Goal: Book appointment/travel/reservation

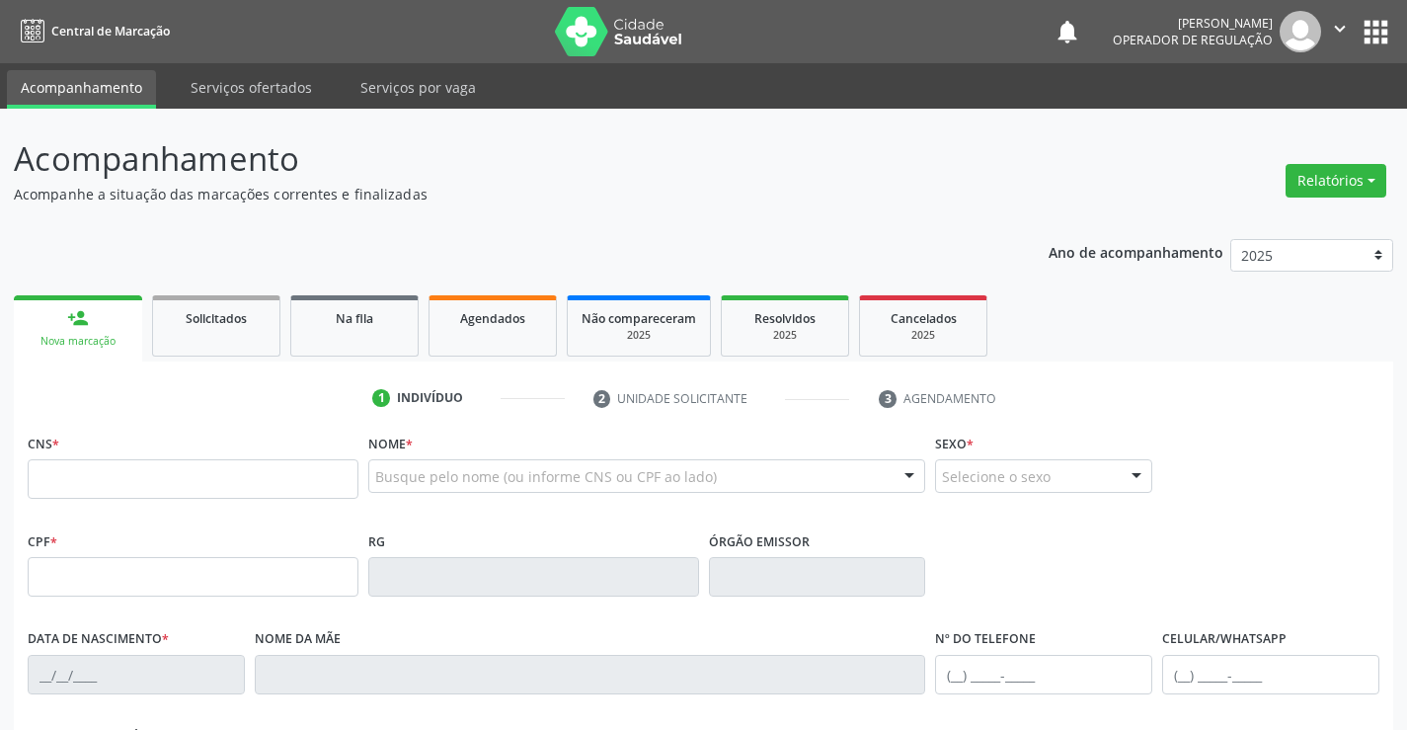
drag, startPoint x: 0, startPoint y: 0, endPoint x: 122, endPoint y: 472, distance: 487.5
click at [126, 472] on input "text" at bounding box center [193, 478] width 331 height 39
type input "708 0073 1927 7123"
type input "058.598.388-75"
type input "14267116"
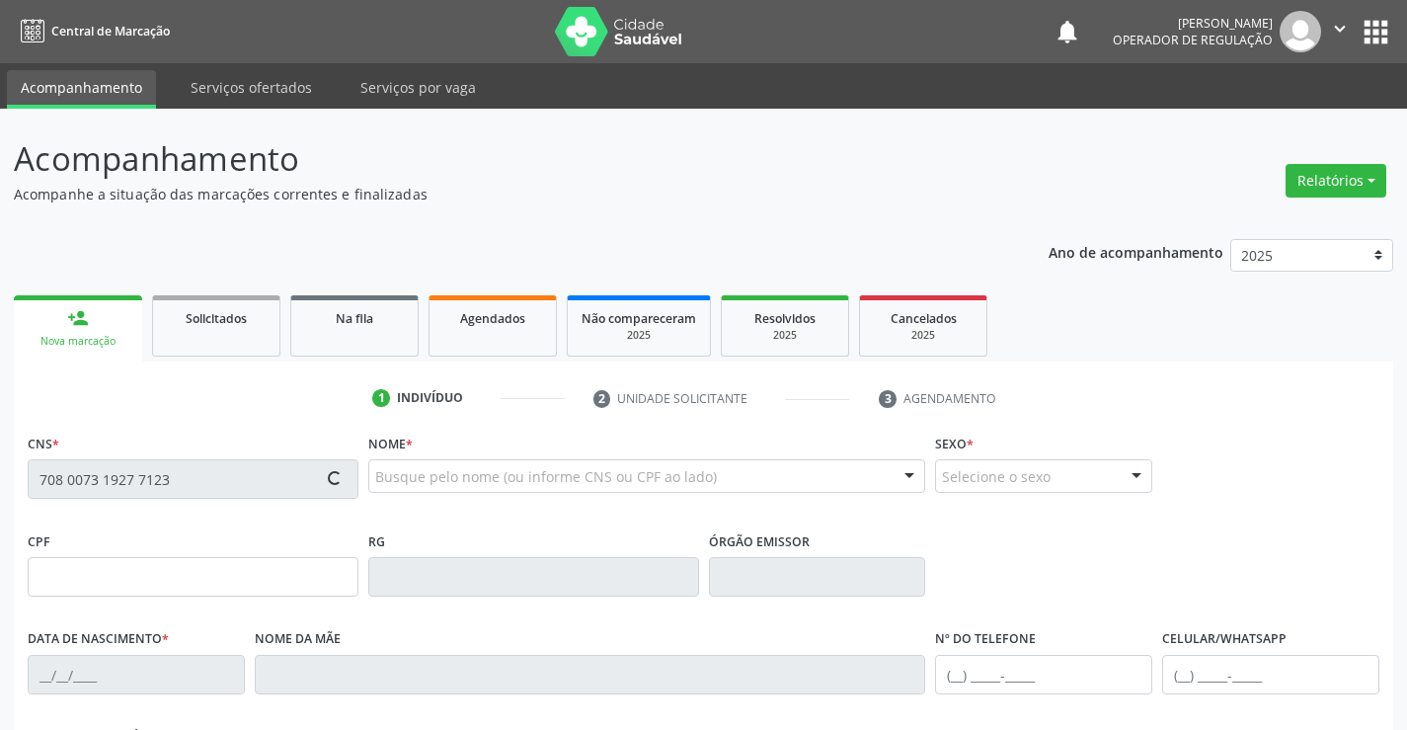
type input "1[DATE]"
type input "[PHONE_NUMBER]"
type input "058.598.388-75"
type input "S/N"
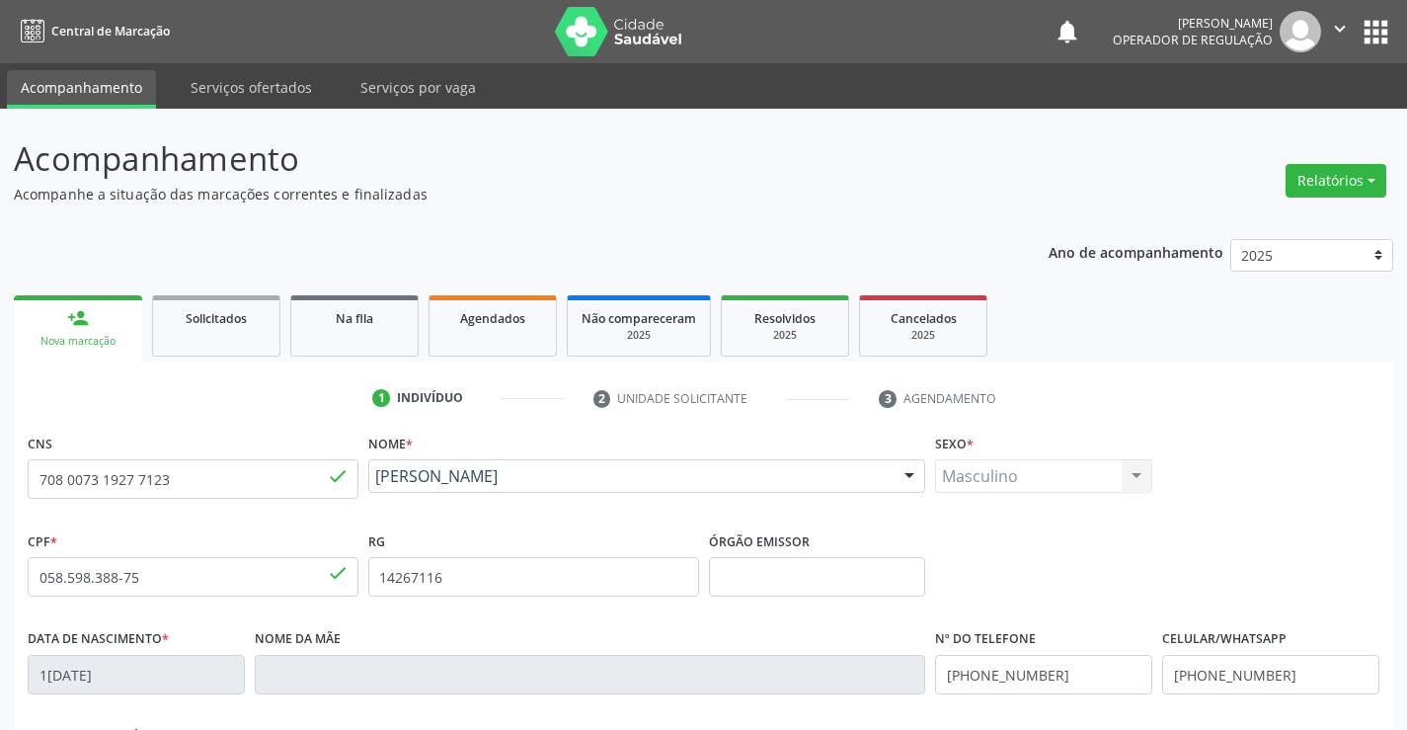
scroll to position [341, 0]
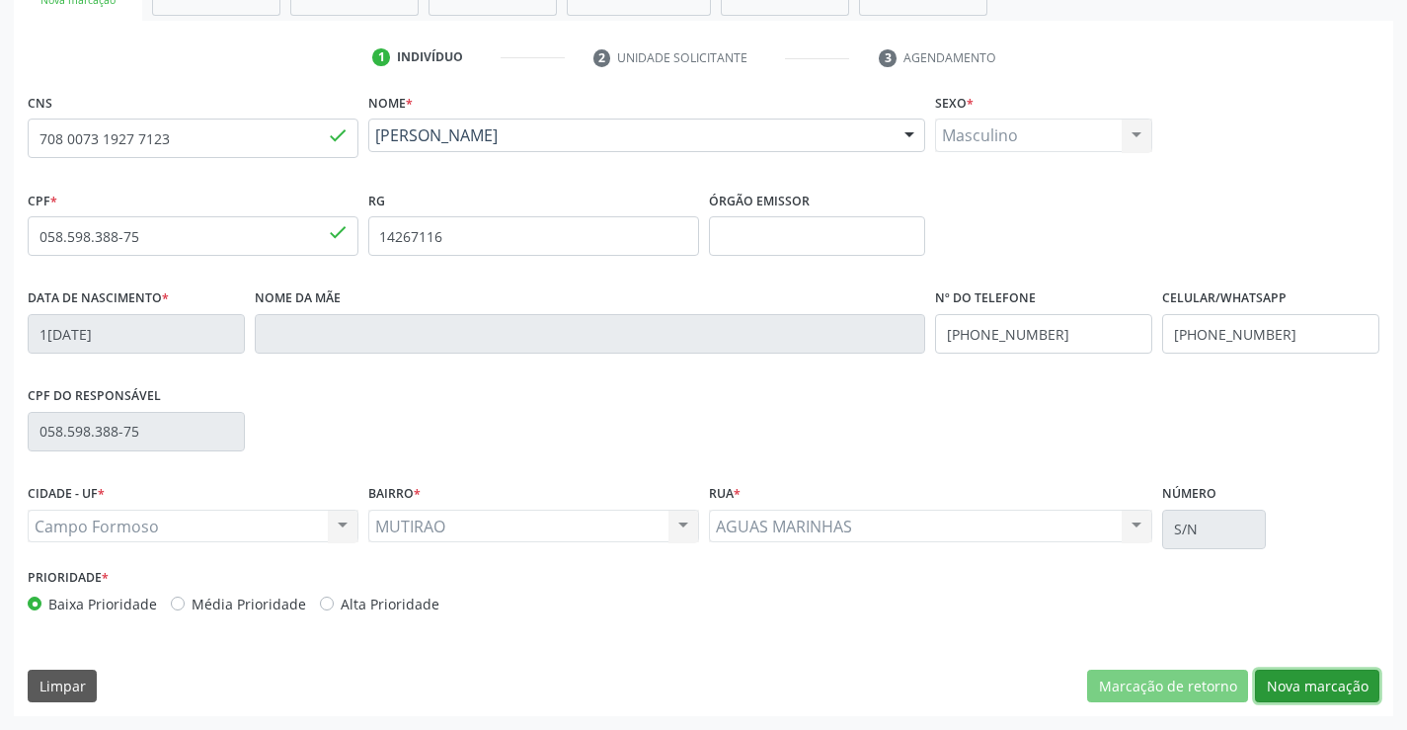
click at [1341, 686] on button "Nova marcação" at bounding box center [1317, 686] width 124 height 34
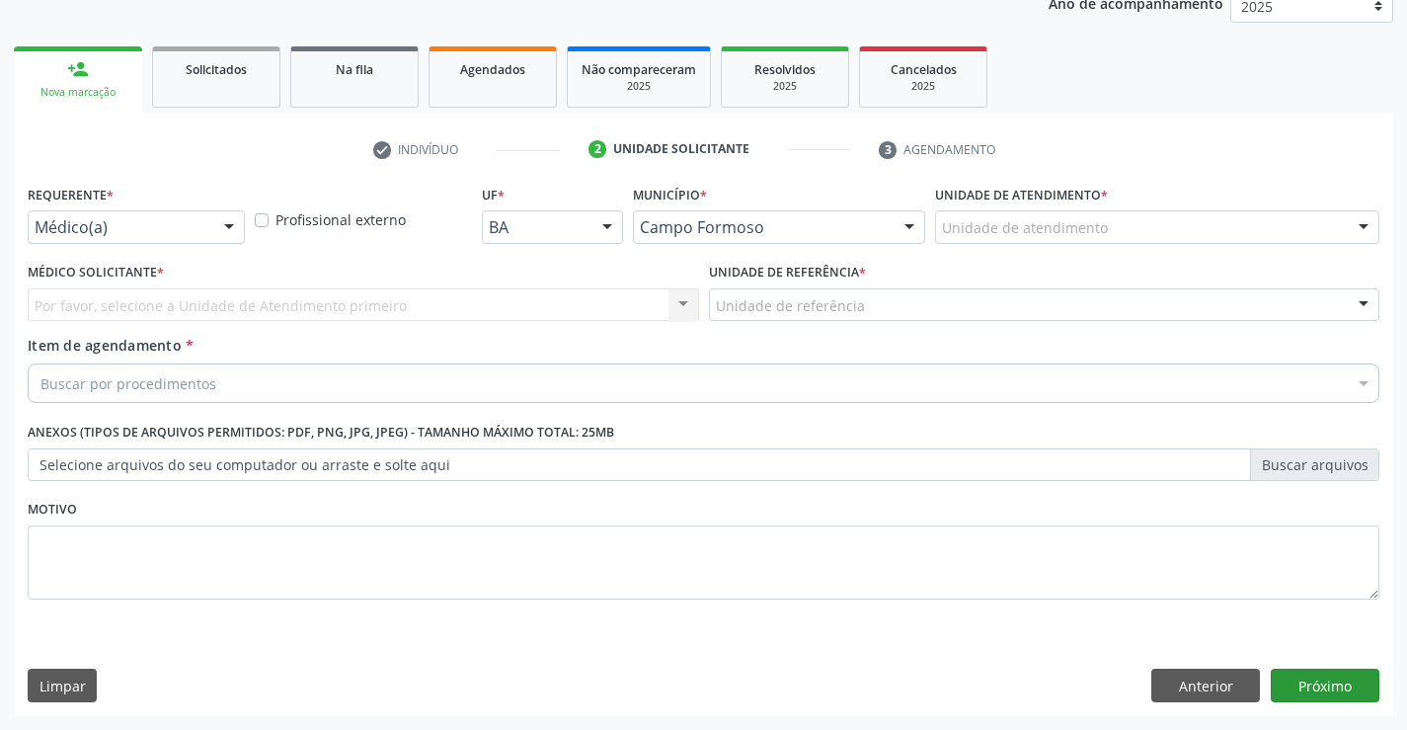
scroll to position [249, 0]
click at [228, 222] on div at bounding box center [229, 228] width 30 height 34
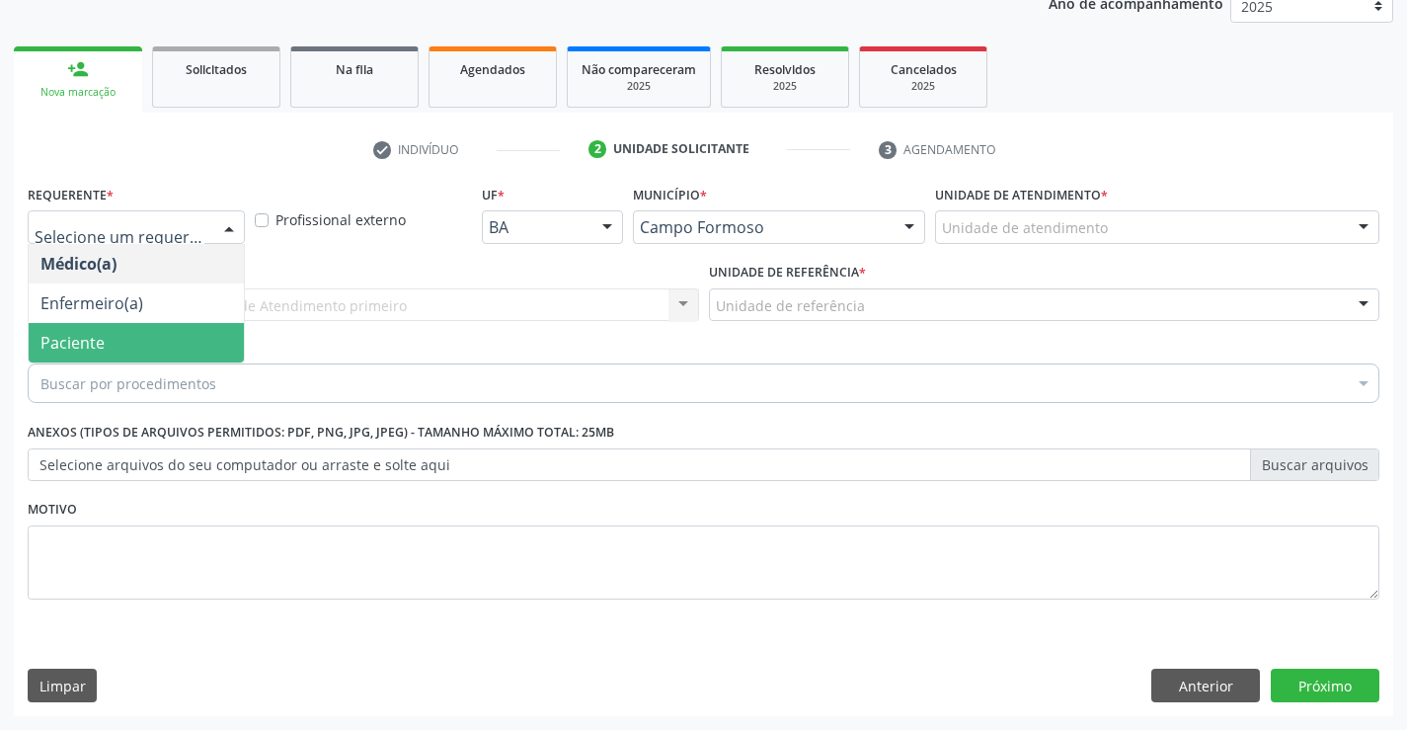
click at [93, 349] on span "Paciente" at bounding box center [72, 343] width 64 height 22
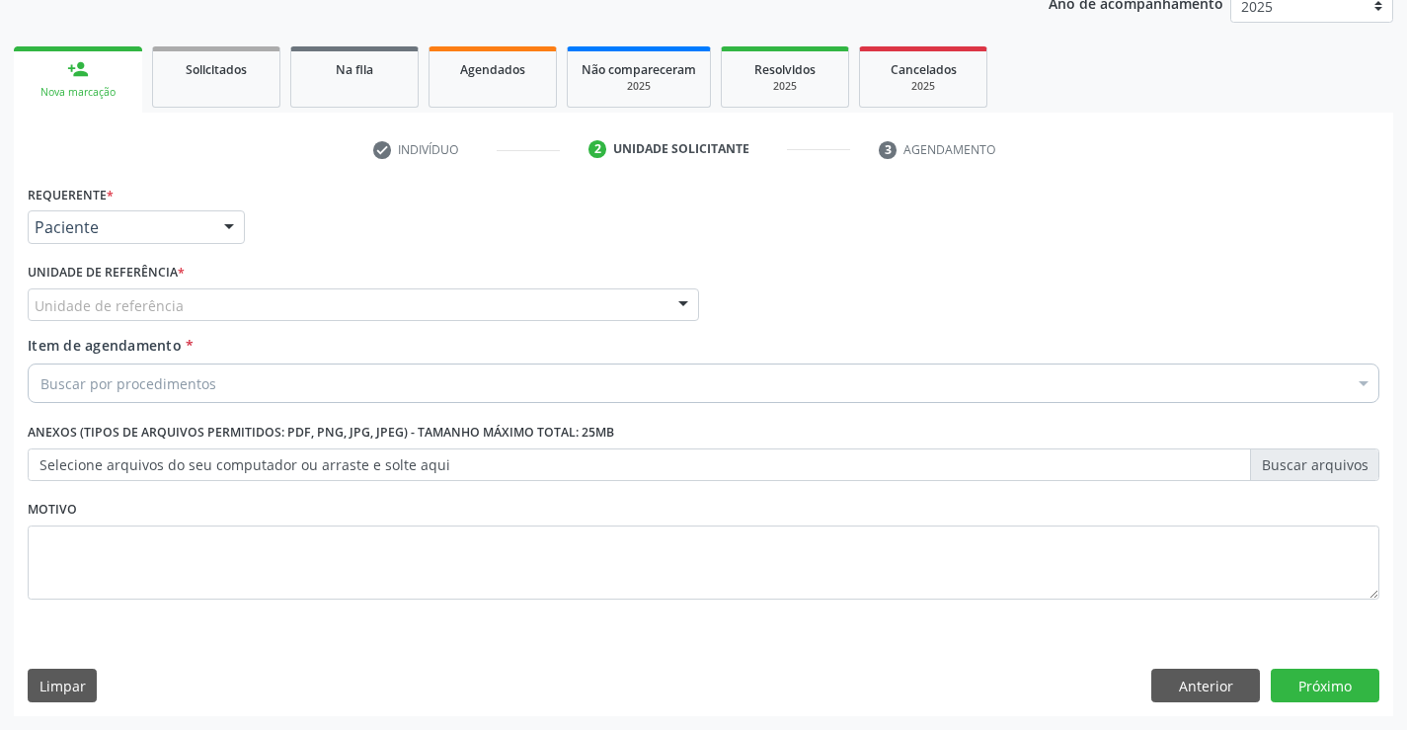
click at [253, 296] on div "Unidade de referência" at bounding box center [363, 305] width 671 height 34
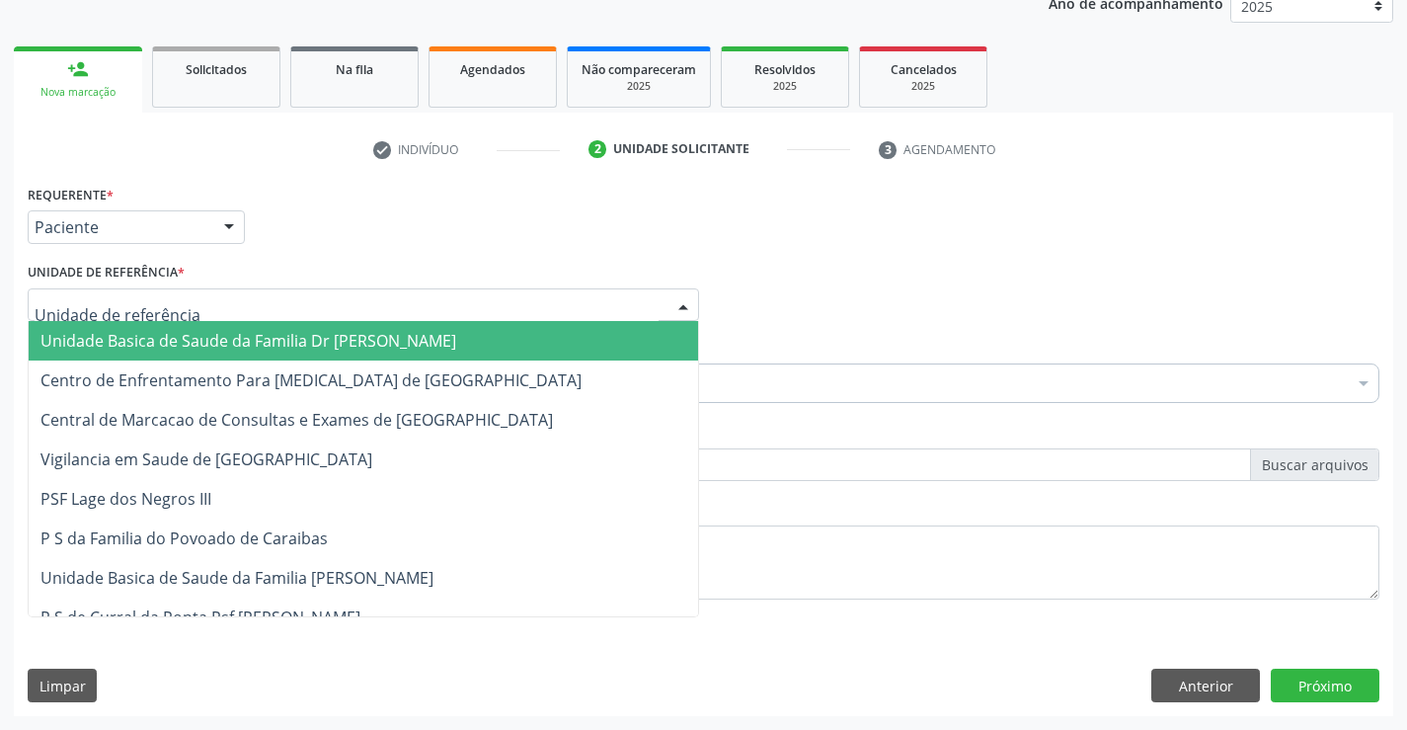
click at [276, 342] on span "Unidade Basica de Saude da Familia Dr [PERSON_NAME]" at bounding box center [248, 341] width 416 height 22
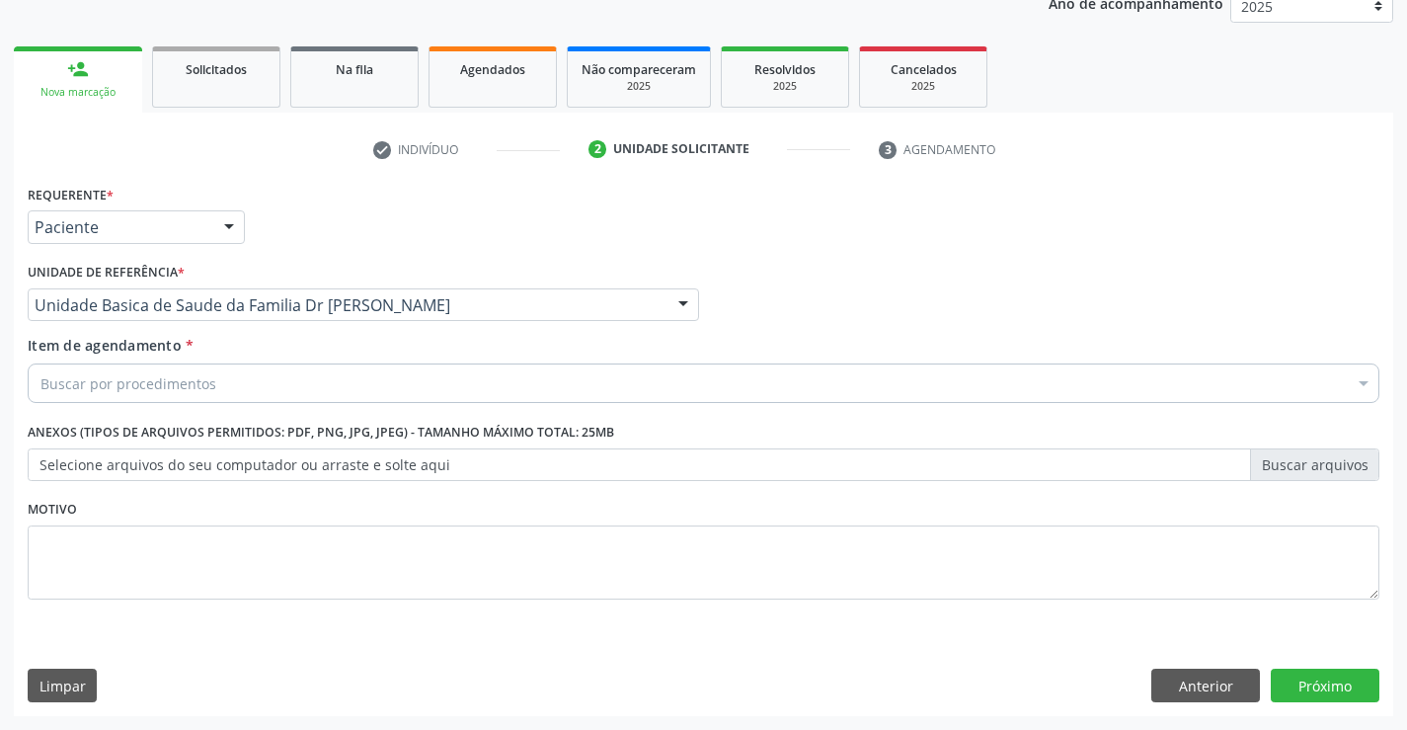
click at [226, 389] on div "Buscar por procedimentos" at bounding box center [704, 382] width 1352 height 39
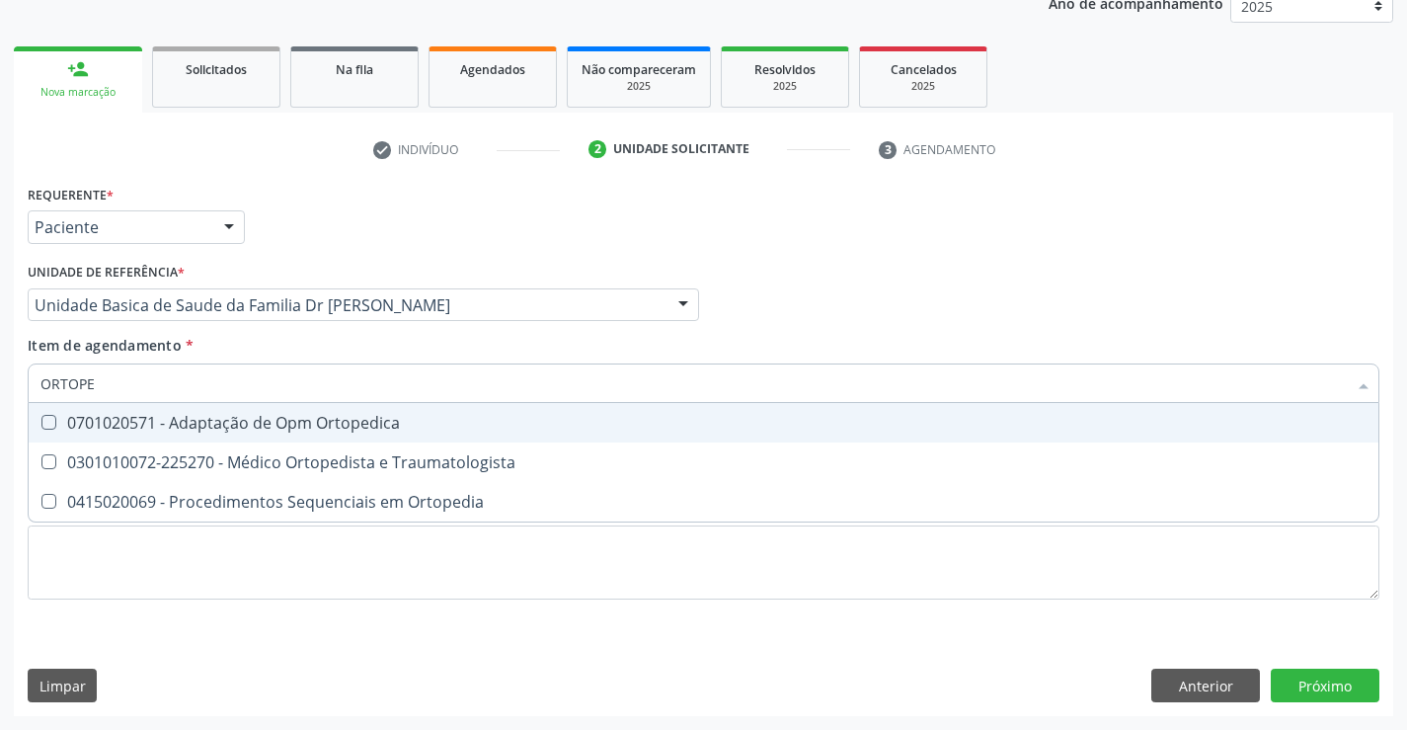
type input "ORTOPED"
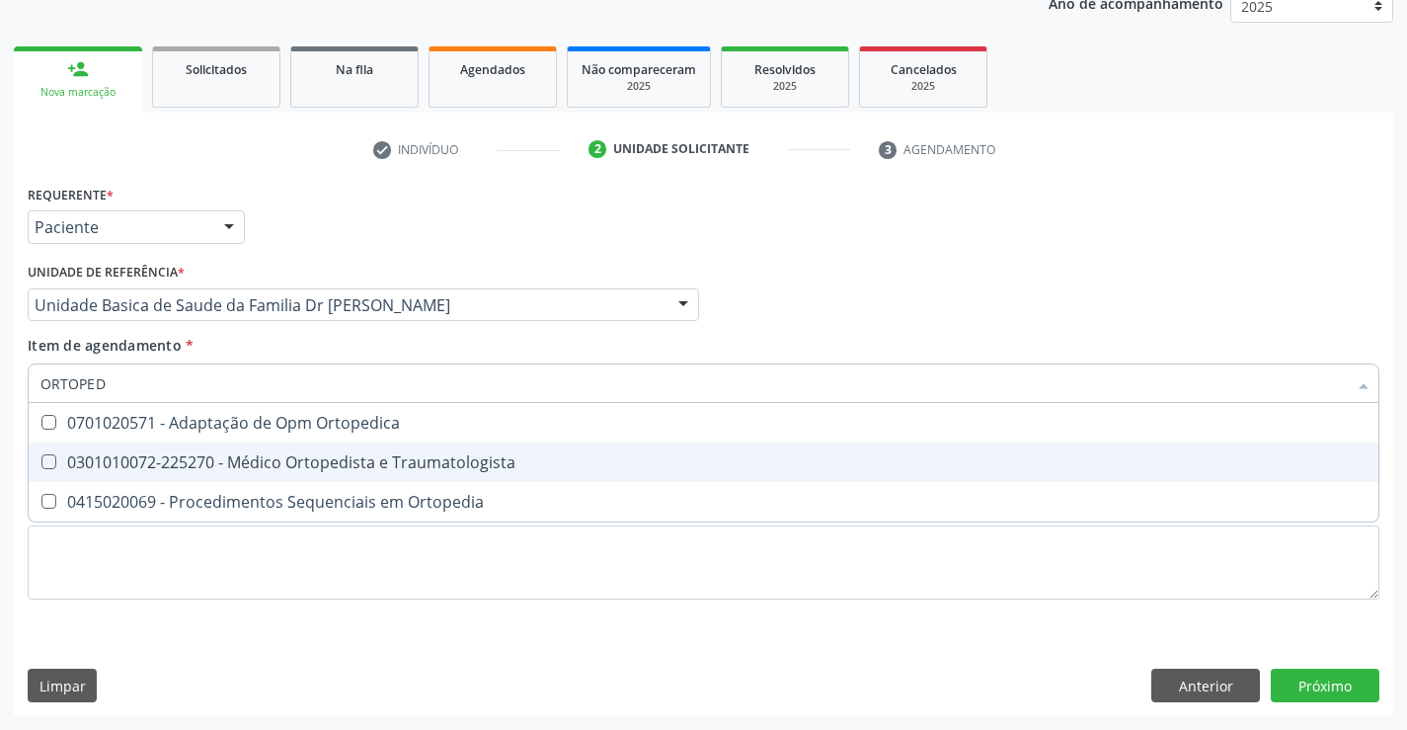
click at [232, 462] on div "0301010072-225270 - Médico Ortopedista e Traumatologista" at bounding box center [703, 462] width 1326 height 16
checkbox Traumatologista "true"
click at [1321, 677] on div "Requerente * Paciente Médico(a) Enfermeiro(a) Paciente Nenhum resultado encontr…" at bounding box center [703, 448] width 1379 height 536
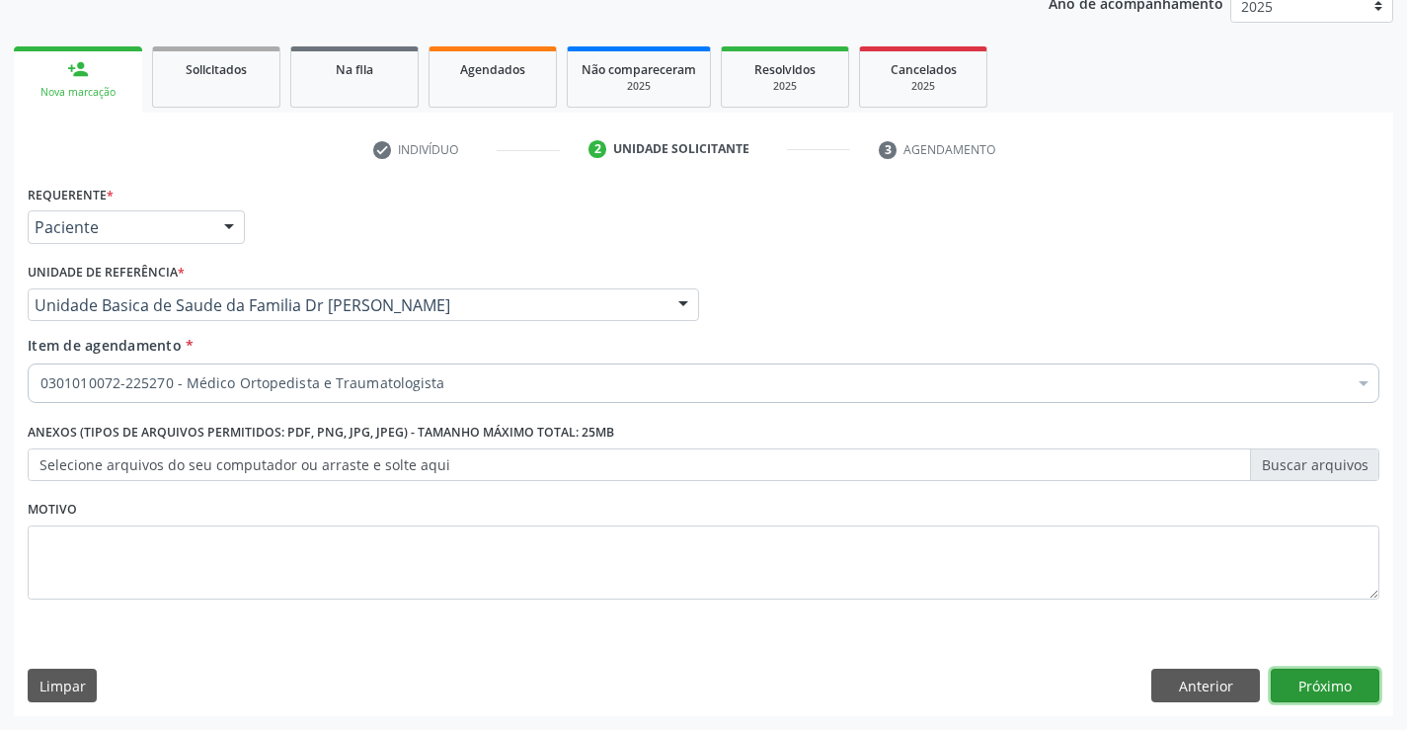
click at [1325, 690] on button "Próximo" at bounding box center [1325, 685] width 109 height 34
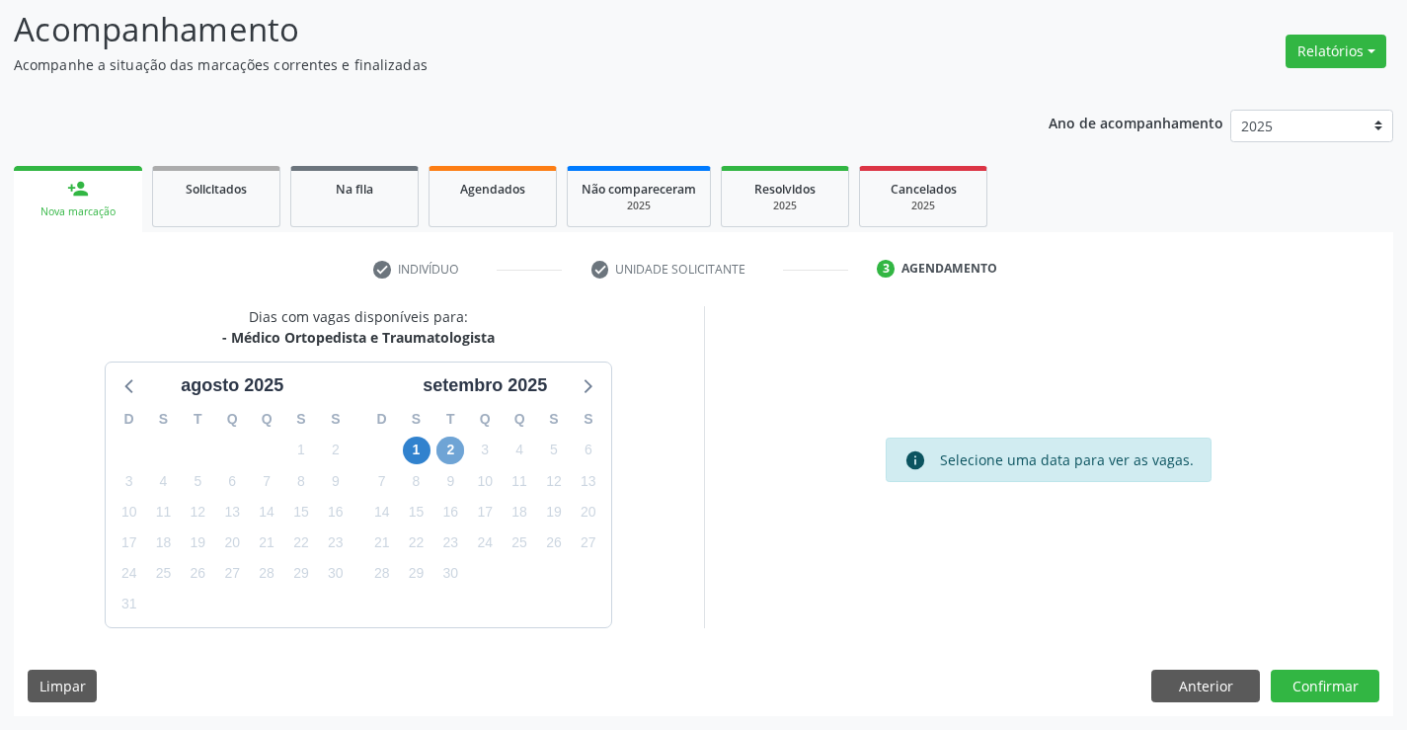
click at [451, 444] on span "2" at bounding box center [450, 450] width 28 height 28
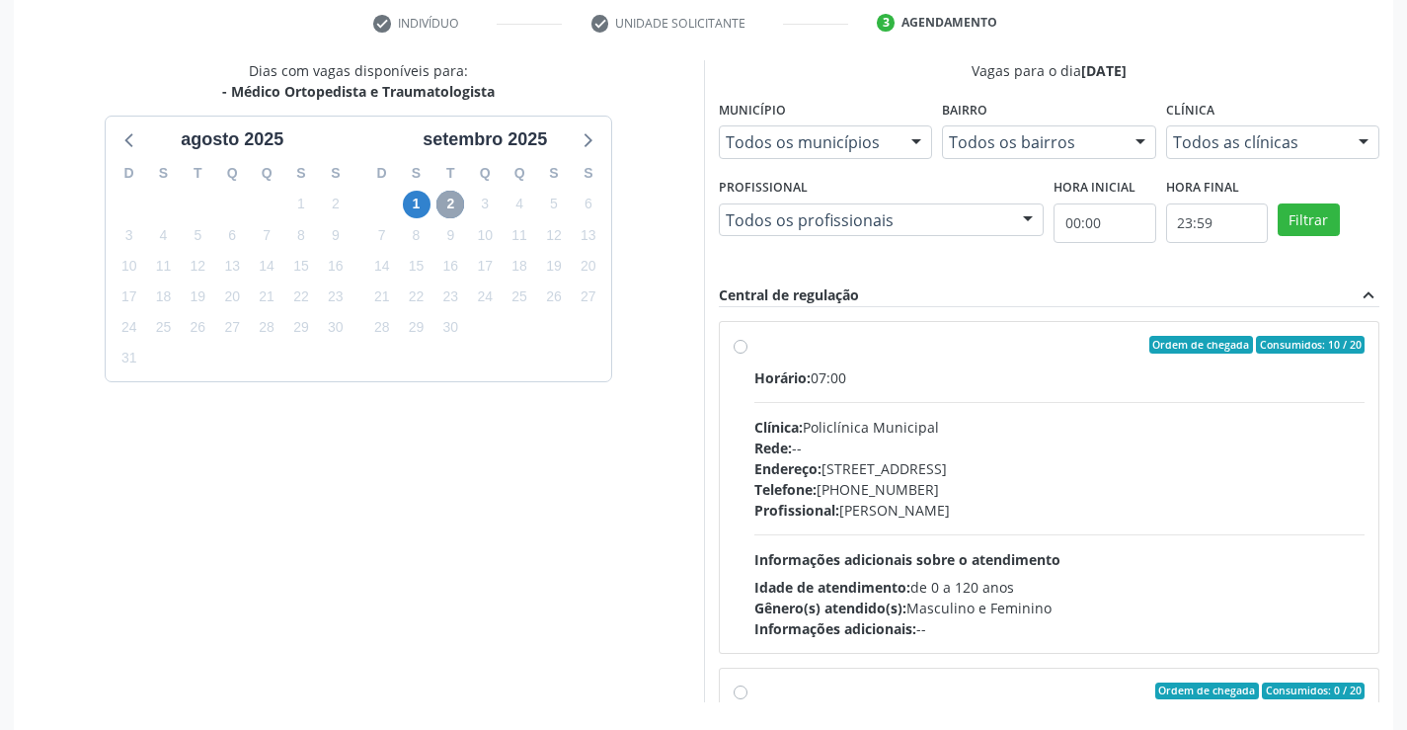
scroll to position [426, 0]
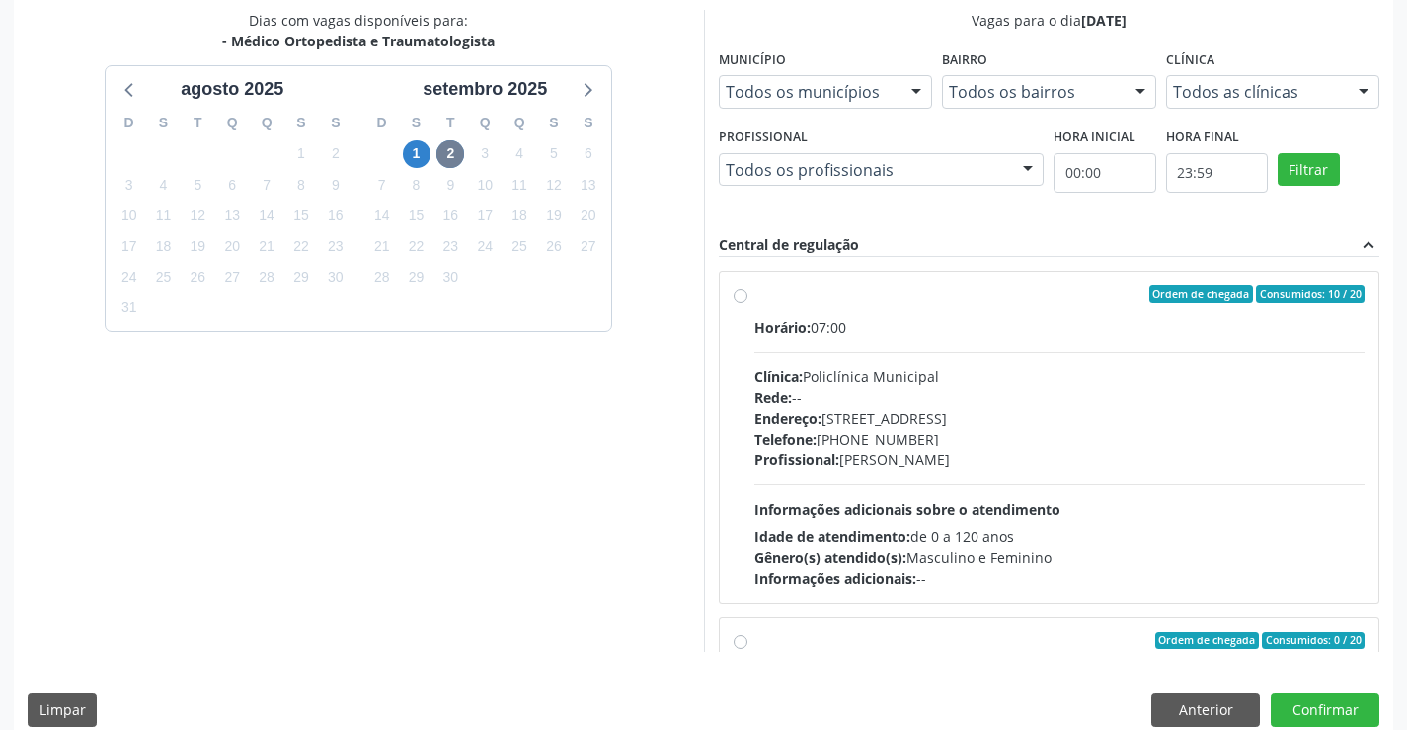
click at [1002, 457] on div "Profissional: [PERSON_NAME]" at bounding box center [1059, 459] width 611 height 21
click at [747, 303] on input "Ordem de chegada Consumidos: 10 / 20 Horário: 07:00 Clínica: Policlínica Munici…" at bounding box center [741, 294] width 14 height 18
radio input "true"
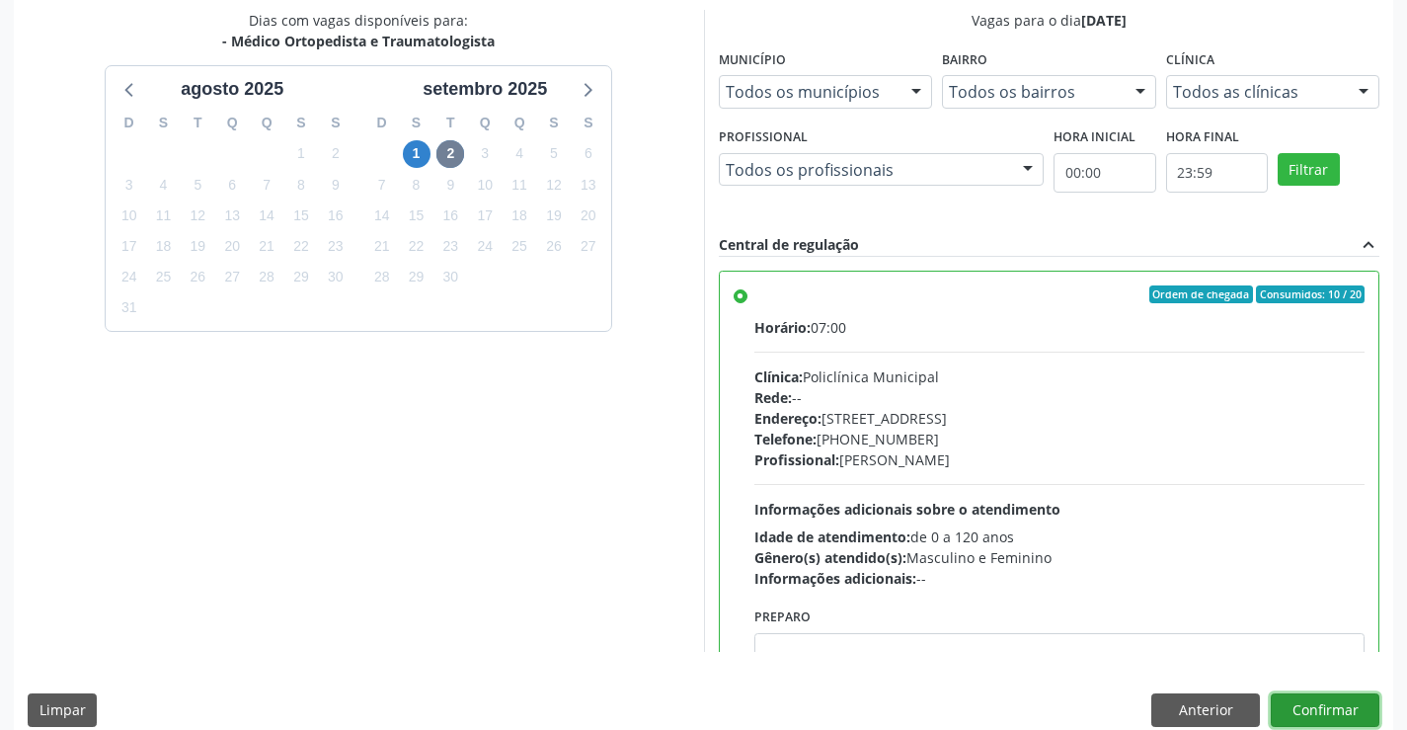
click at [1309, 715] on button "Confirmar" at bounding box center [1325, 710] width 109 height 34
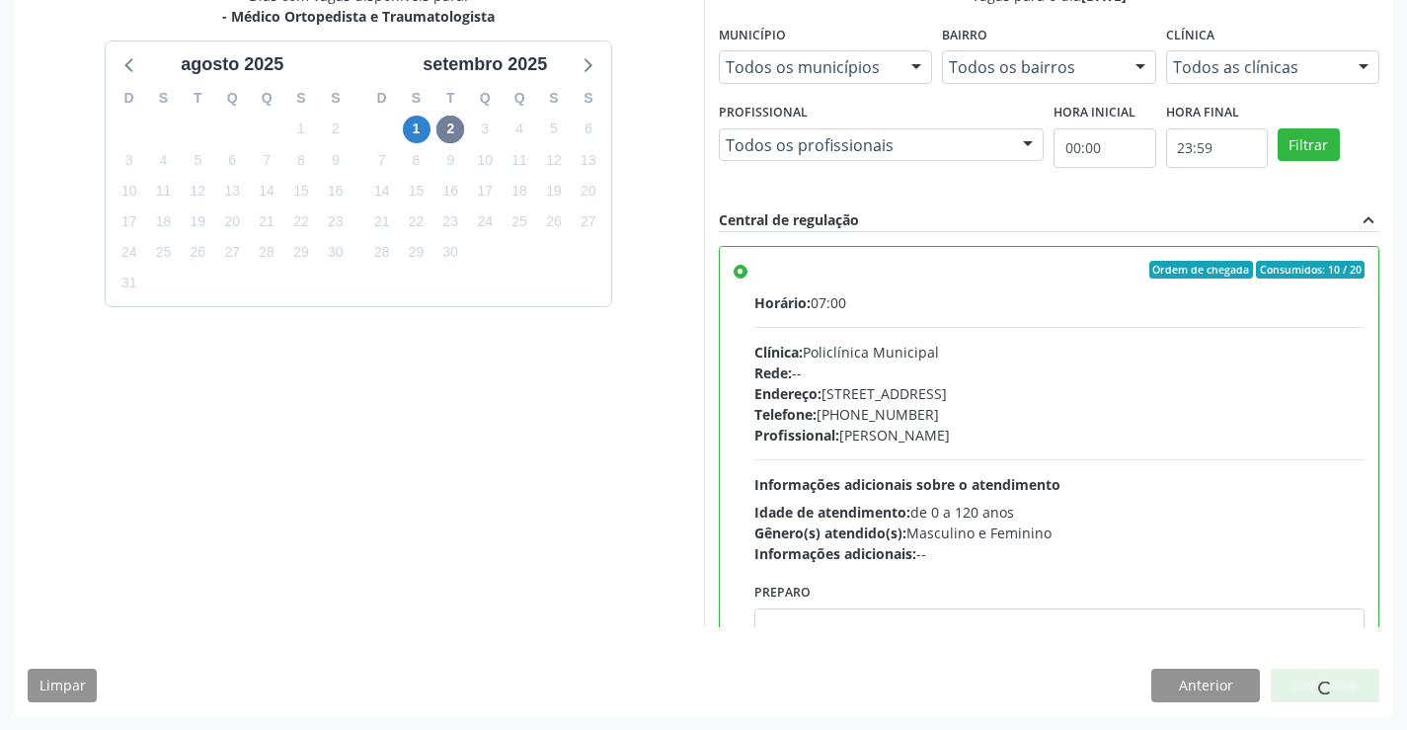
scroll to position [0, 0]
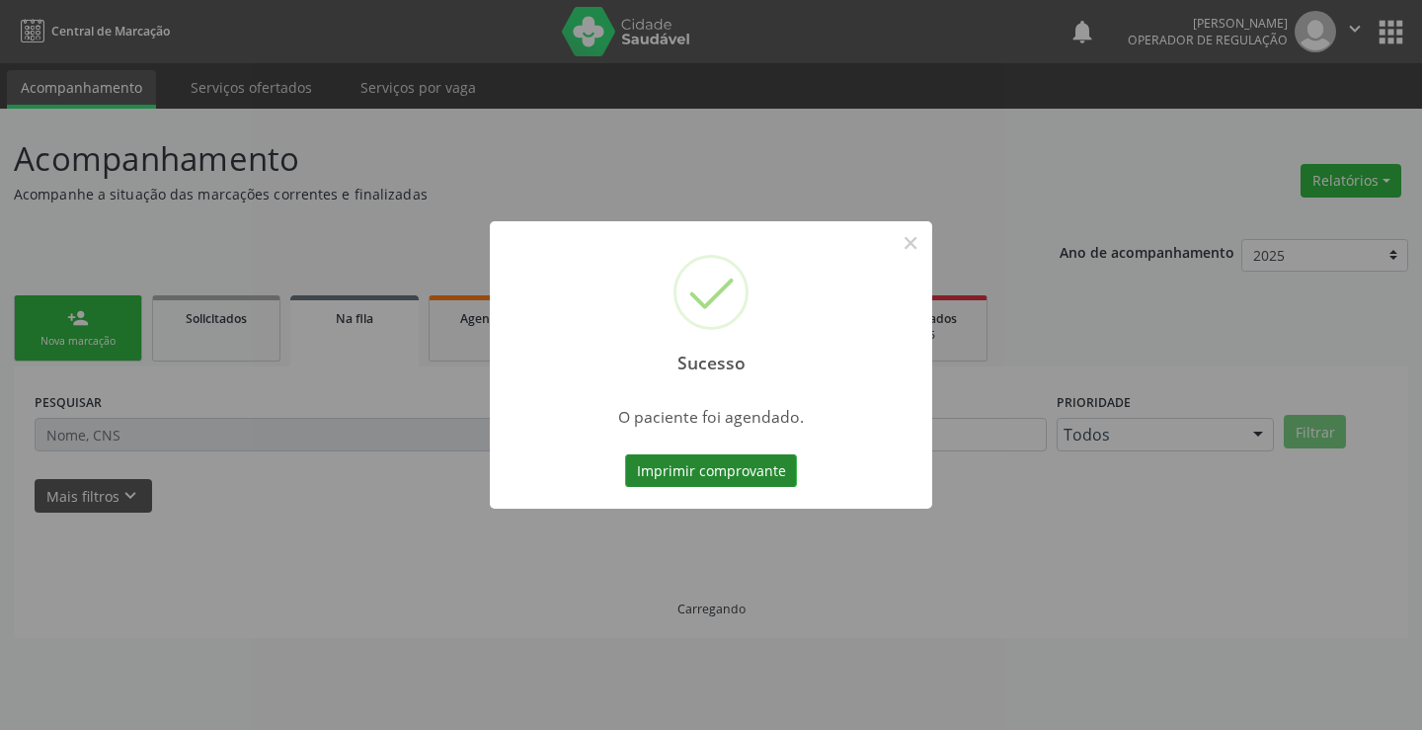
click at [710, 477] on button "Imprimir comprovante" at bounding box center [711, 471] width 172 height 34
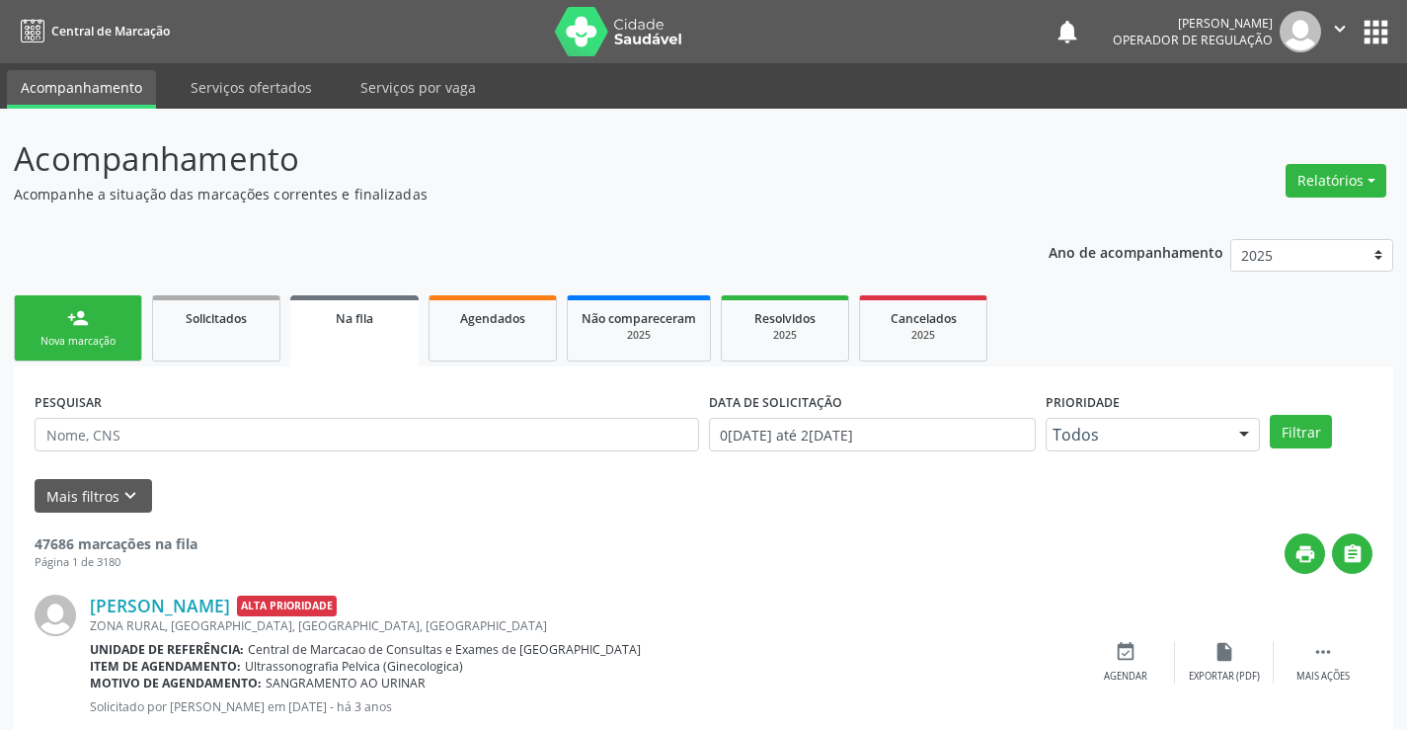
click at [87, 327] on div "person_add" at bounding box center [78, 318] width 22 height 22
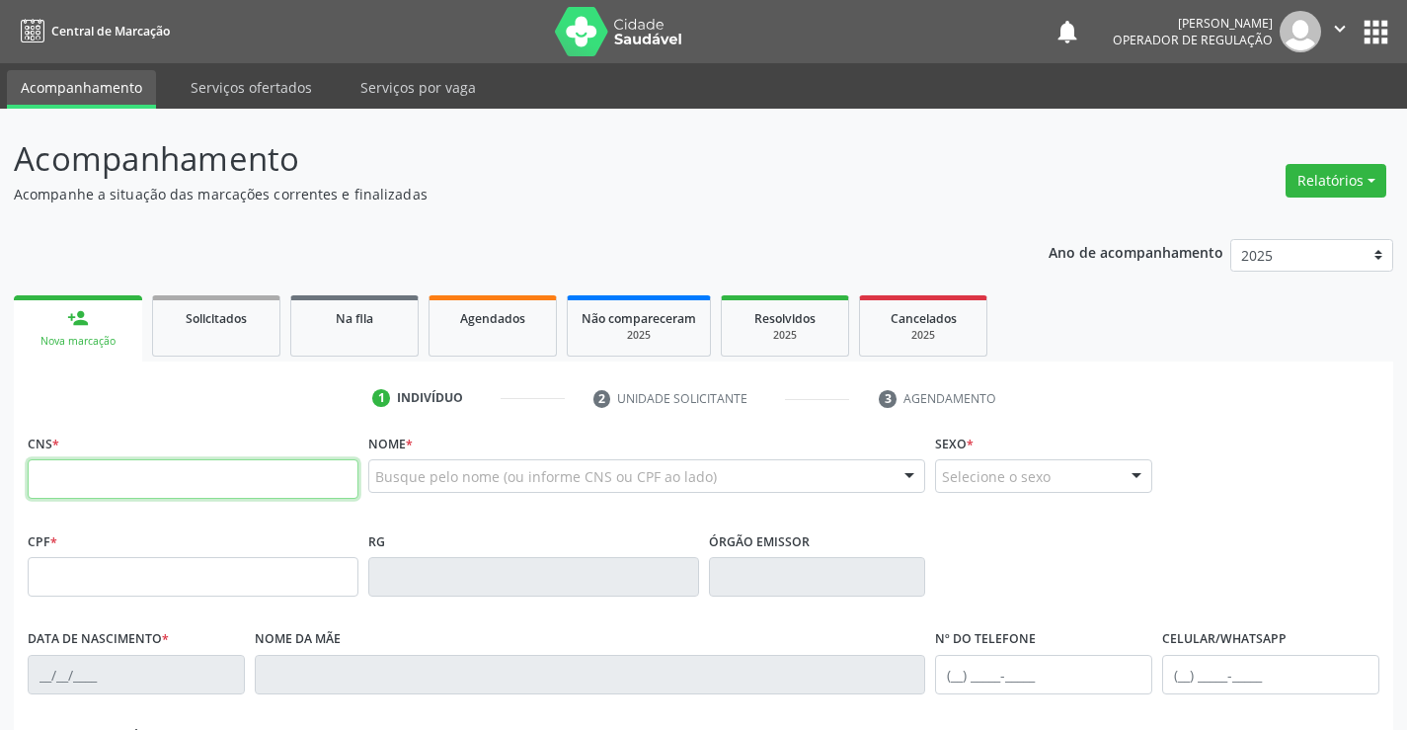
click at [81, 490] on input "text" at bounding box center [193, 478] width 331 height 39
type input "700 0005 3284 7002"
type input "[DATE]"
type input "[PHONE_NUMBER]"
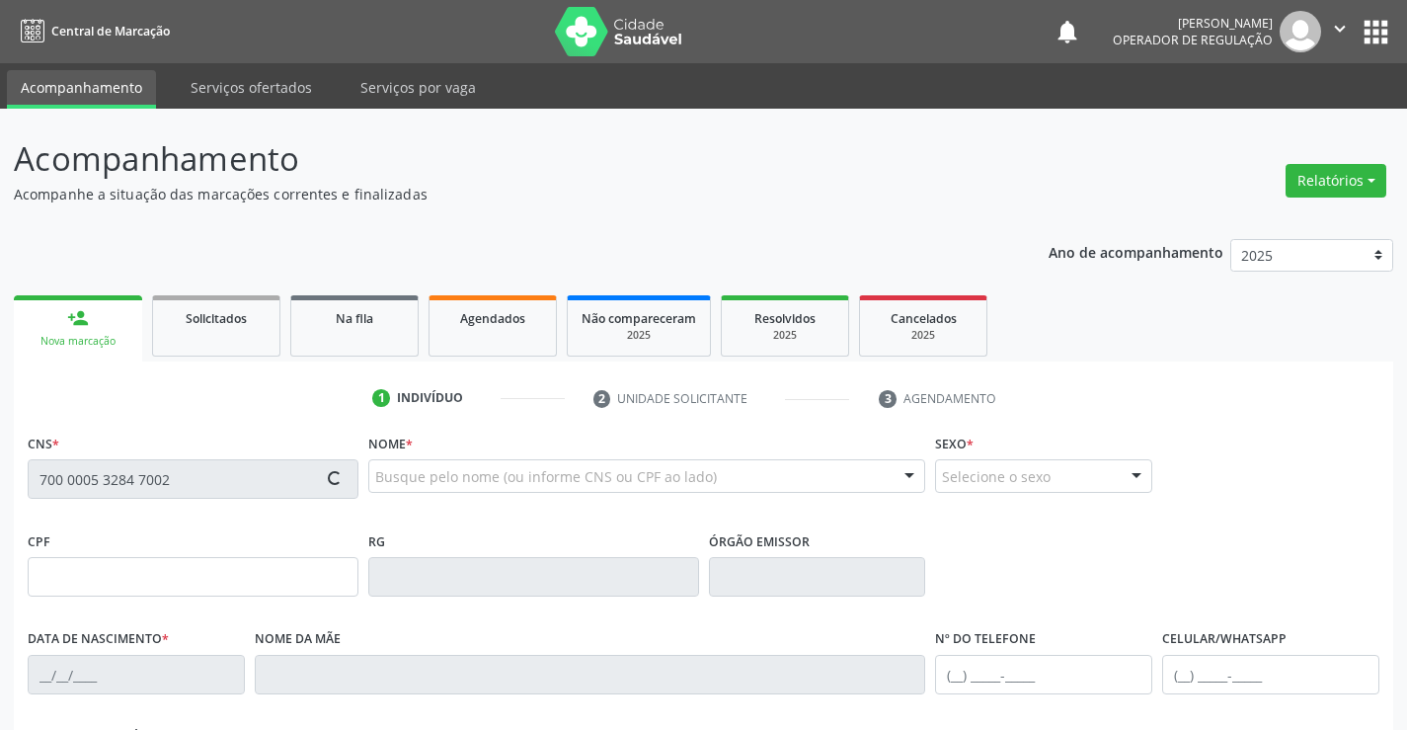
type input "124.731.955-52"
type input "S/N"
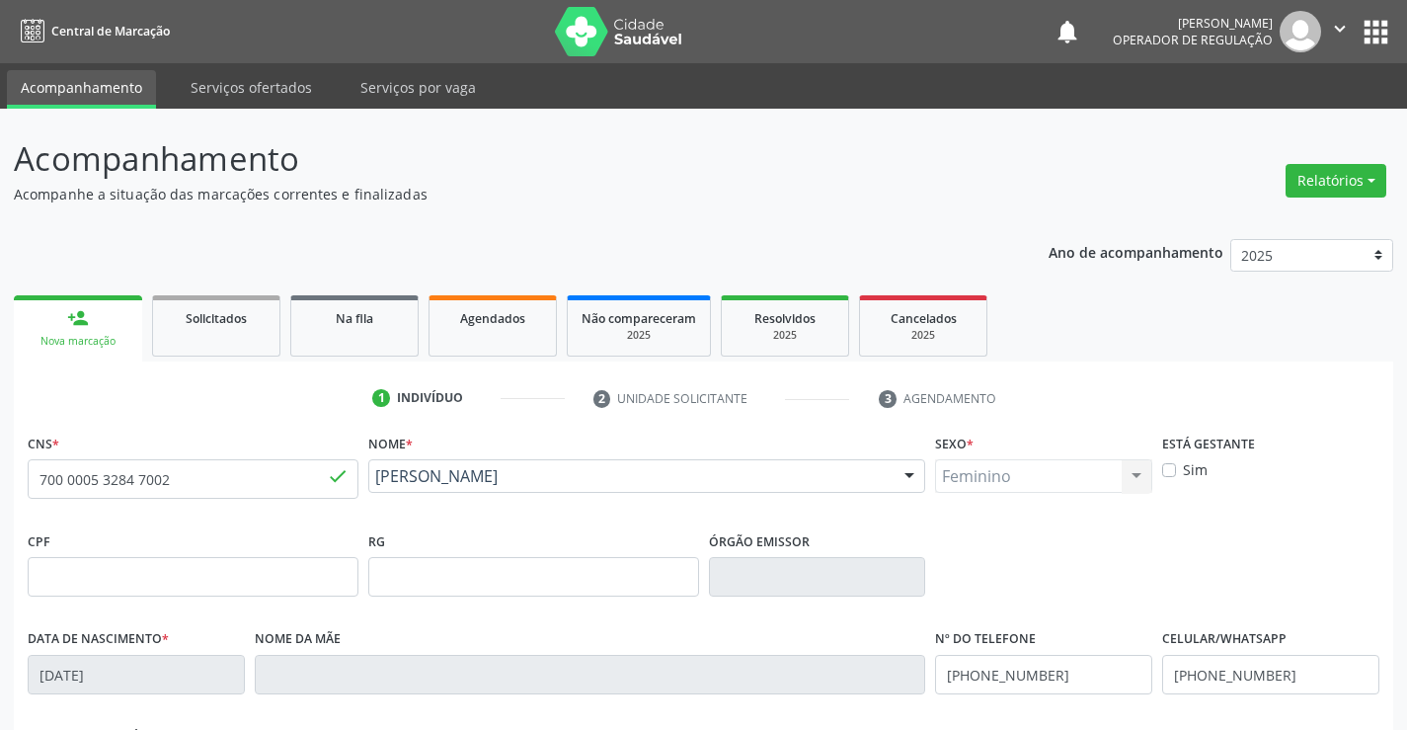
scroll to position [341, 0]
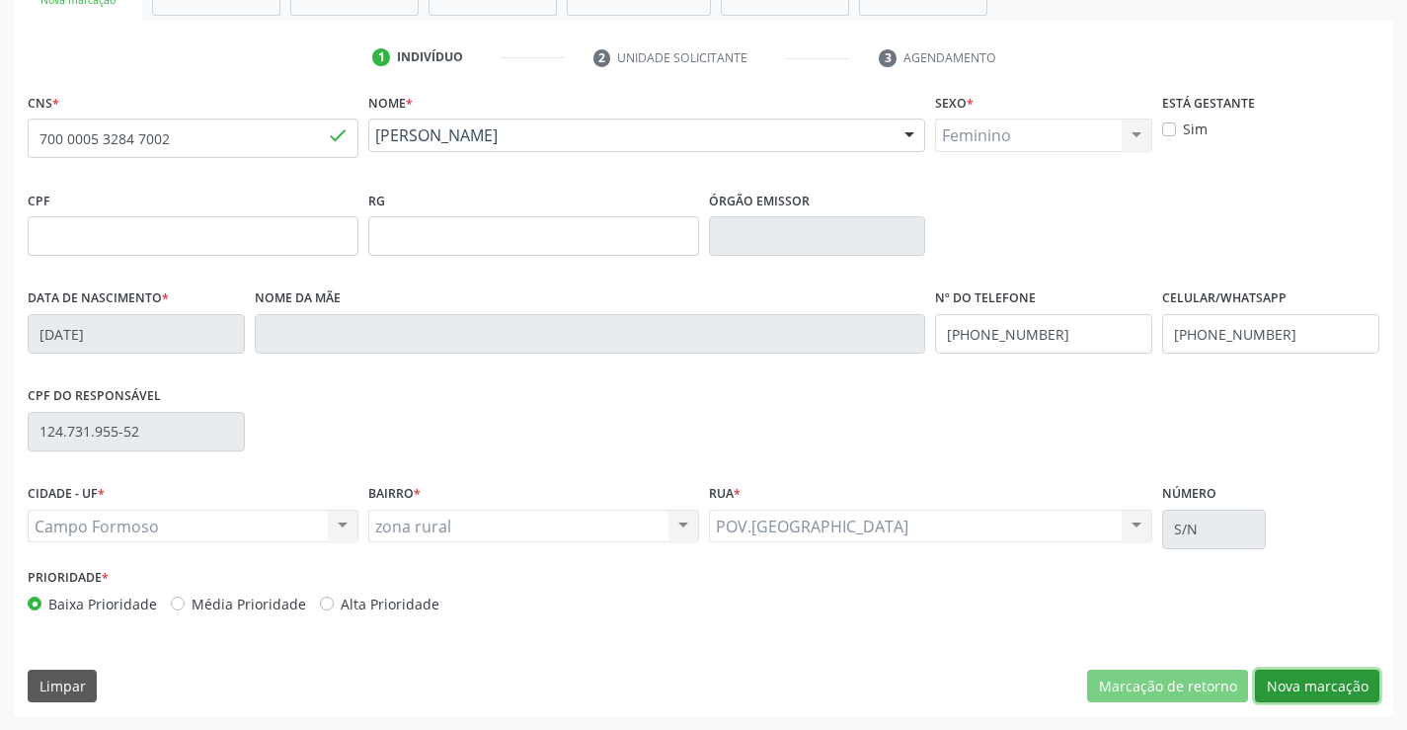
click at [1322, 686] on button "Nova marcação" at bounding box center [1317, 686] width 124 height 34
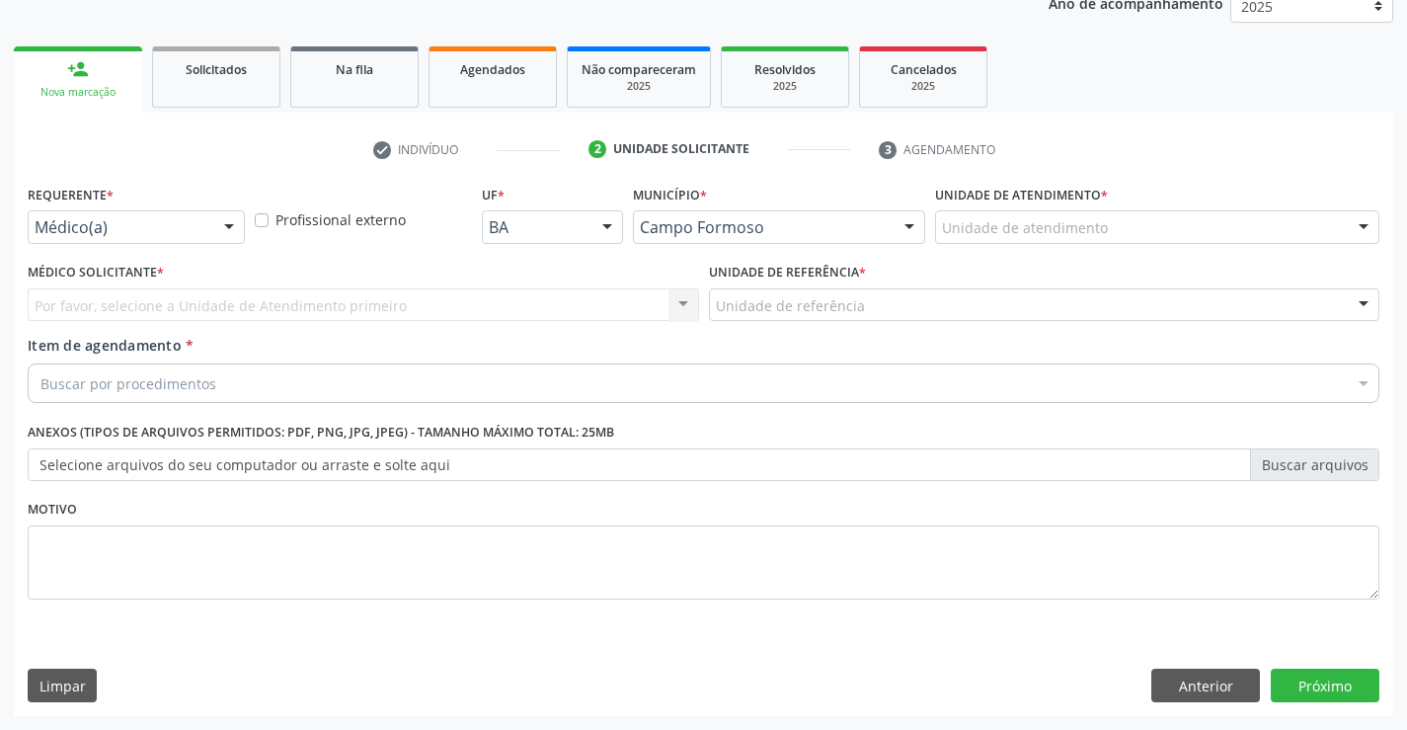
scroll to position [249, 0]
click at [205, 221] on div "Médico(a)" at bounding box center [136, 227] width 217 height 34
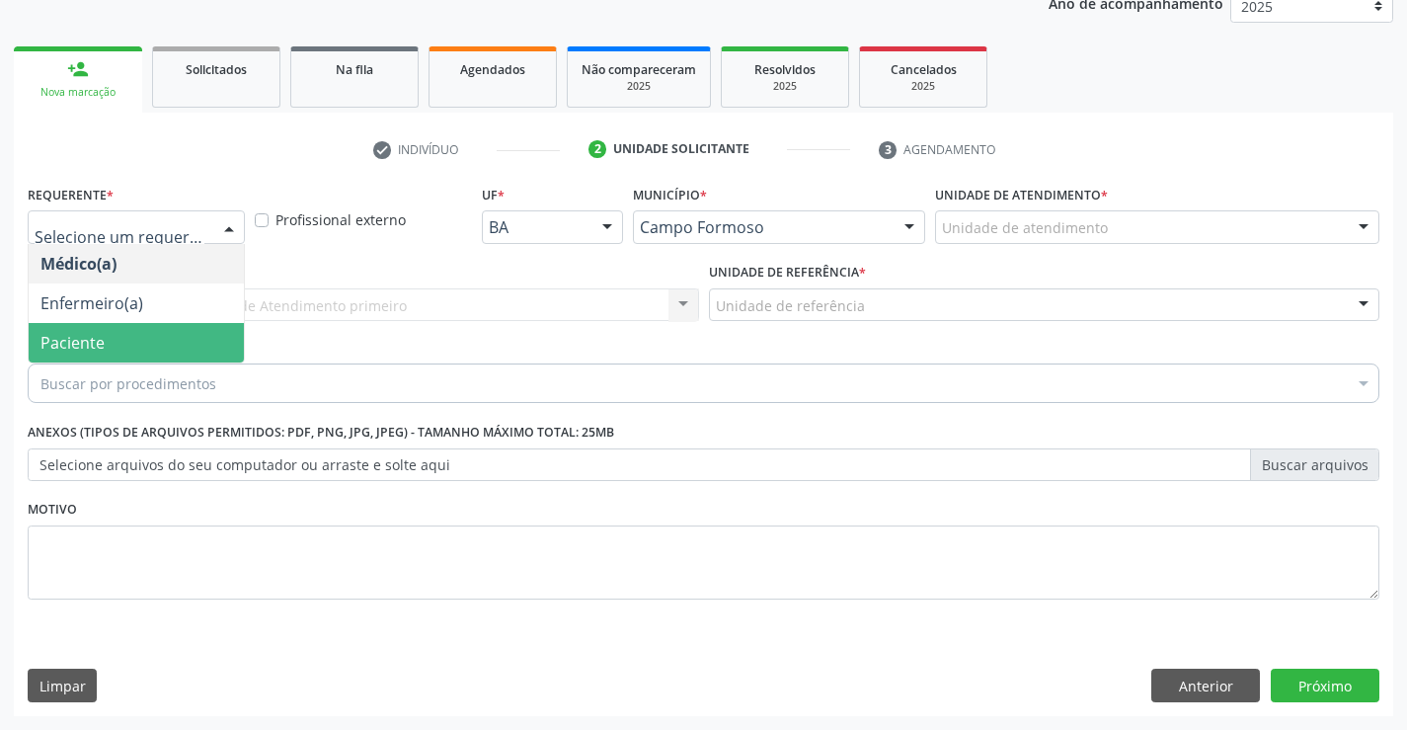
click at [56, 342] on span "Paciente" at bounding box center [72, 343] width 64 height 22
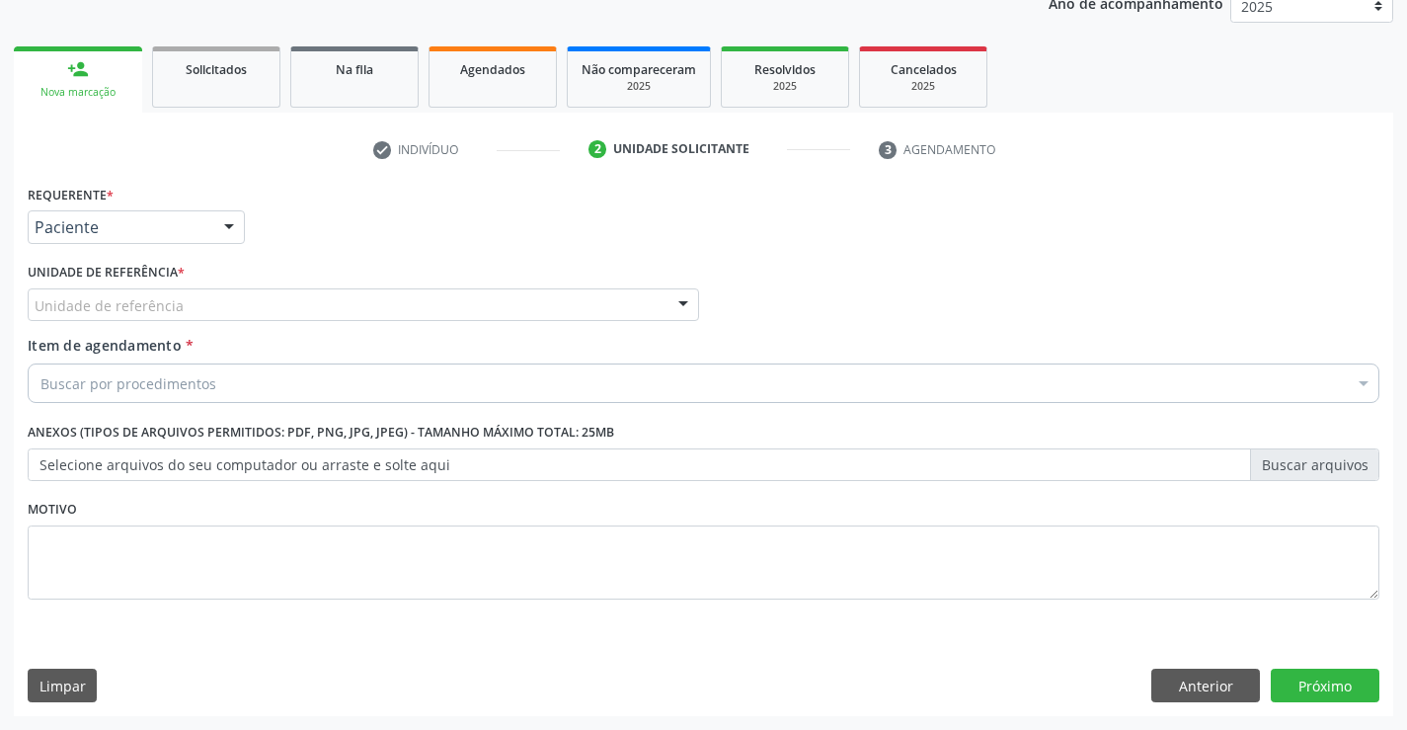
click at [297, 304] on div "Unidade de referência" at bounding box center [363, 305] width 671 height 34
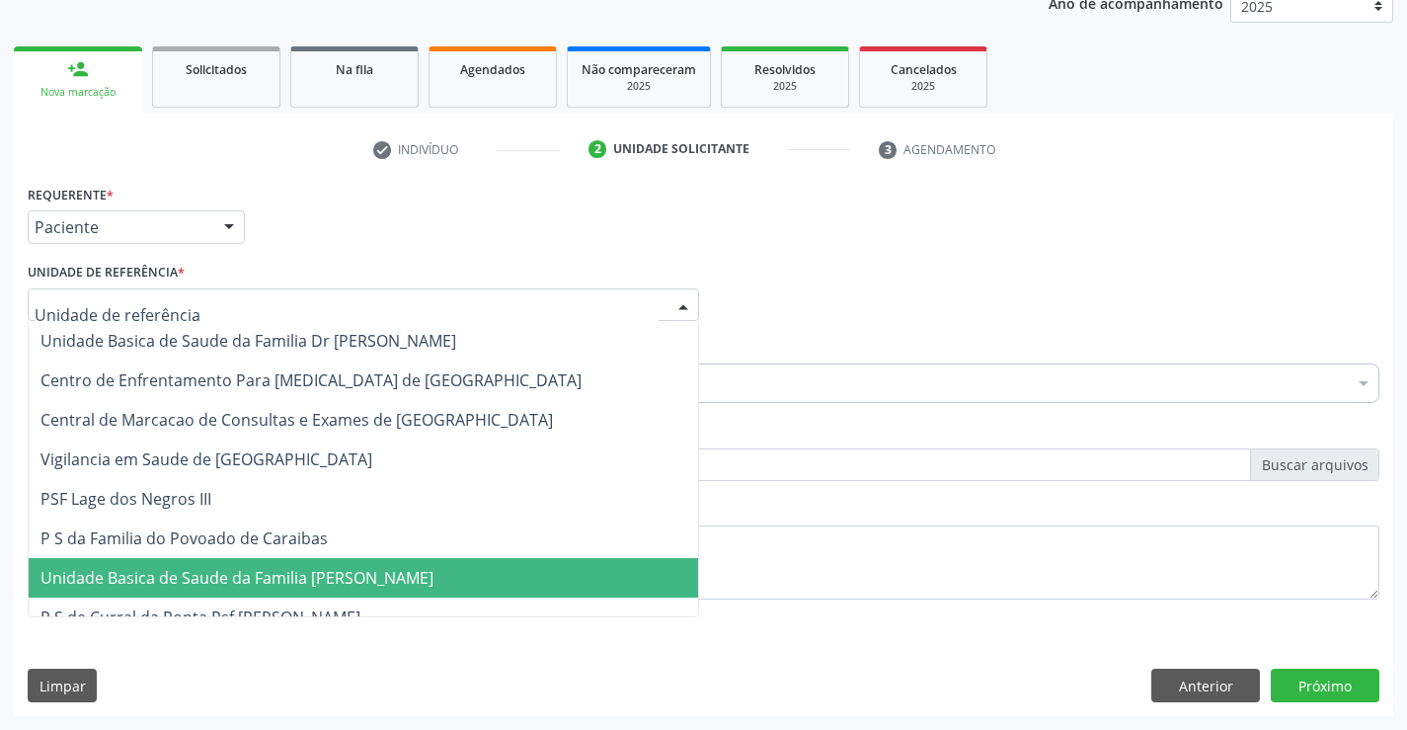
click at [314, 587] on span "Unidade Basica de Saude da Familia [PERSON_NAME]" at bounding box center [236, 578] width 393 height 22
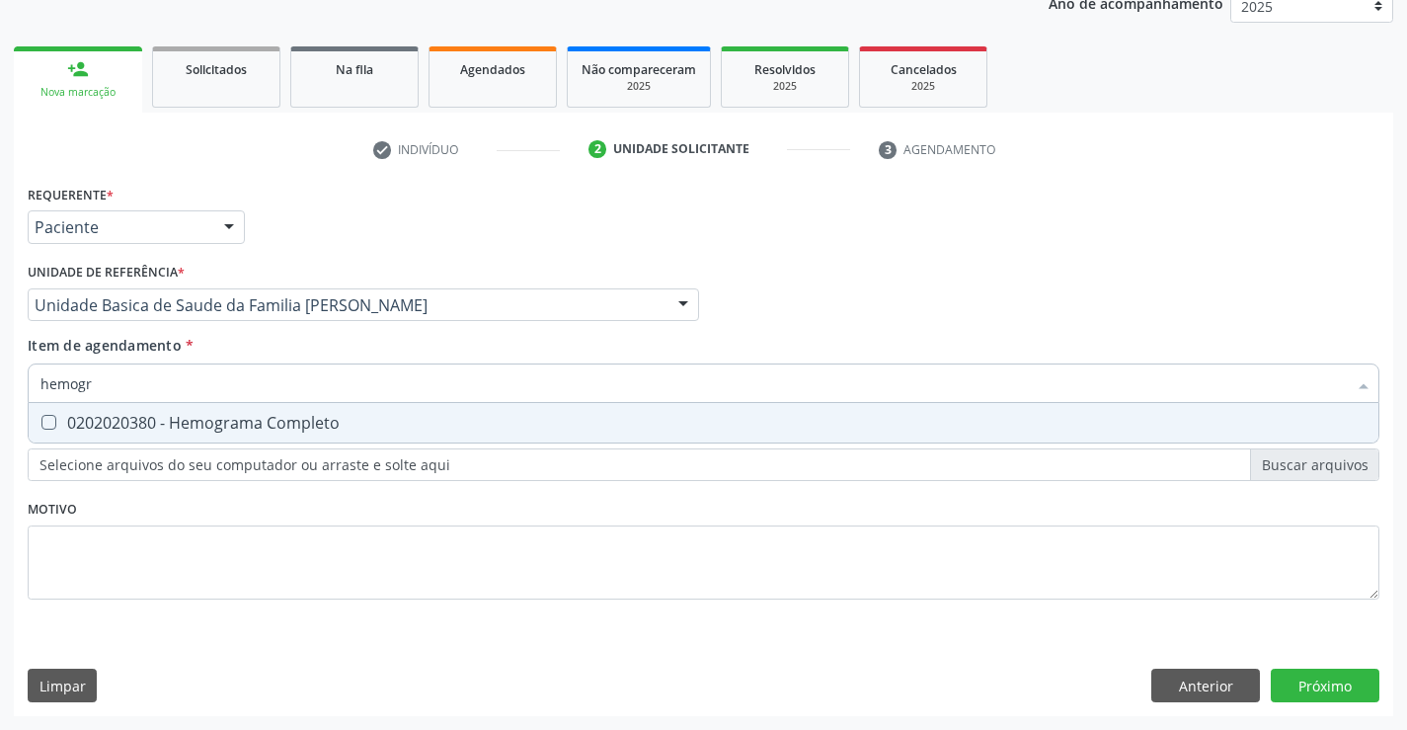
type input "hemogra"
click at [179, 423] on div "0202020380 - Hemograma Completo" at bounding box center [703, 423] width 1326 height 16
checkbox Completo "true"
type input "hemogra"
click at [310, 215] on div "Requerente * Paciente Médico(a) Enfermeiro(a) Paciente Nenhum resultado encontr…" at bounding box center [703, 218] width 1361 height 77
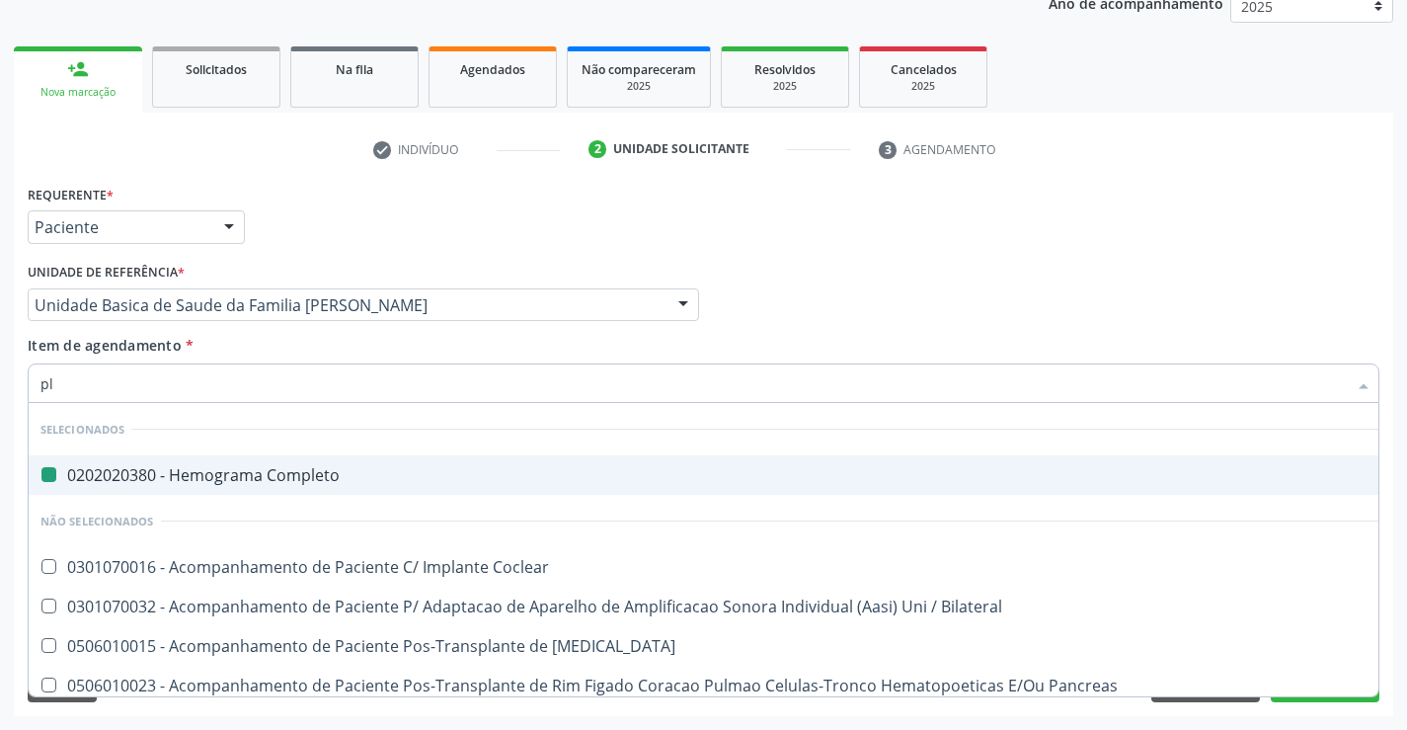
type input "pla"
checkbox Completo "false"
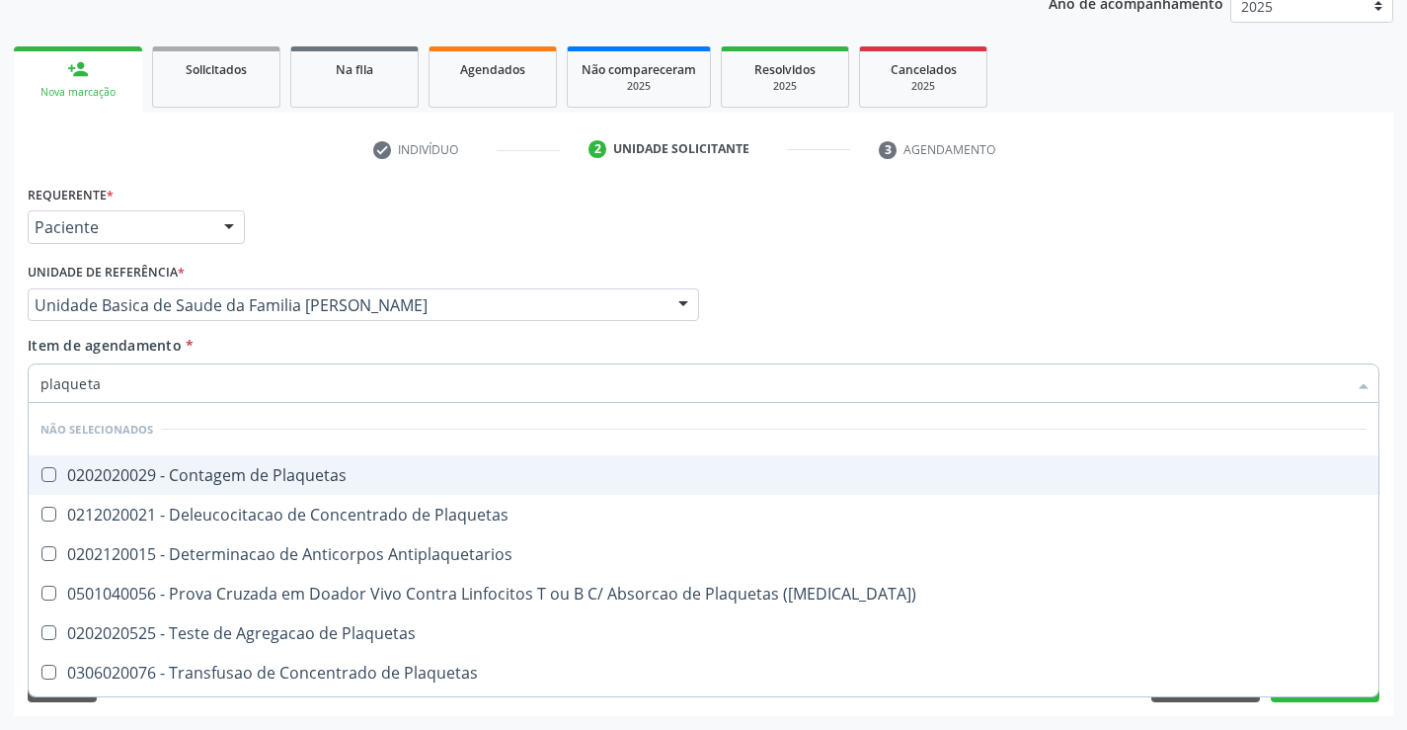
type input "plaquetas"
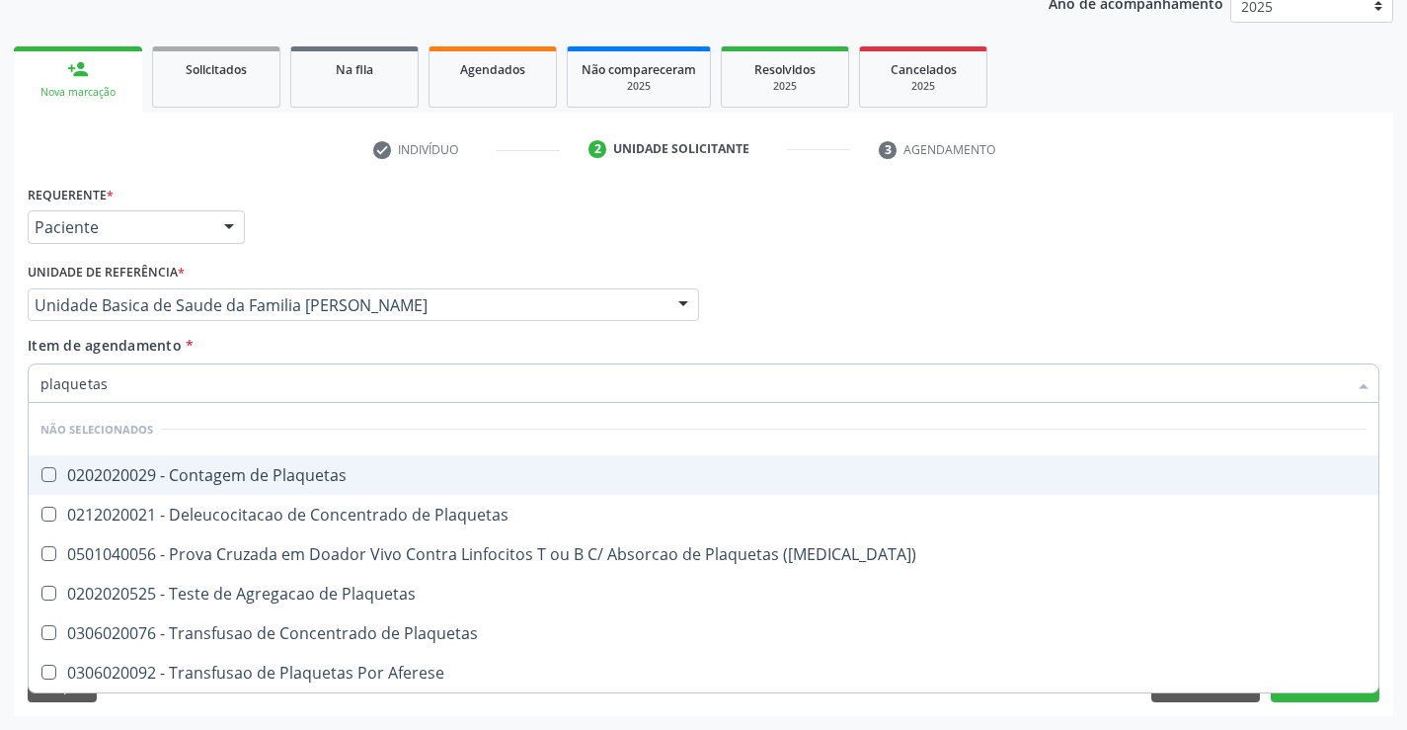
click at [208, 483] on div "0202020029 - Contagem de Plaquetas" at bounding box center [703, 475] width 1326 height 16
checkbox Plaquetas "true"
type input "plaquetas"
click at [381, 193] on div "Requerente * Paciente Médico(a) Enfermeiro(a) Paciente Nenhum resultado encontr…" at bounding box center [703, 218] width 1361 height 77
checkbox Plaquetas "true"
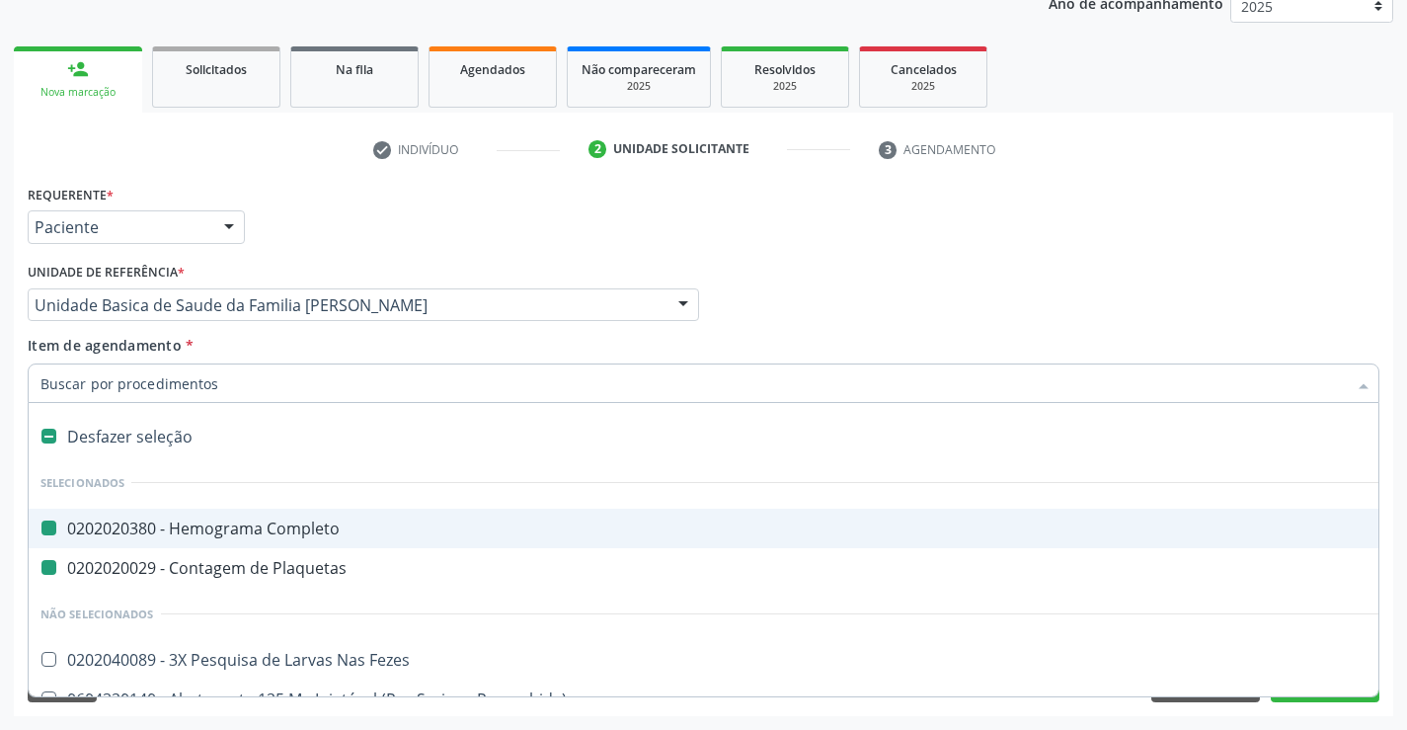
type input "F"
checkbox Completo "false"
checkbox Plaquetas "false"
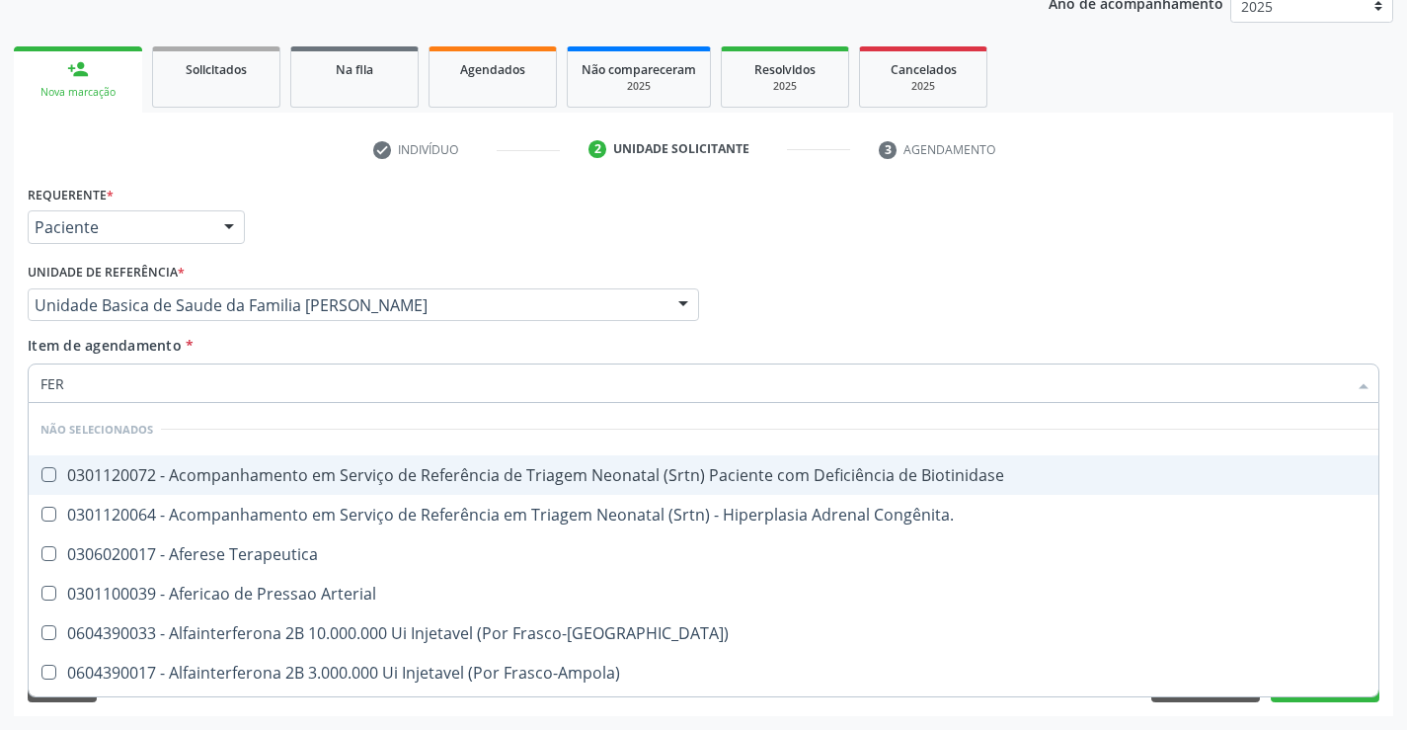
type input "FERR"
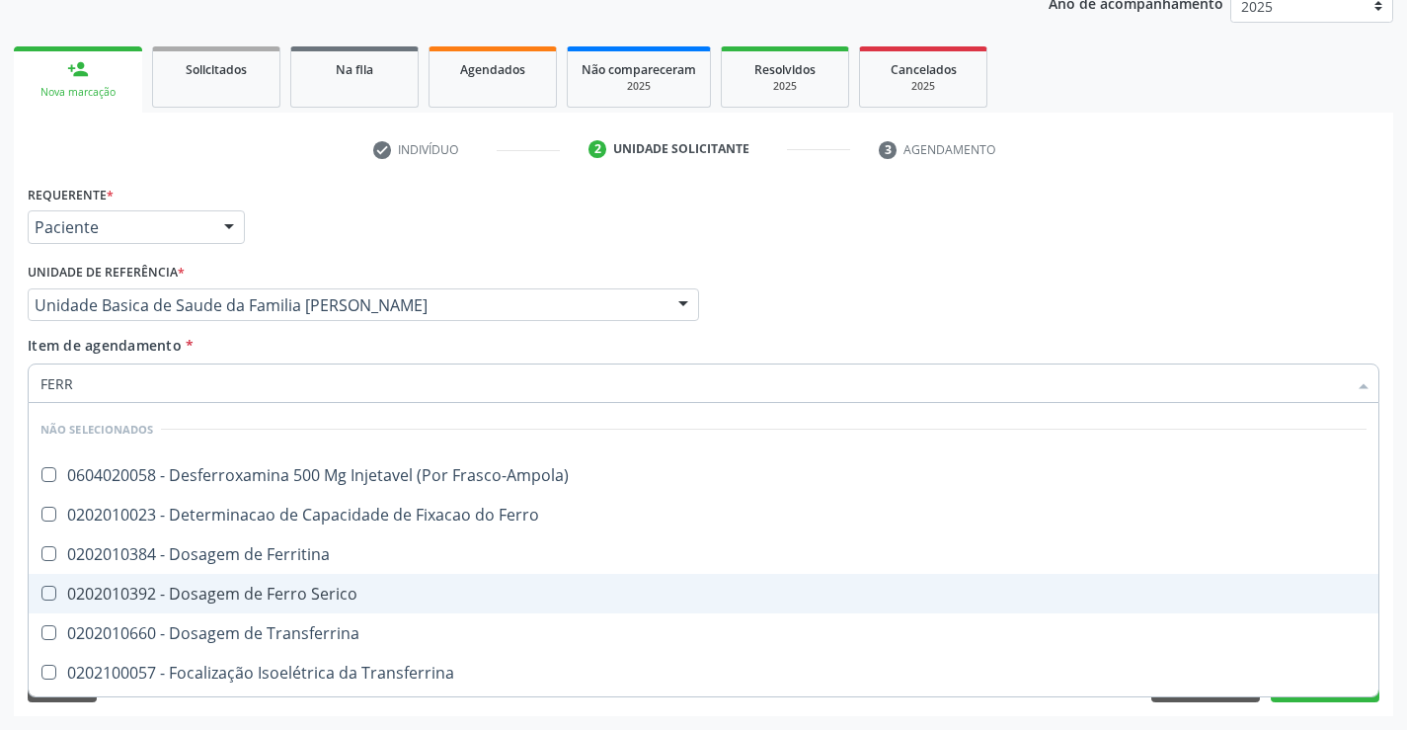
click at [352, 593] on div "0202010392 - Dosagem de Ferro Serico" at bounding box center [703, 593] width 1326 height 16
checkbox Serico "true"
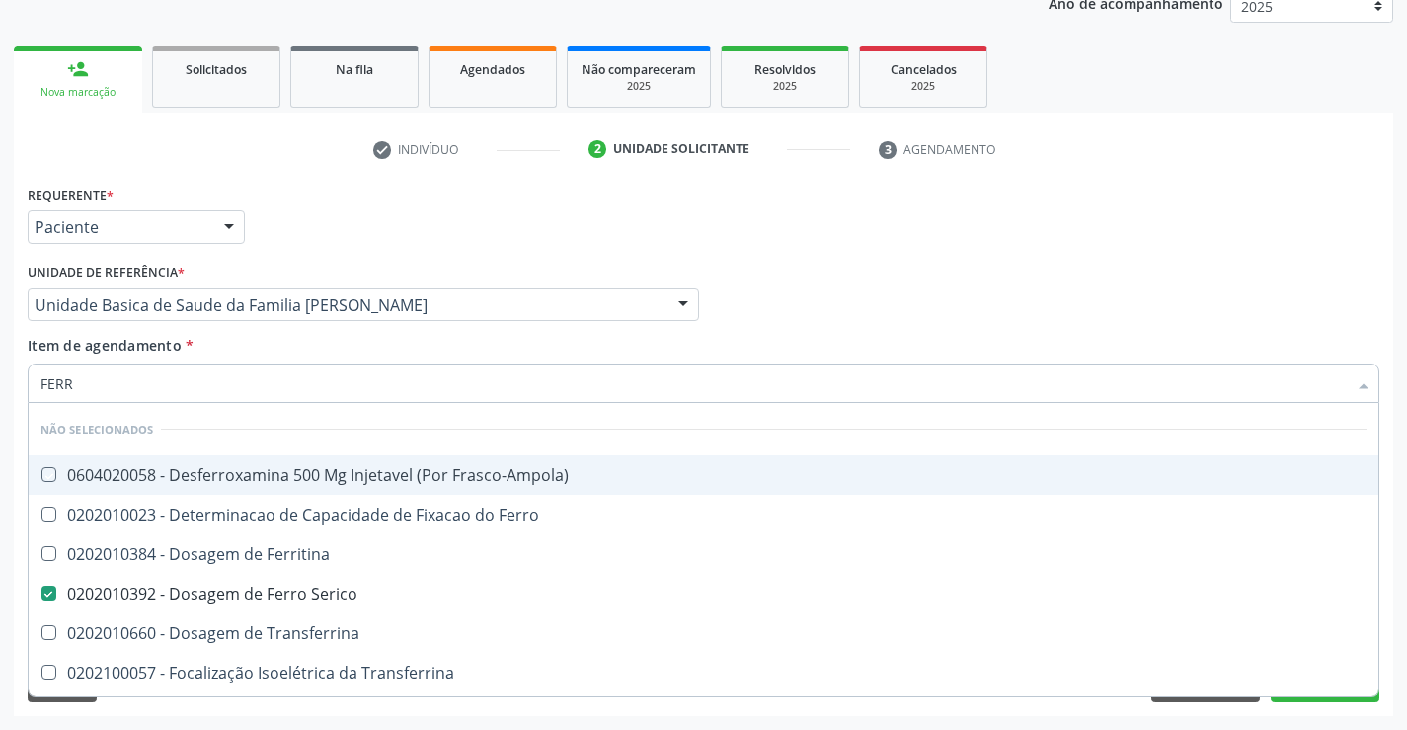
click at [432, 272] on div "Unidade de referência * Unidade Basica de Saude da Familia [PERSON_NAME] Unidad…" at bounding box center [363, 289] width 671 height 63
checkbox Frasco-Ampola\) "true"
checkbox Ferro "true"
checkbox Ferritina "true"
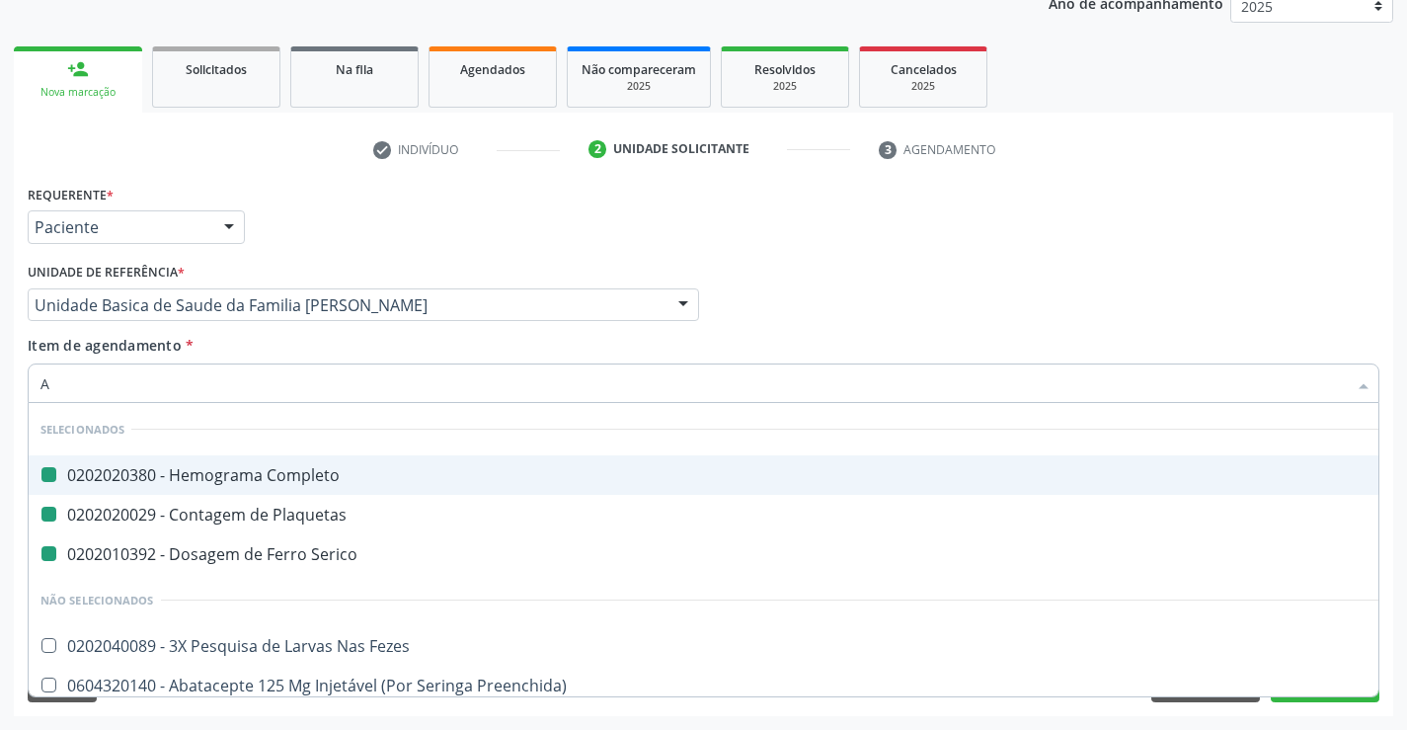
type input "AB"
checkbox Completo "false"
checkbox Plaquetas "false"
checkbox Serico "false"
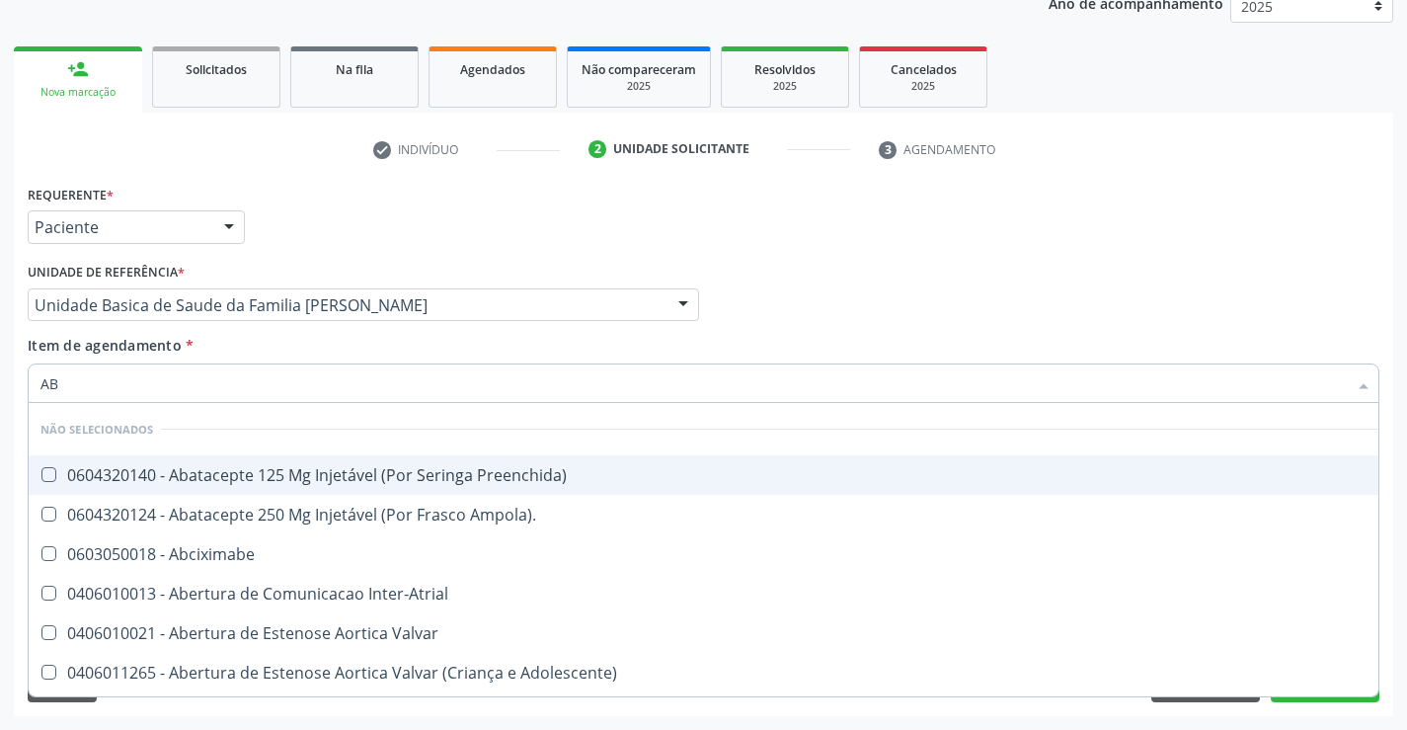
type input "ABO"
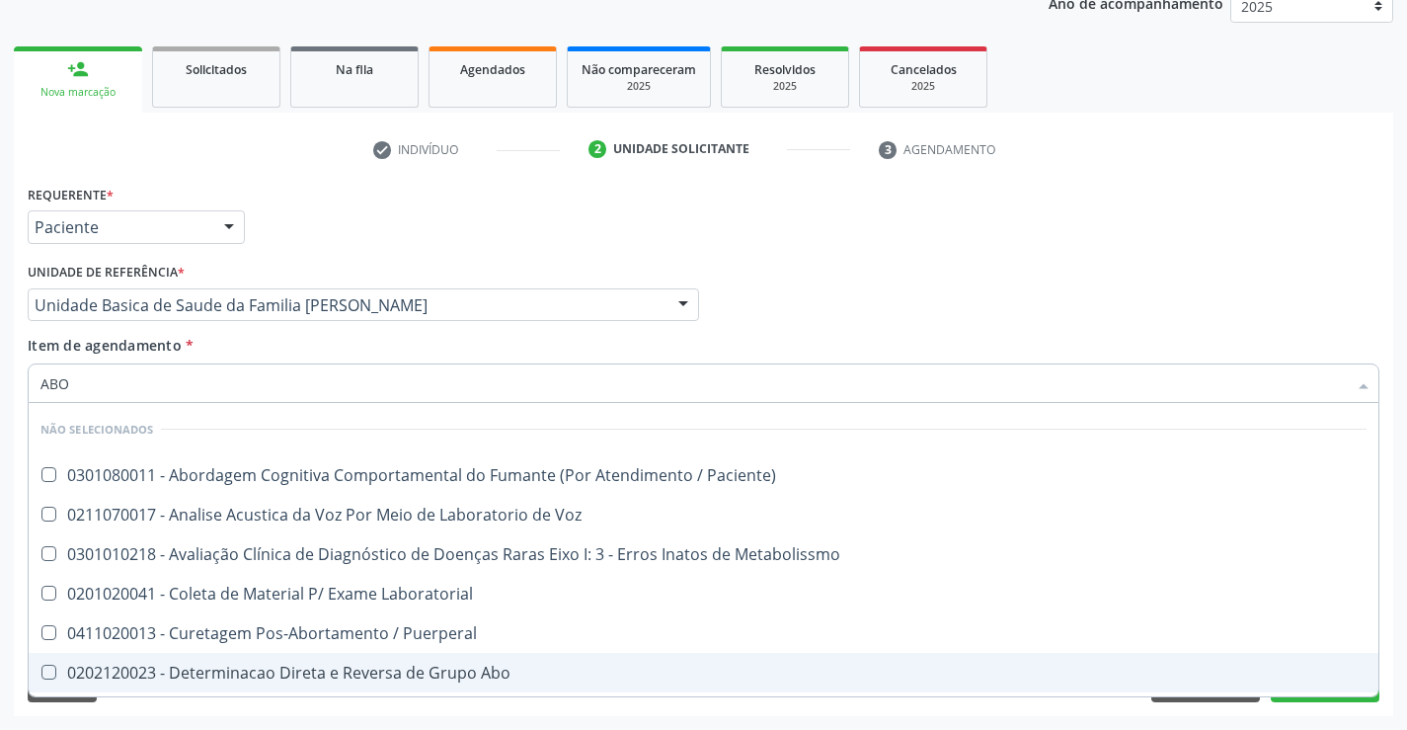
click at [494, 664] on div "0202120023 - Determinacao Direta e Reversa de Grupo Abo" at bounding box center [703, 672] width 1326 height 16
checkbox Abo "true"
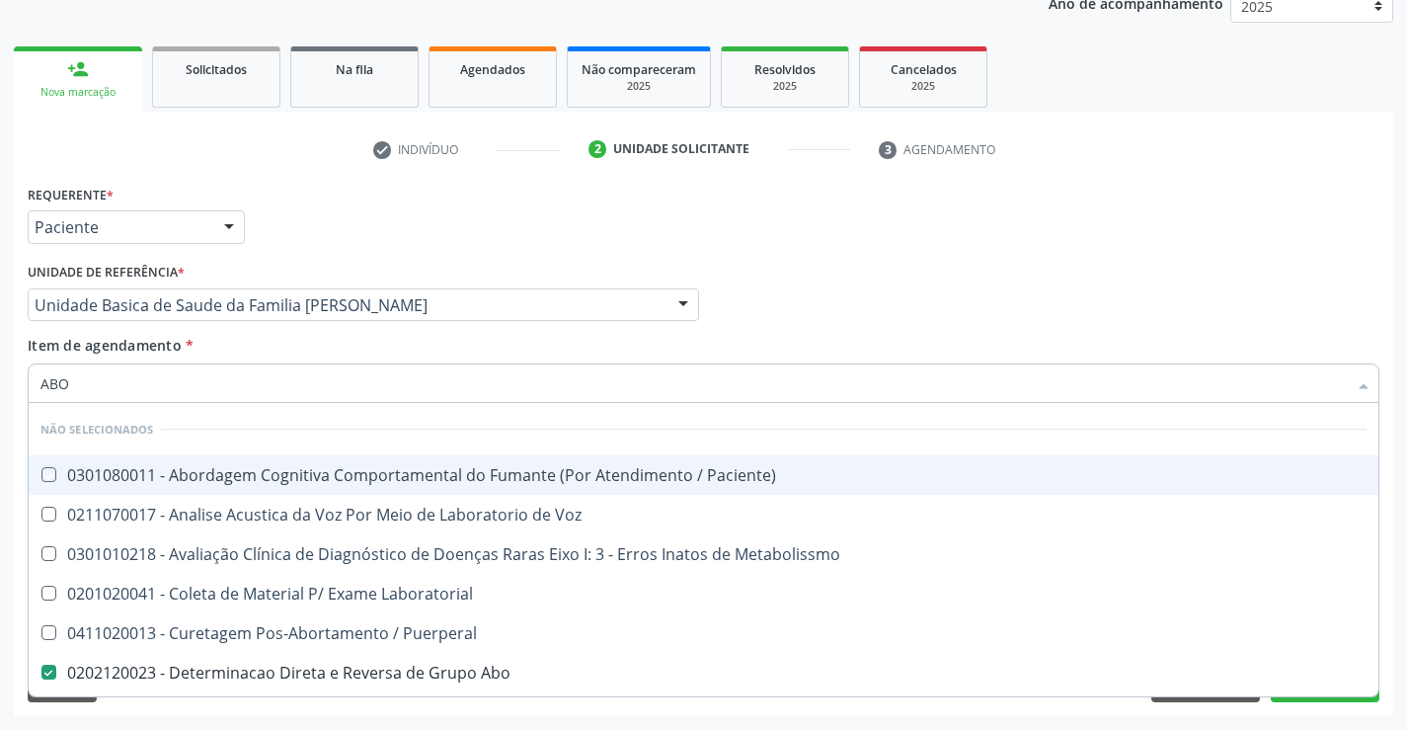
click at [515, 227] on div "Requerente * Paciente Médico(a) Enfermeiro(a) Paciente Nenhum resultado encontr…" at bounding box center [703, 218] width 1361 height 77
checkbox Paciente\) "true"
checkbox Abo "false"
checkbox Voz "true"
checkbox Metabolissmo "true"
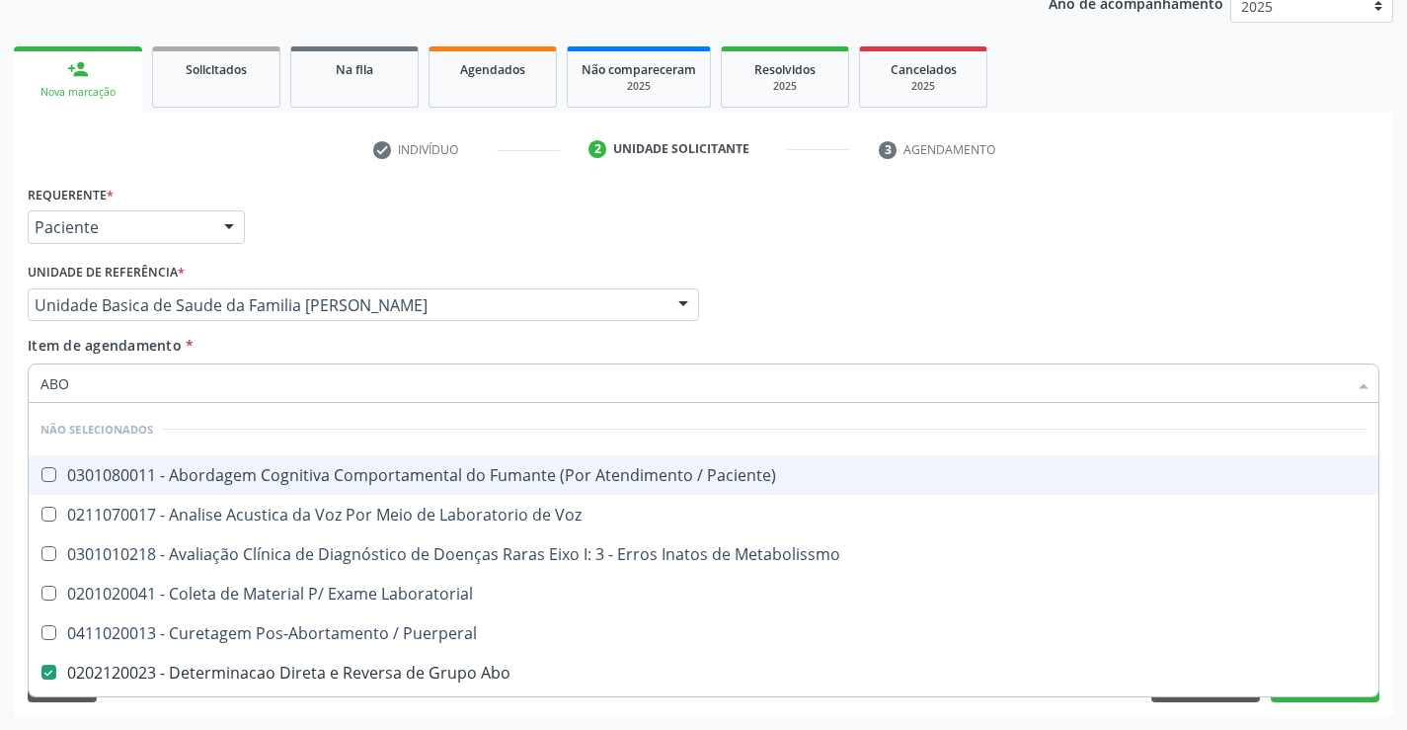
checkbox Laboratorial "true"
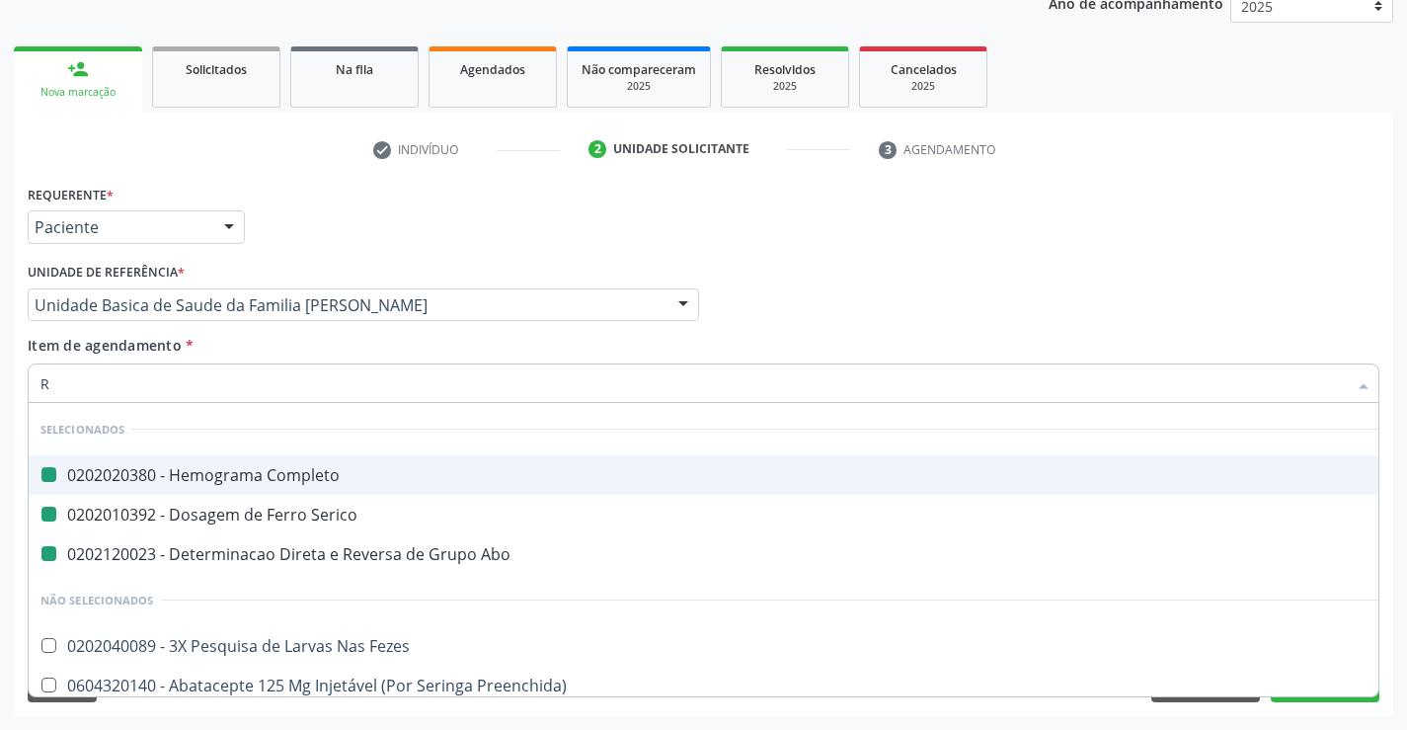
type input "RH"
checkbox Completo "false"
checkbox Serico "false"
checkbox Abo "false"
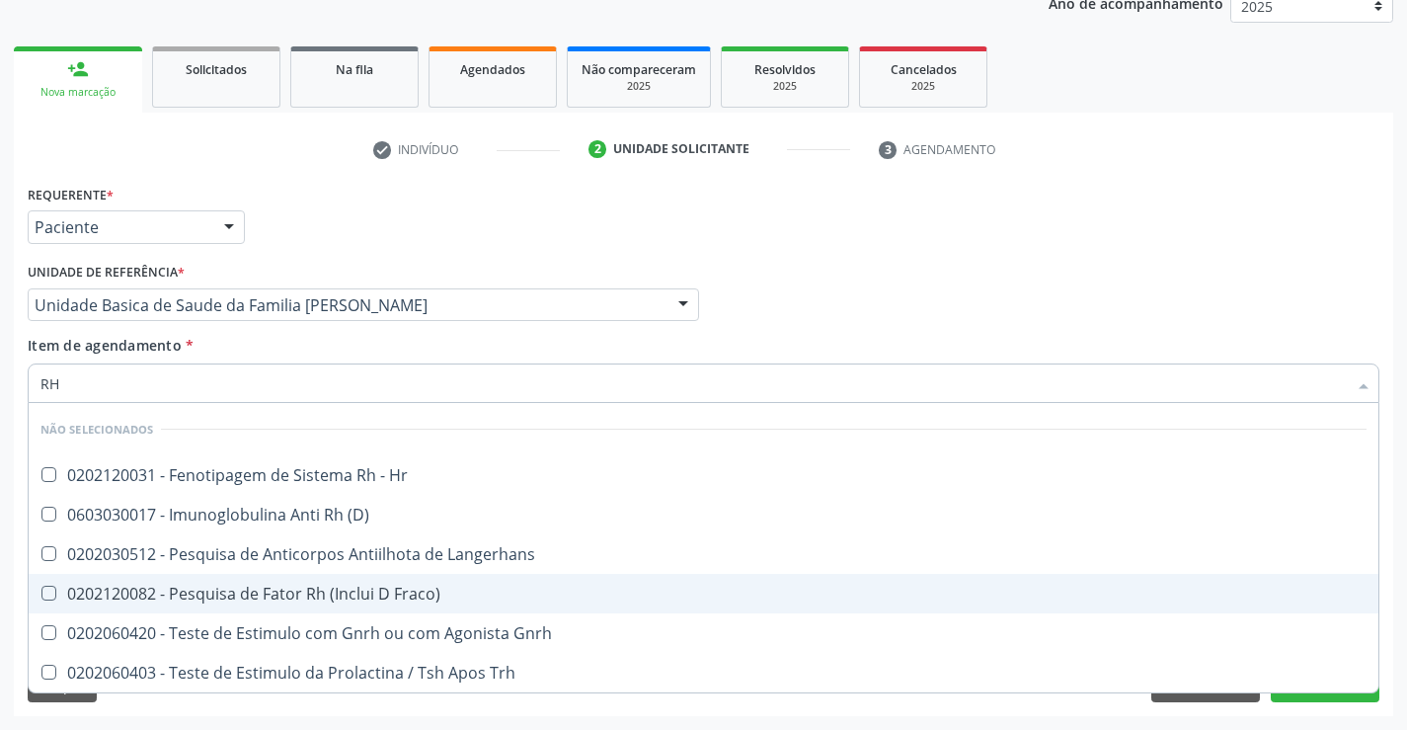
click at [390, 590] on div "0202120082 - Pesquisa de Fator Rh (Inclui D Fraco)" at bounding box center [703, 593] width 1326 height 16
click at [392, 589] on div "0202120082 - Pesquisa de Fator Rh (Inclui D Fraco)" at bounding box center [703, 593] width 1326 height 16
checkbox Fraco\) "true"
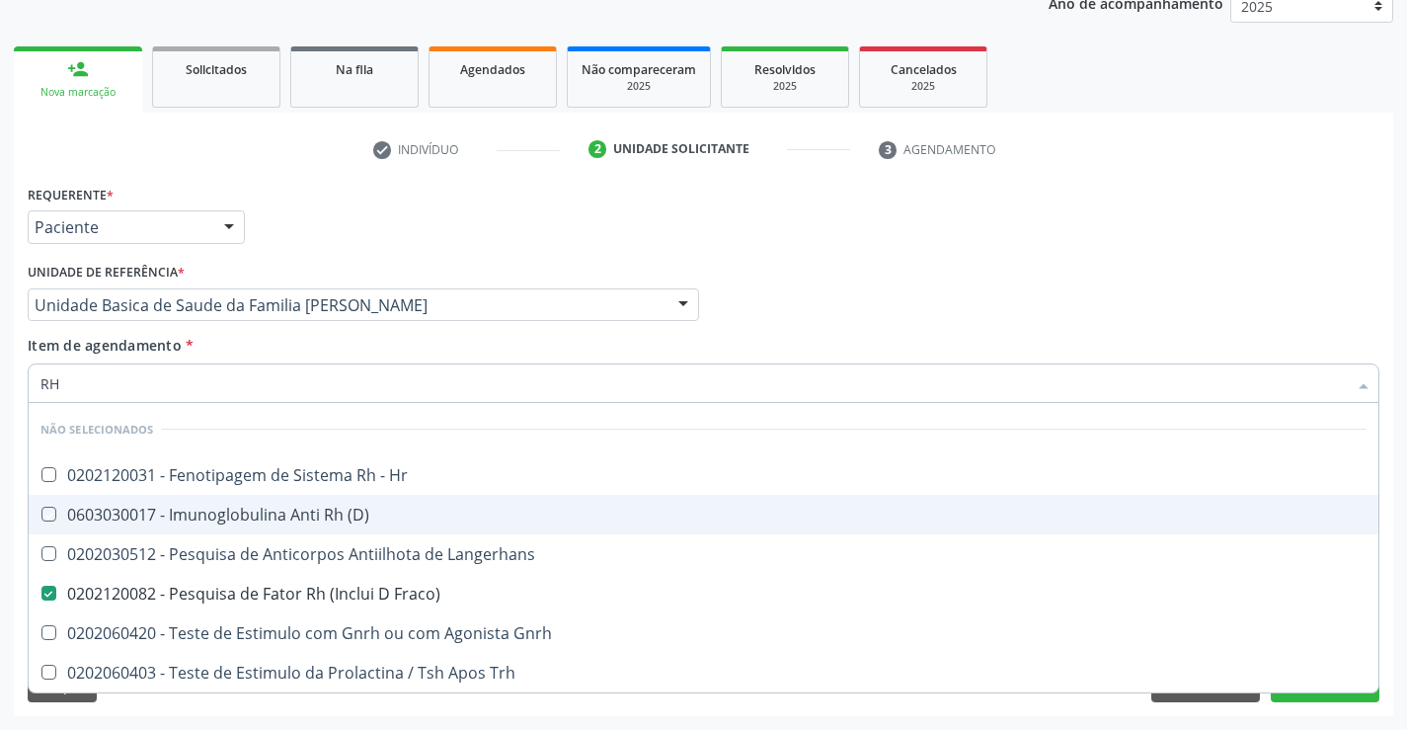
click at [467, 181] on div "Requerente * Paciente Médico(a) Enfermeiro(a) Paciente Nenhum resultado encontr…" at bounding box center [703, 218] width 1361 height 77
checkbox Hr "true"
checkbox \(D\) "true"
checkbox Langerhans "true"
checkbox Gnrh "true"
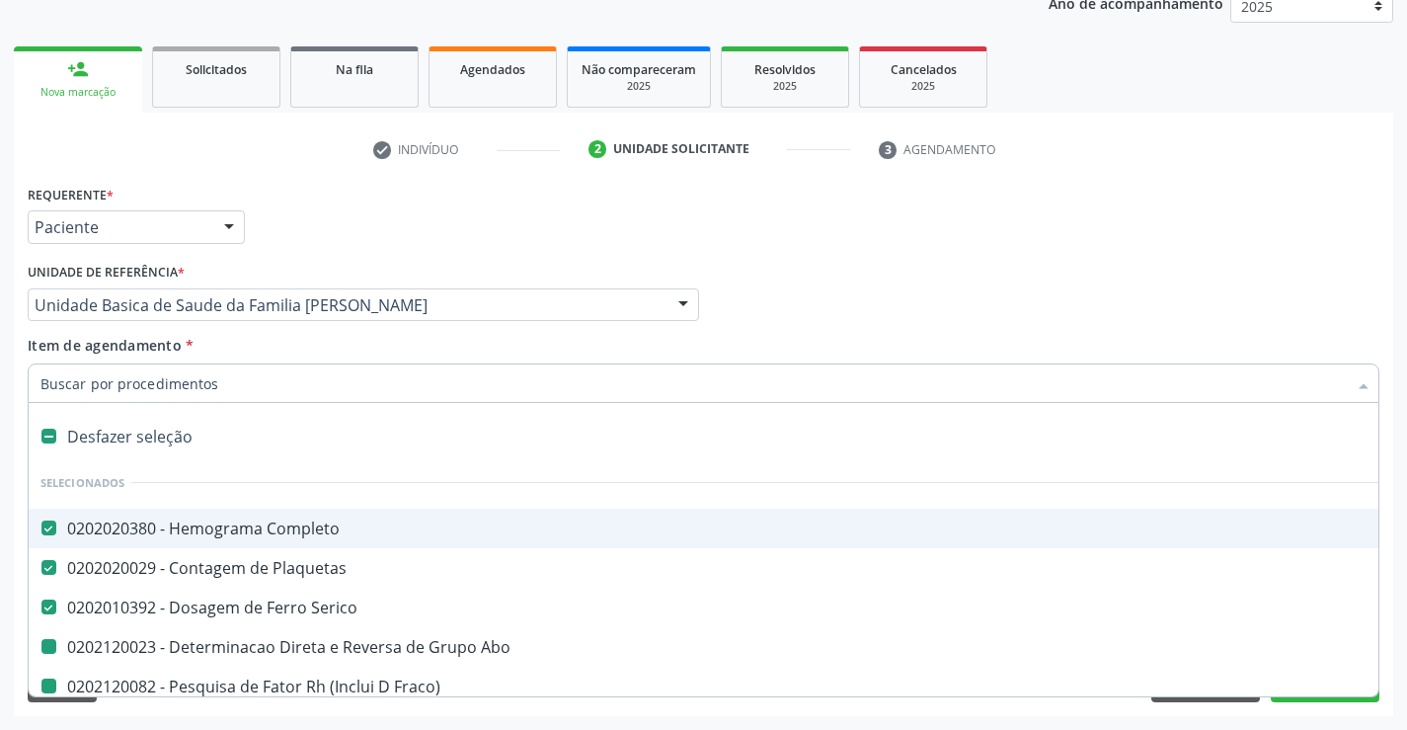
type input "F"
checkbox Fraco\) "false"
checkbox Abo "false"
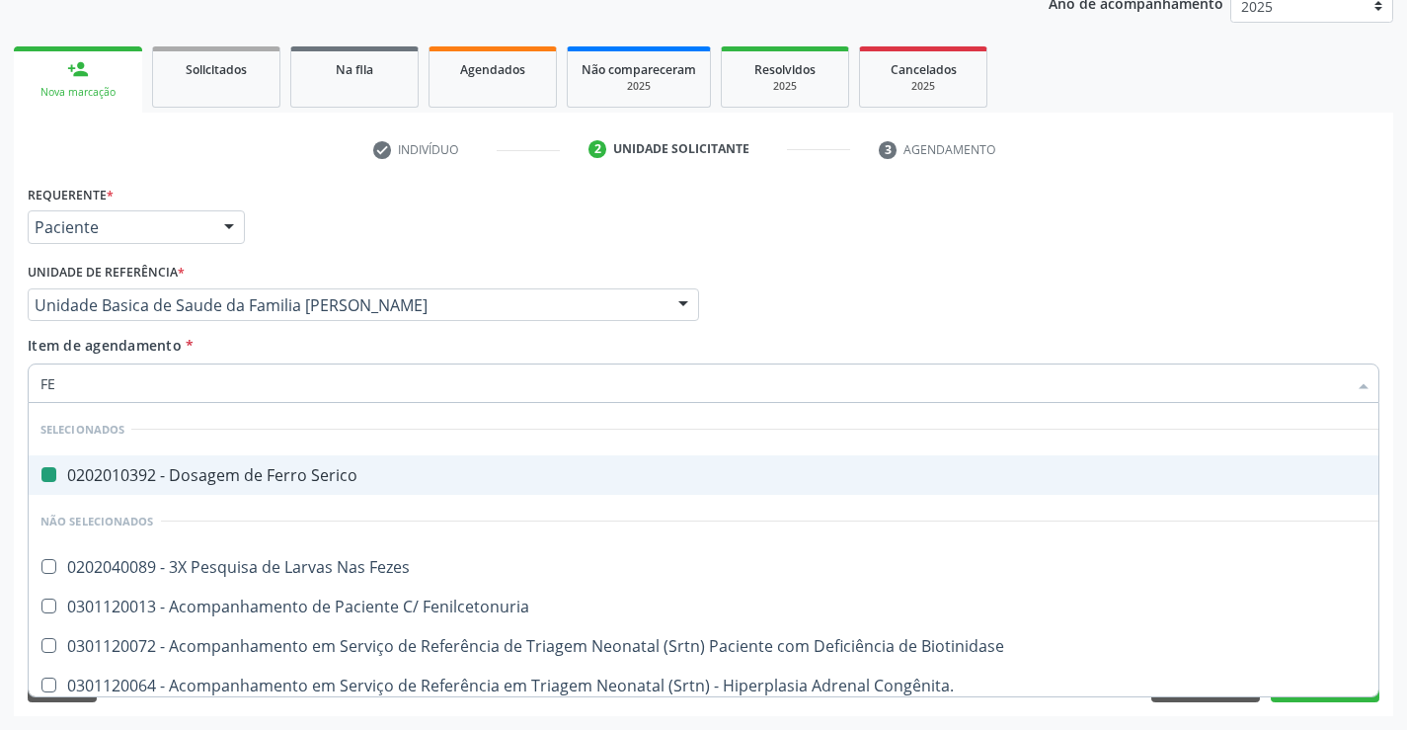
type input "FEZ"
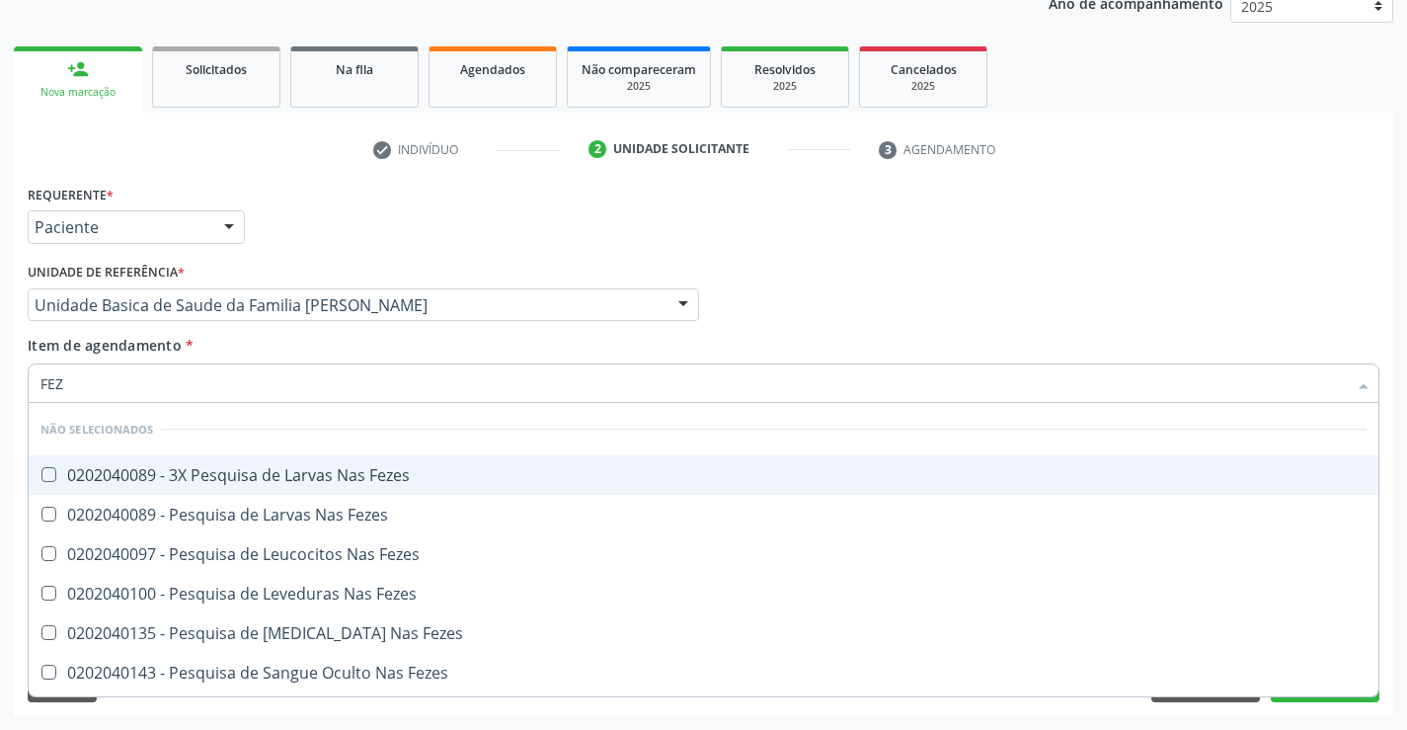
click at [155, 478] on div "0202040089 - 3X Pesquisa de Larvas Nas Fezes" at bounding box center [703, 475] width 1326 height 16
checkbox Fezes "true"
click at [246, 337] on div "Item de agendamento * FEZ [PERSON_NAME] seleção Não selecionados 0202040089 - 3…" at bounding box center [704, 366] width 1352 height 62
checkbox Fezes "true"
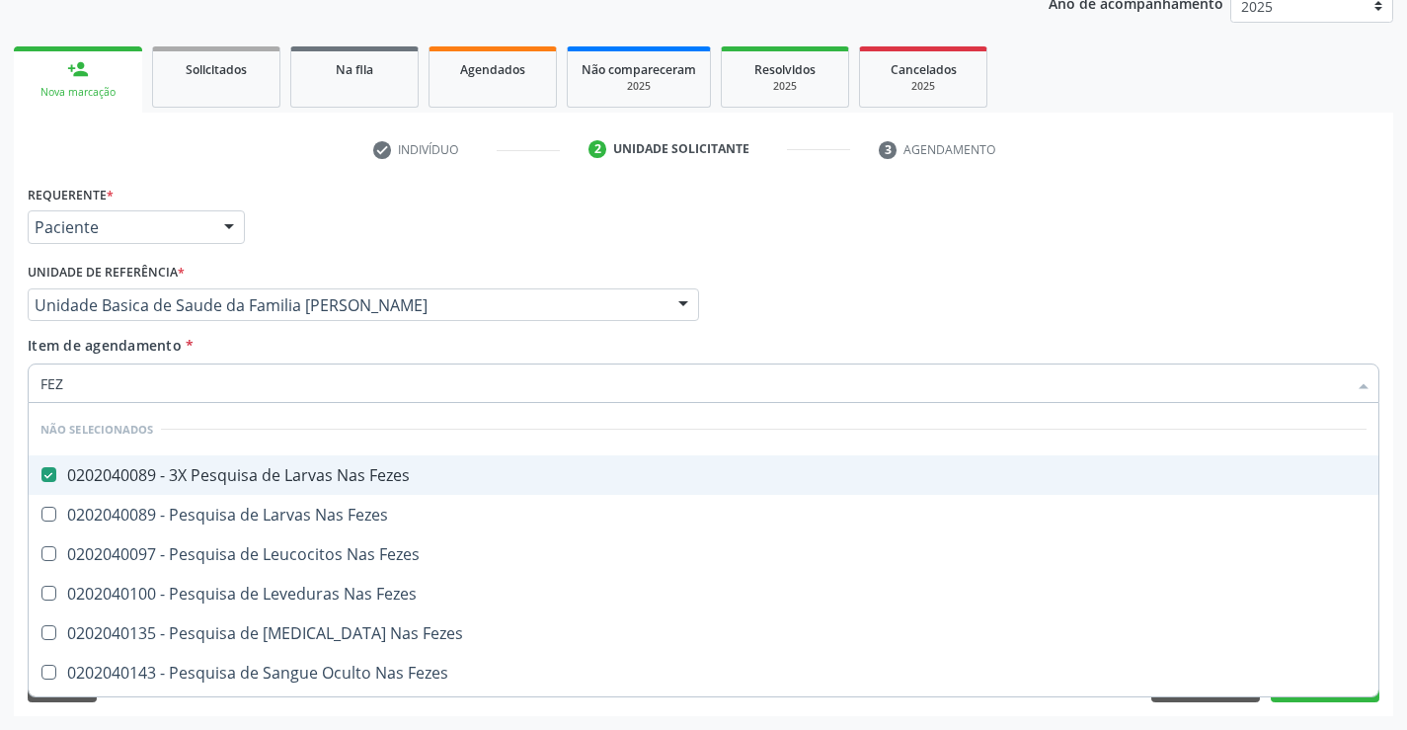
checkbox Fezes "true"
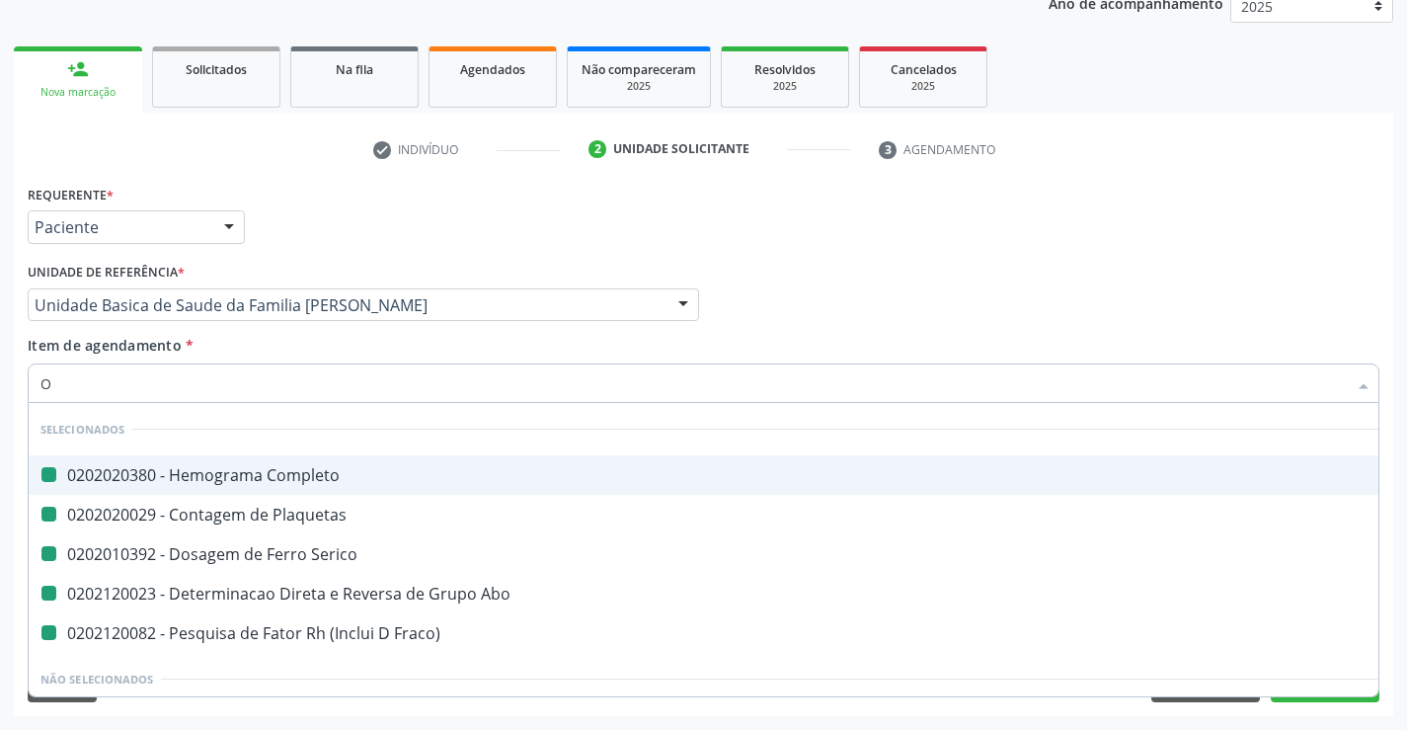
type input "OV"
checkbox Completo "false"
checkbox Fraco\) "false"
checkbox Abo "false"
checkbox Serico "false"
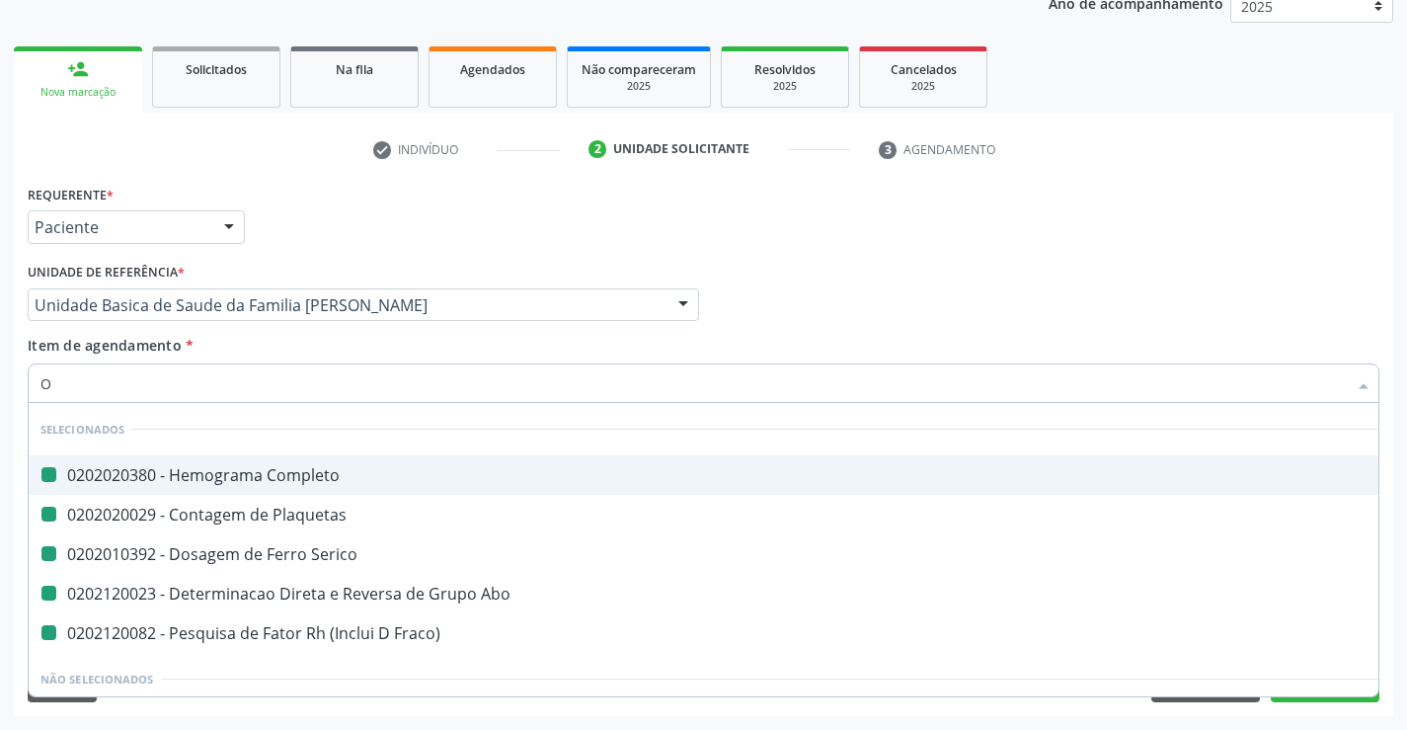
checkbox Plaquetas "false"
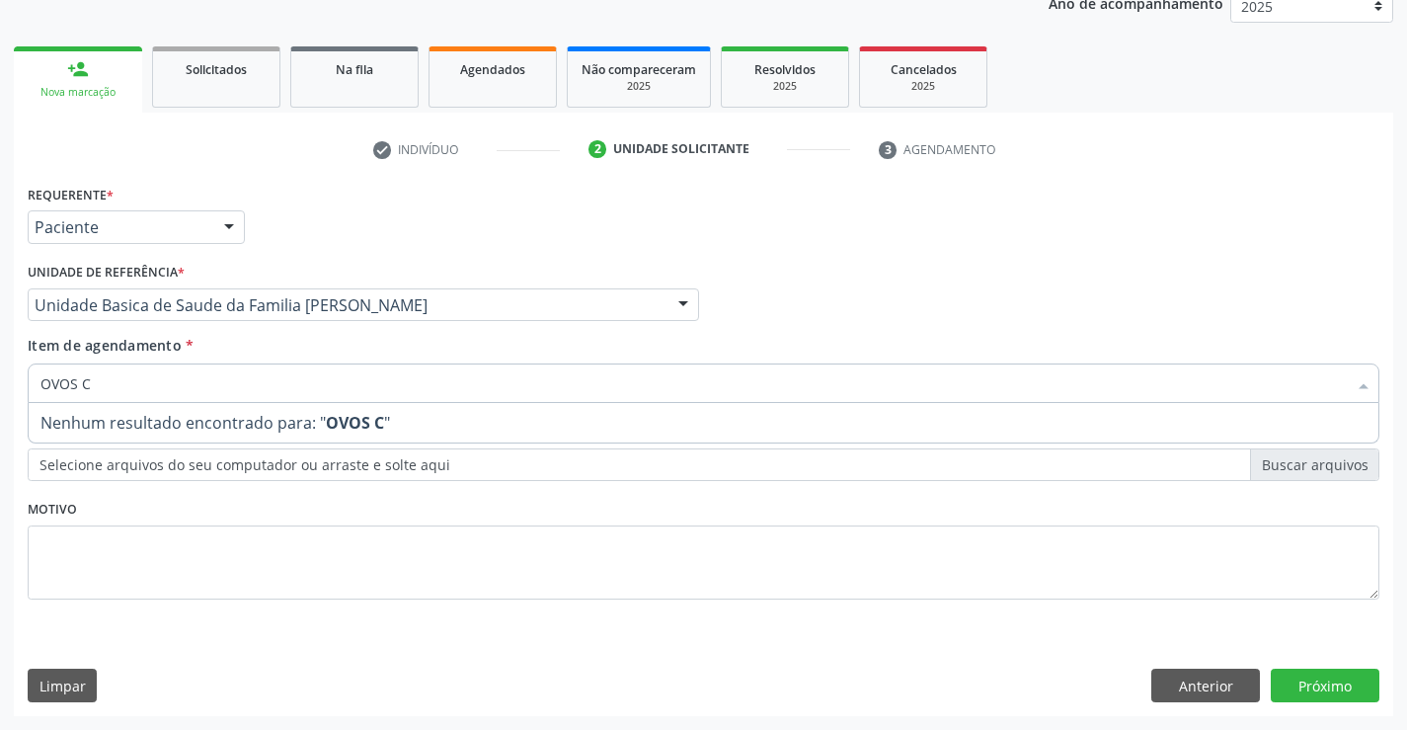
type input "OVOS"
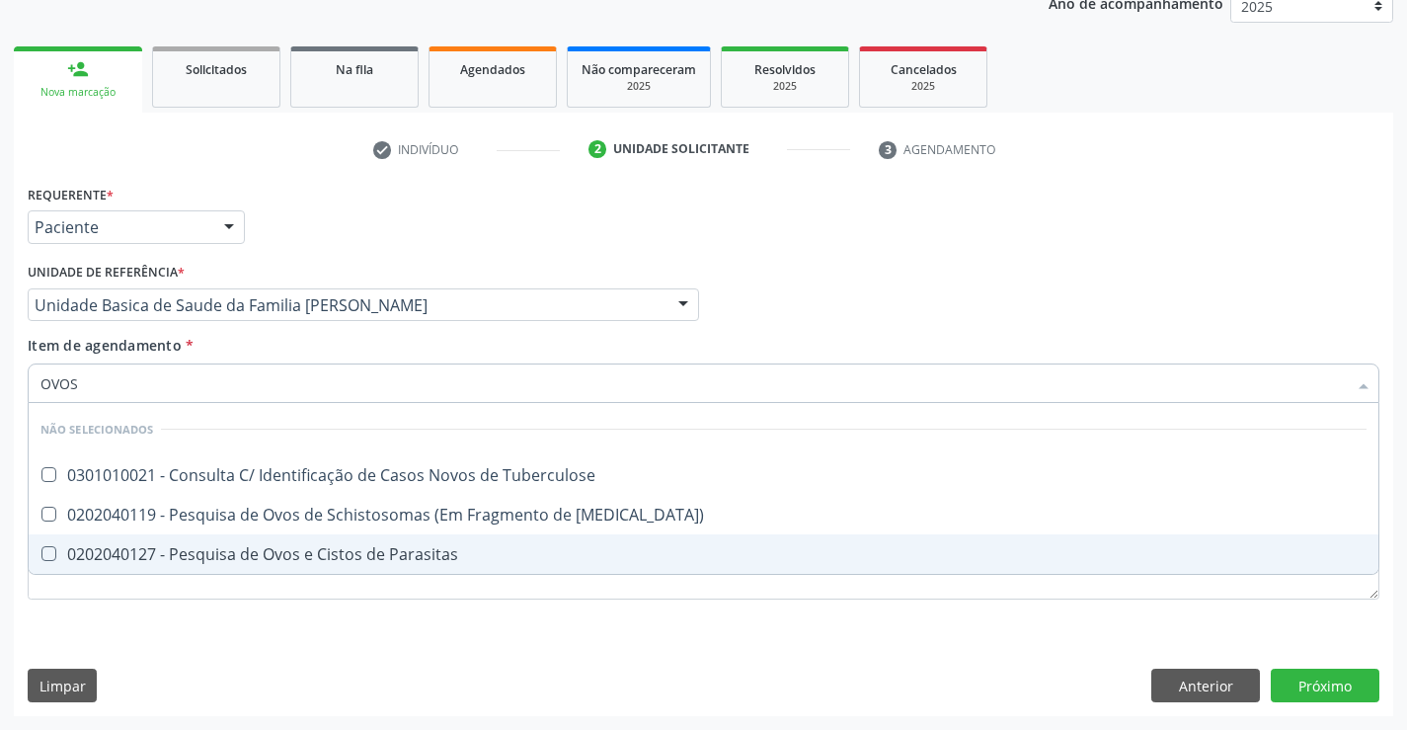
click at [253, 552] on div "0202040127 - Pesquisa de Ovos e Cistos de Parasitas" at bounding box center [703, 554] width 1326 height 16
checkbox Parasitas "true"
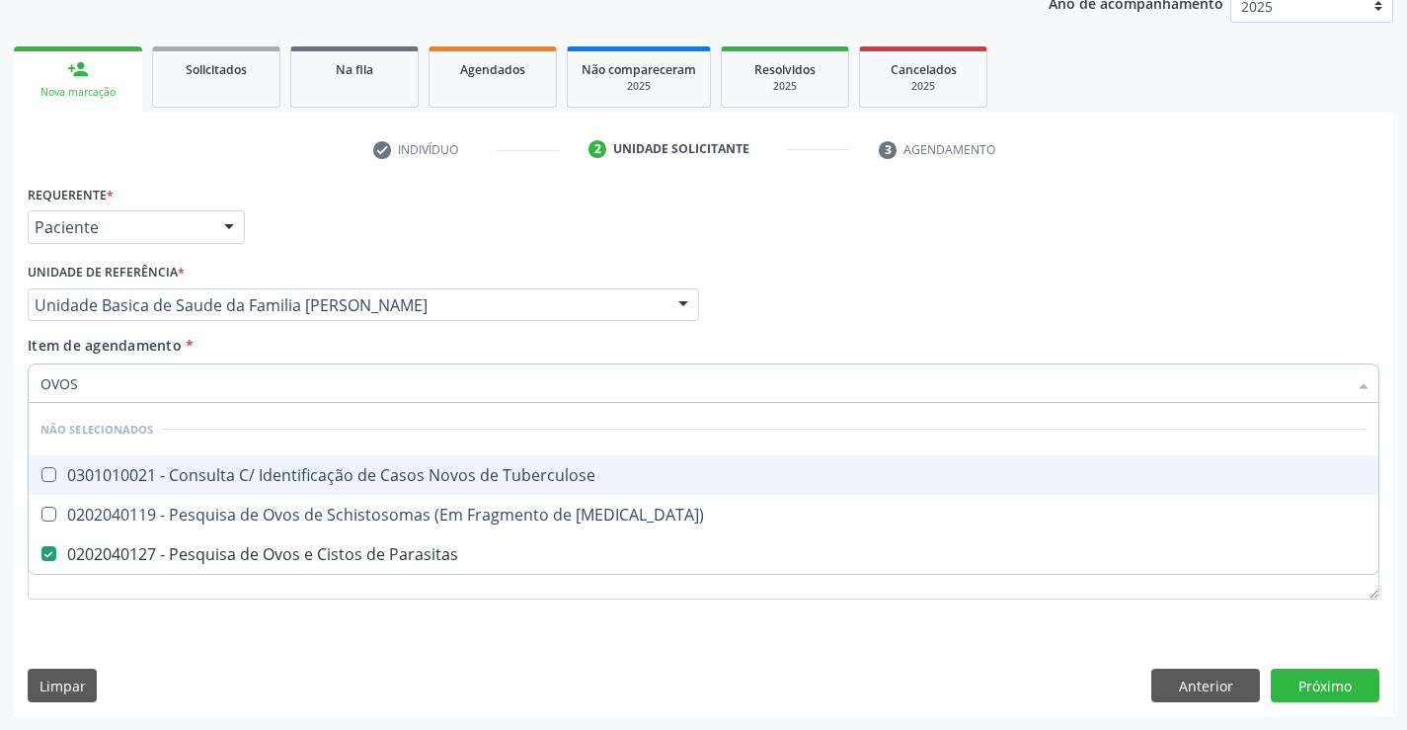
click at [256, 341] on div "Item de agendamento * OVOS Desfazer seleção Não selecionados 0301010021 - Consu…" at bounding box center [704, 366] width 1352 height 62
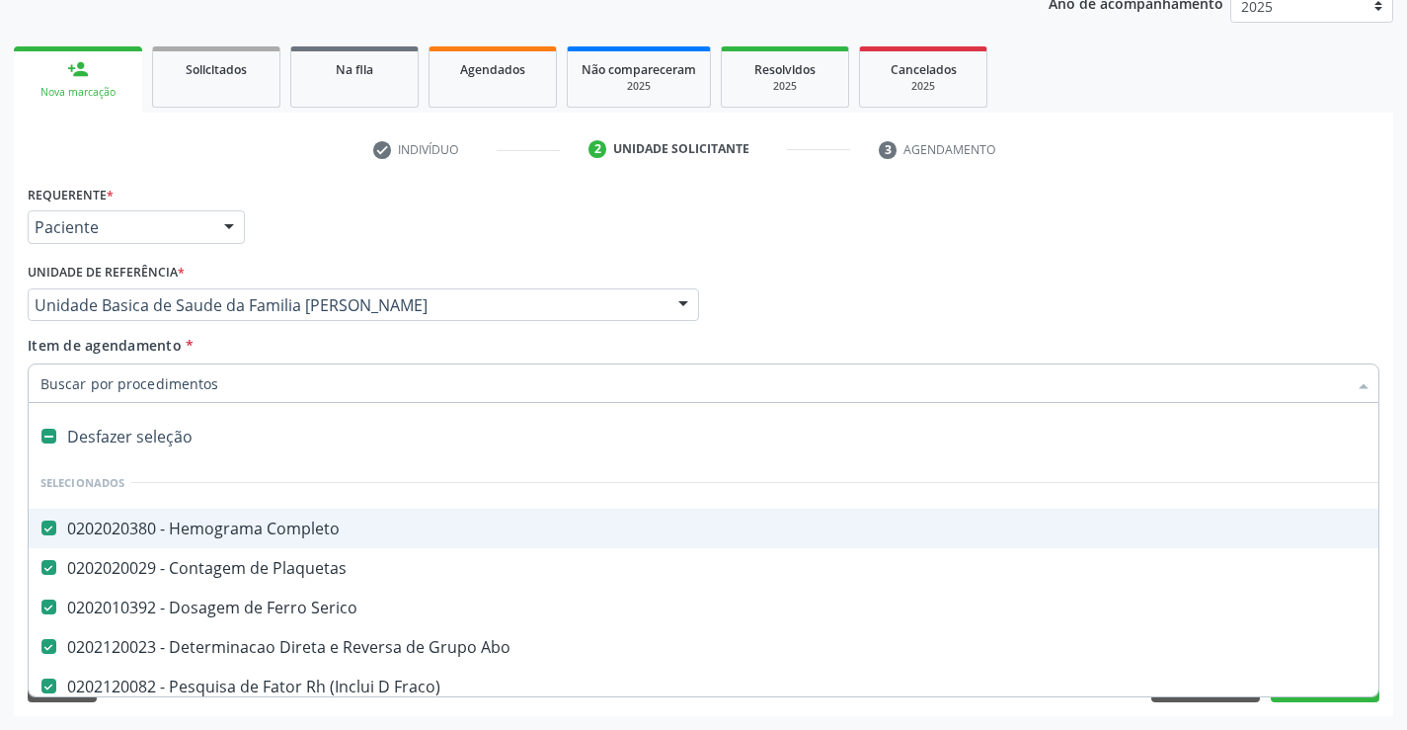
type input "U"
checkbox Parasitas "false"
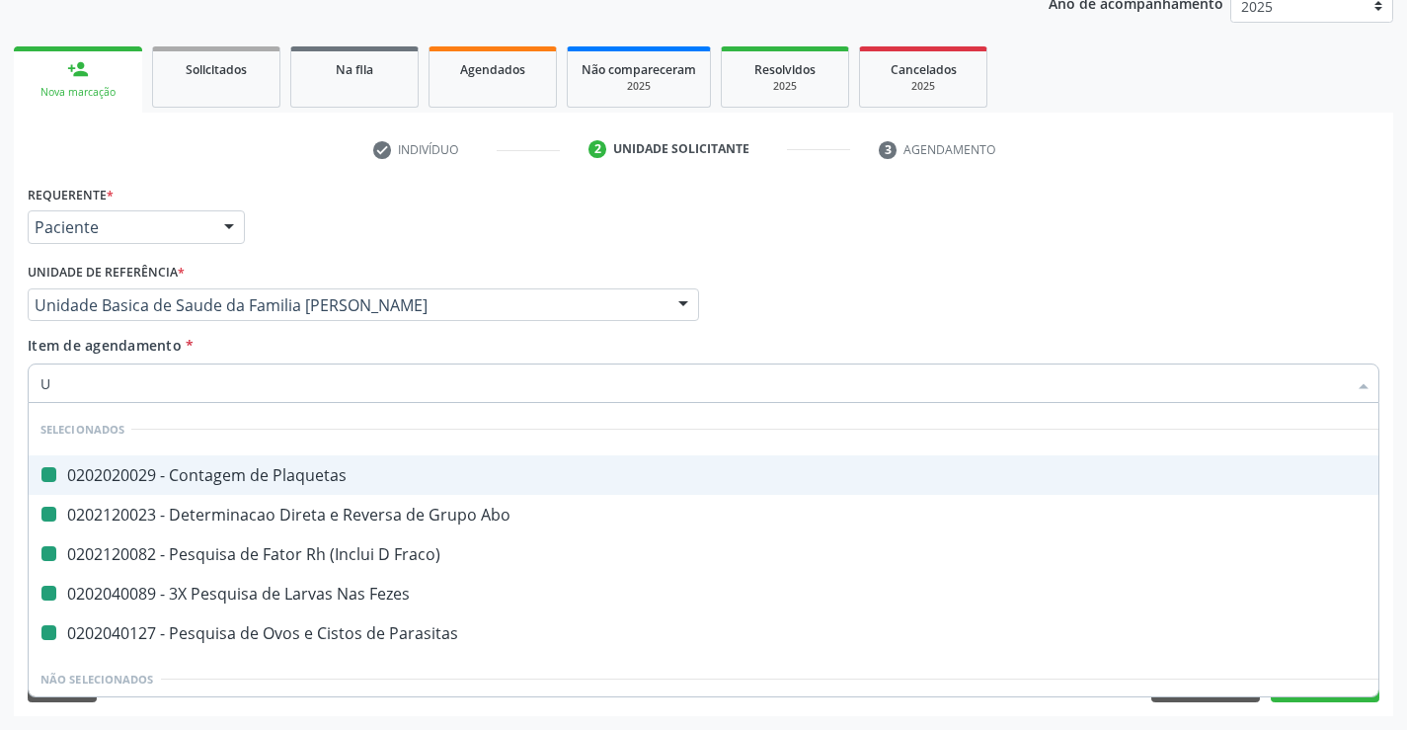
type input "UR"
checkbox Plaquetas "false"
checkbox Abo "false"
checkbox Fraco\) "false"
checkbox Fezes "false"
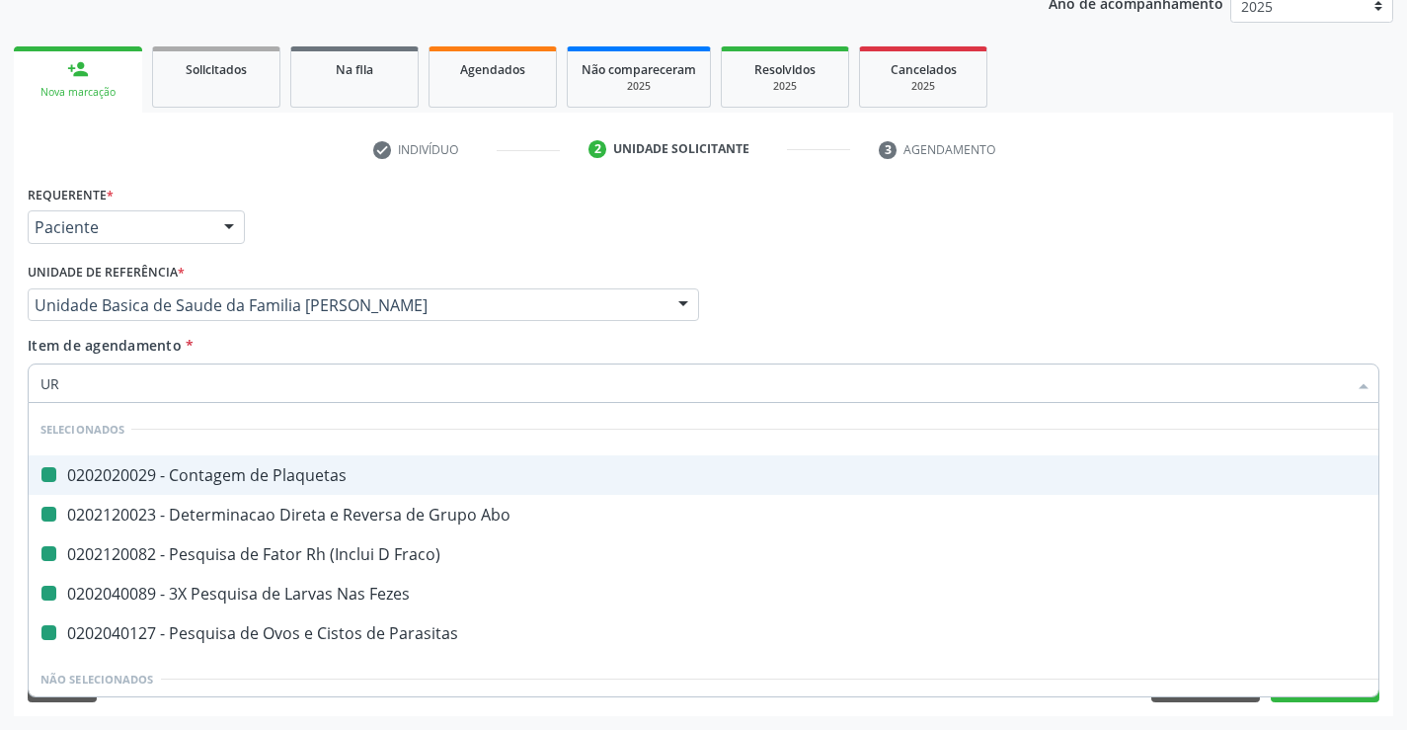
checkbox Parasitas "false"
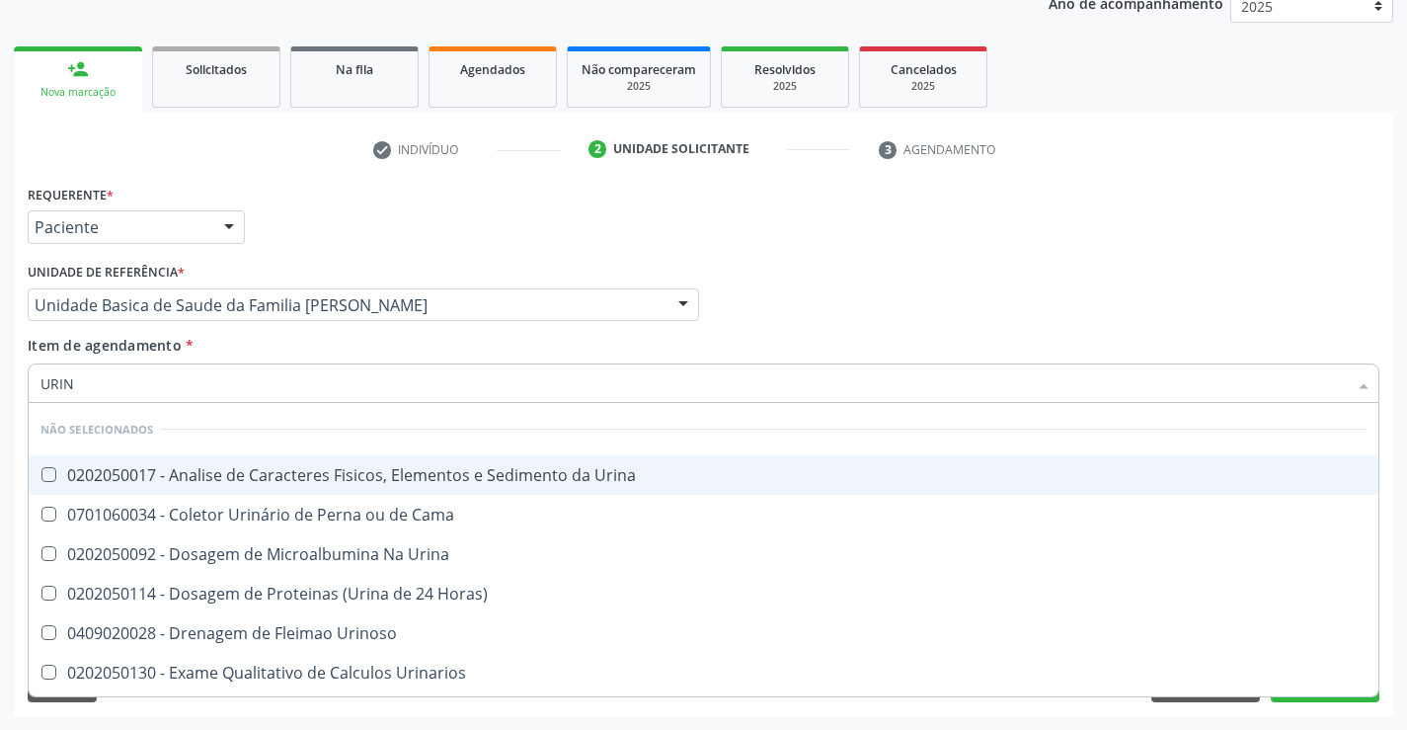
type input "URINA"
click at [238, 474] on div "0202050017 - Analise de Caracteres Fisicos, Elementos e Sedimento da Urina" at bounding box center [703, 475] width 1326 height 16
checkbox Urina "true"
click at [247, 351] on div "Item de agendamento * URINA Desfazer seleção Não selecionados 0202050017 - Anal…" at bounding box center [704, 366] width 1352 height 62
checkbox Urina "true"
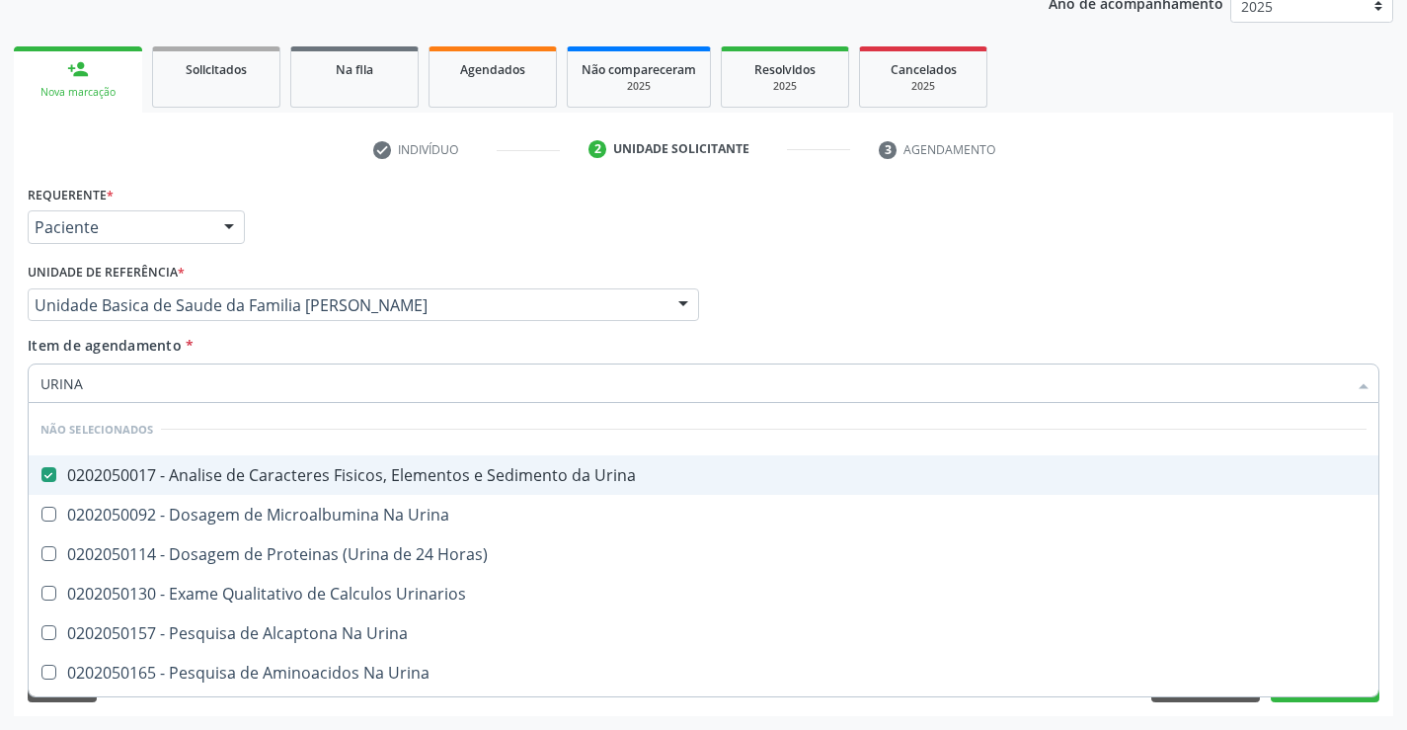
checkbox Horas\) "true"
checkbox Urinarios "true"
checkbox Urina "true"
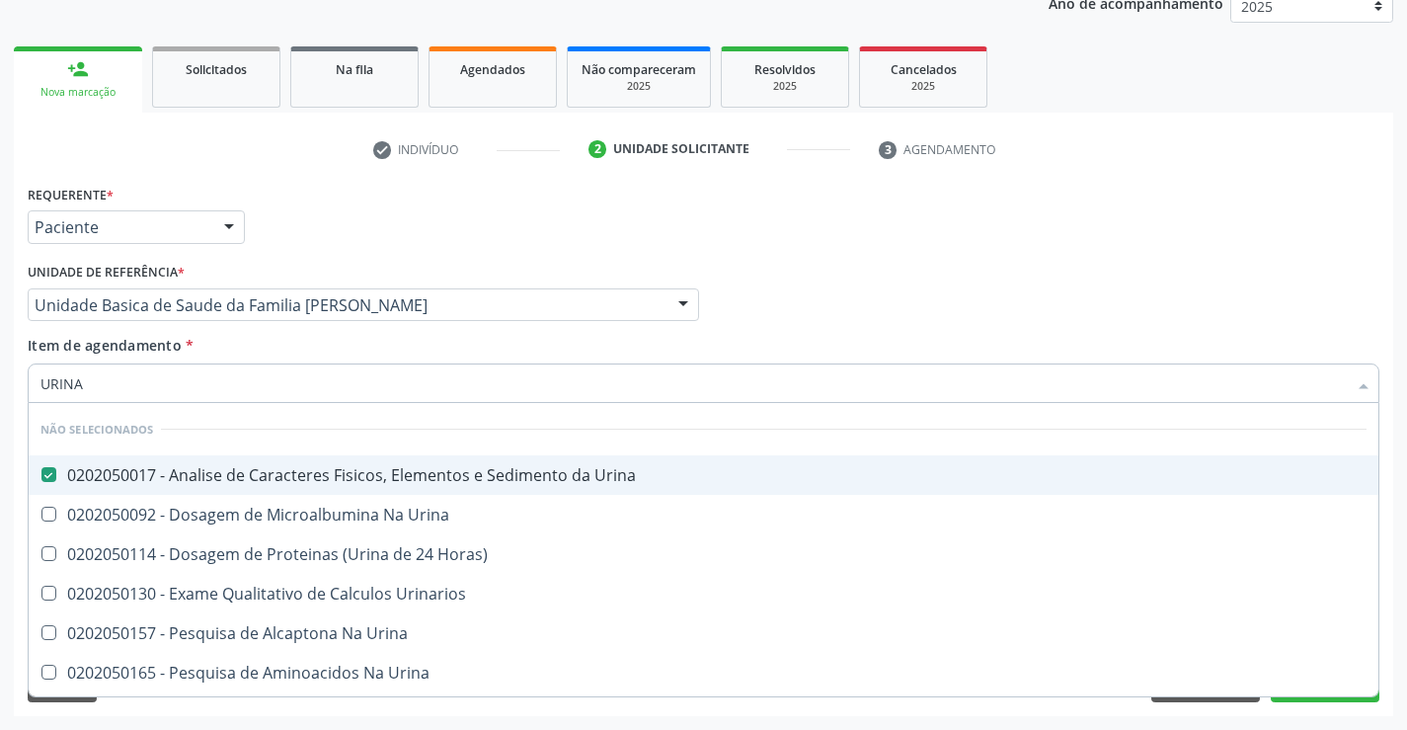
checkbox Urina "true"
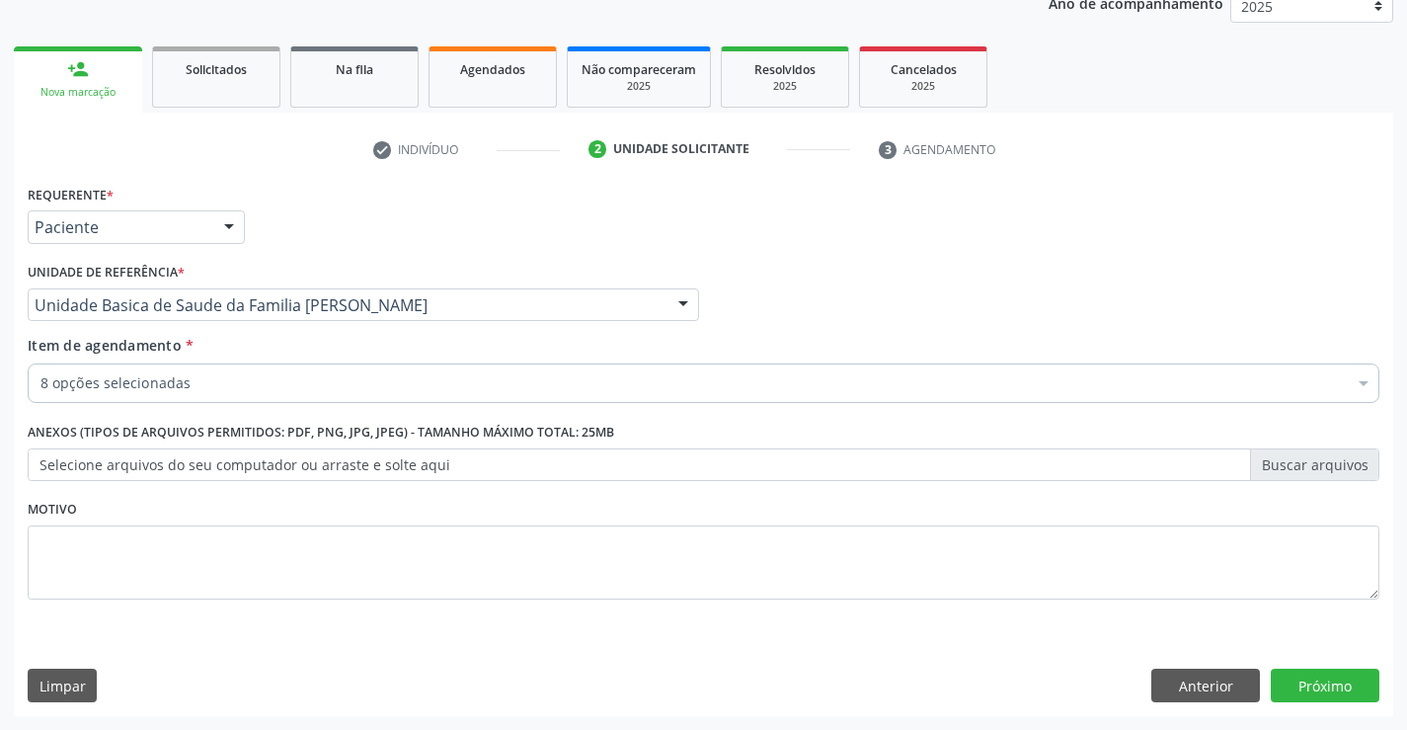
drag, startPoint x: 142, startPoint y: 388, endPoint x: 132, endPoint y: 394, distance: 11.5
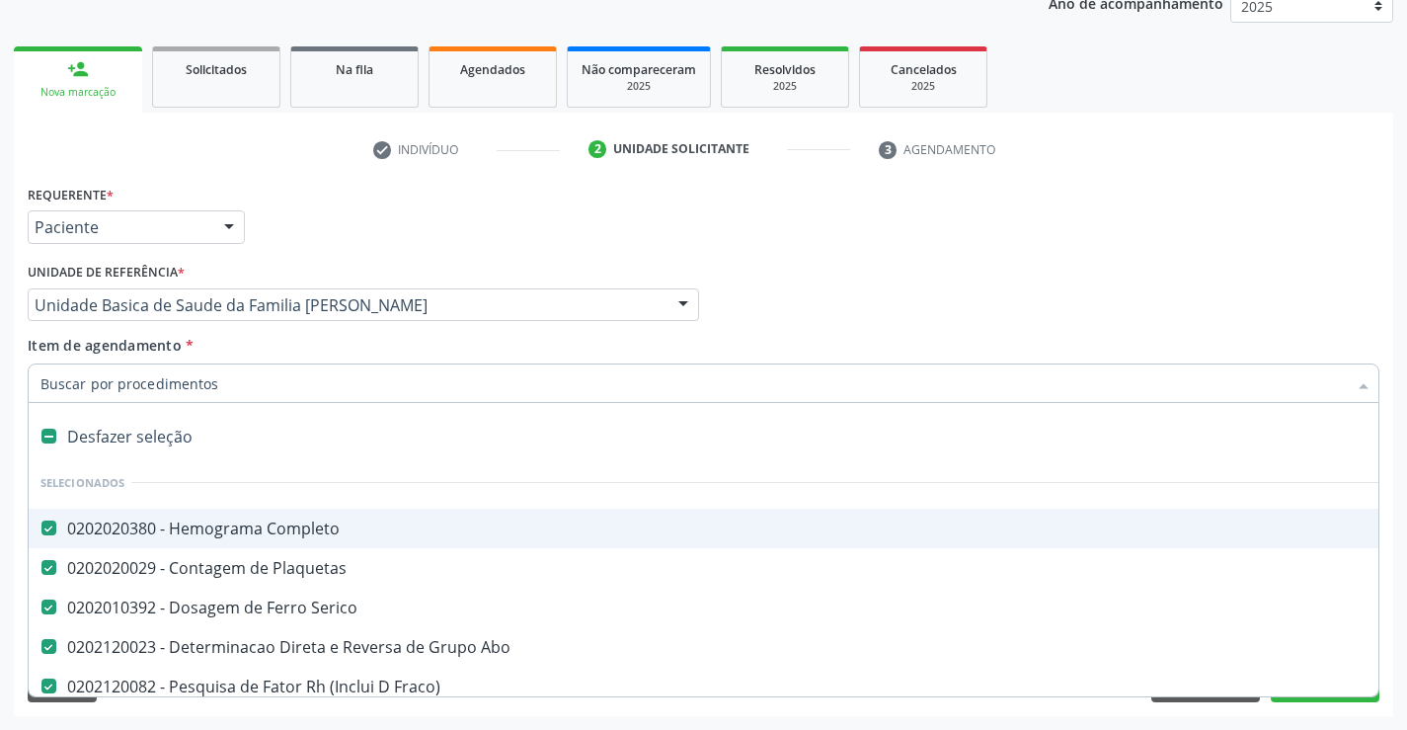
type input "U"
checkbox Urina "false"
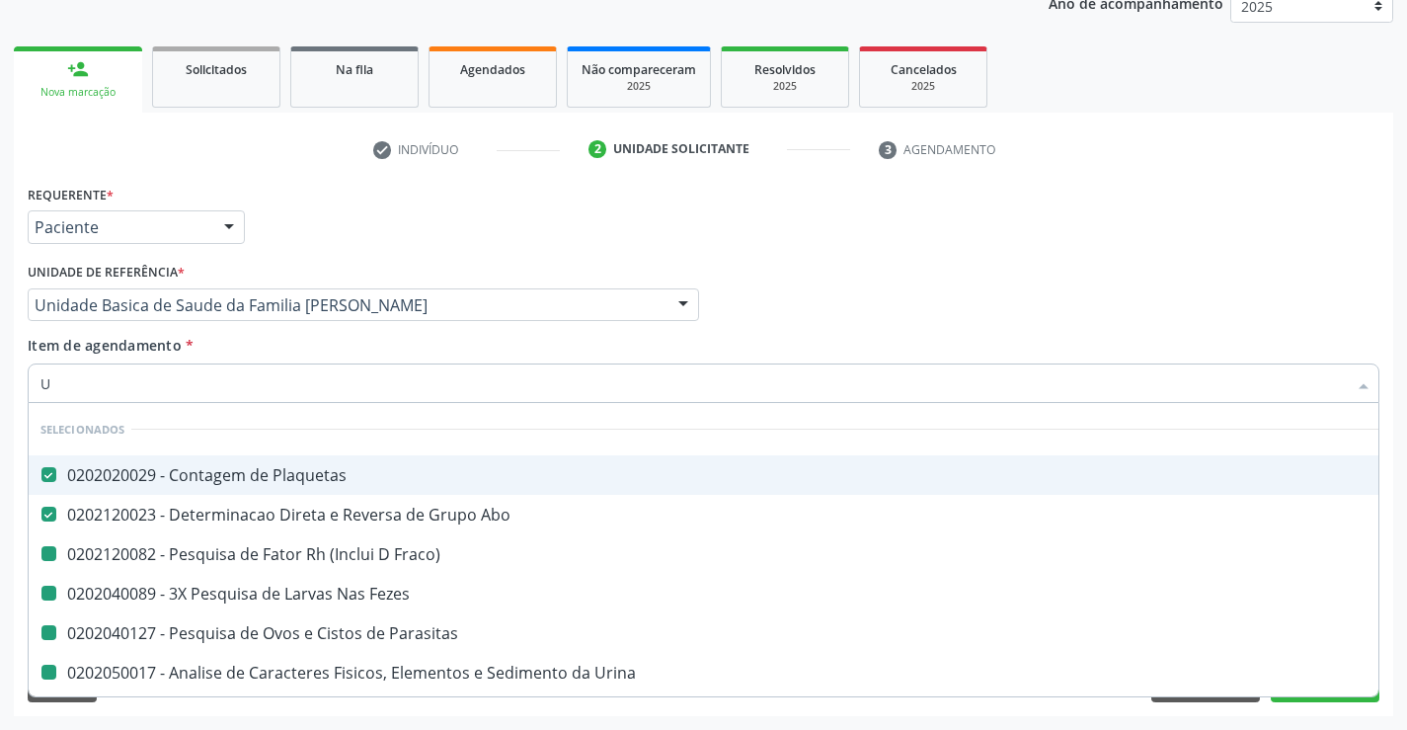
type input "UR"
checkbox Fraco\) "false"
checkbox Fezes "false"
checkbox Parasitas "false"
checkbox Urina "false"
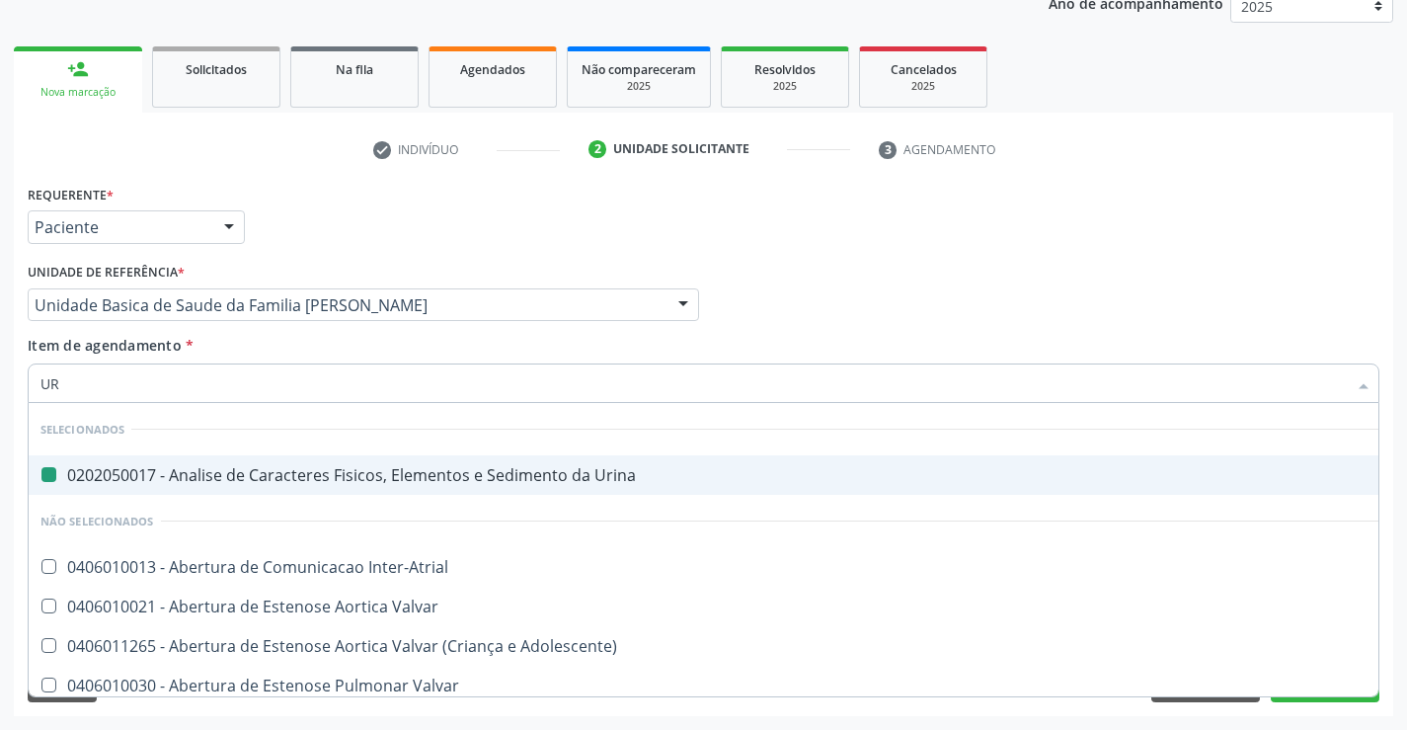
type input "URE"
checkbox Urina "false"
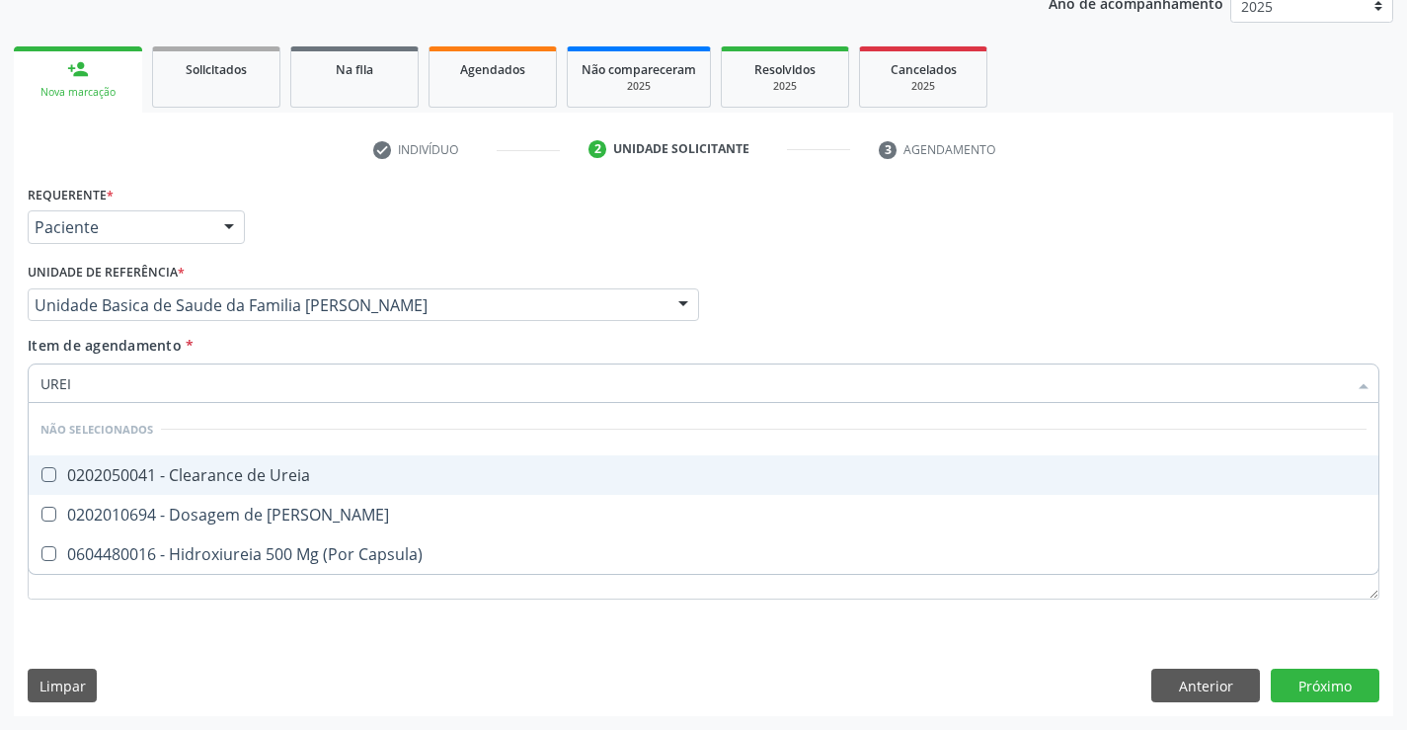
type input "UREIA"
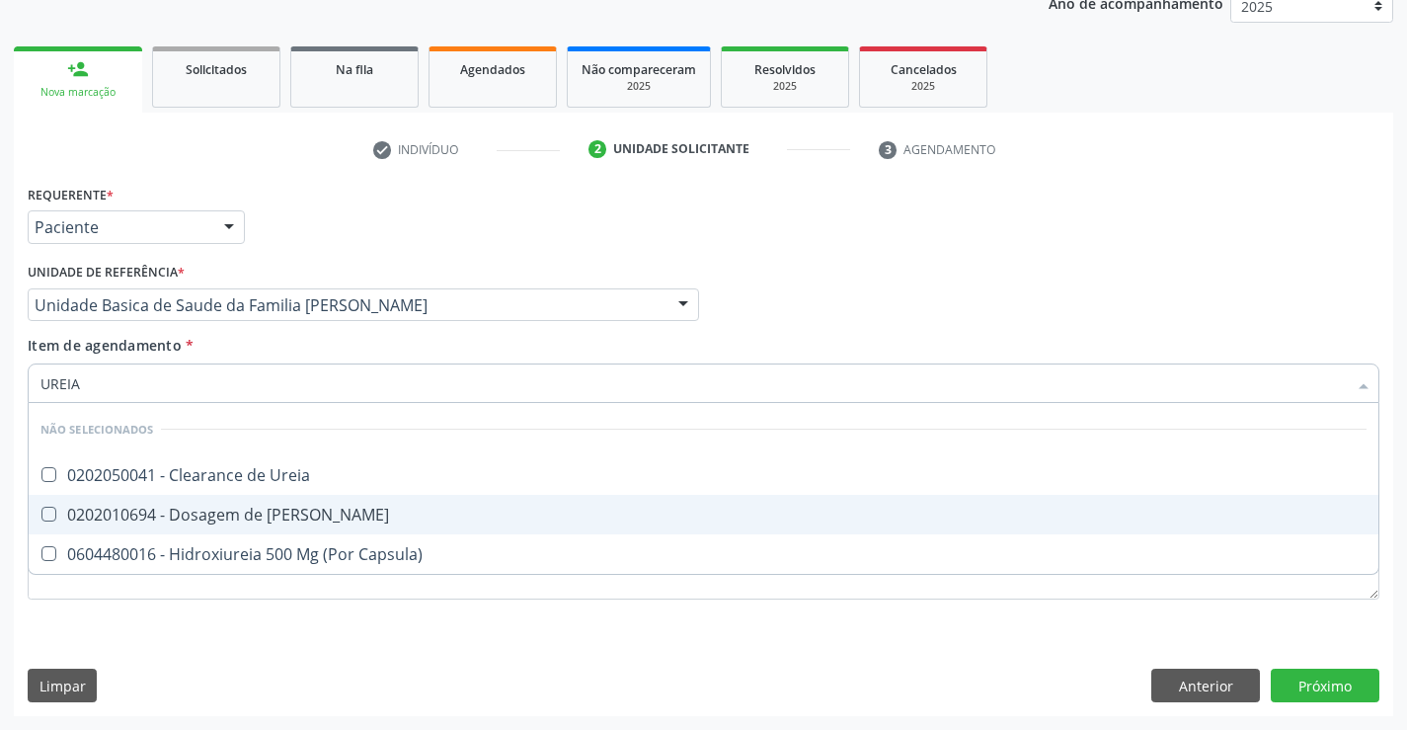
click at [169, 518] on div "0202010694 - Dosagem de [PERSON_NAME]" at bounding box center [703, 514] width 1326 height 16
checkbox Ureia "true"
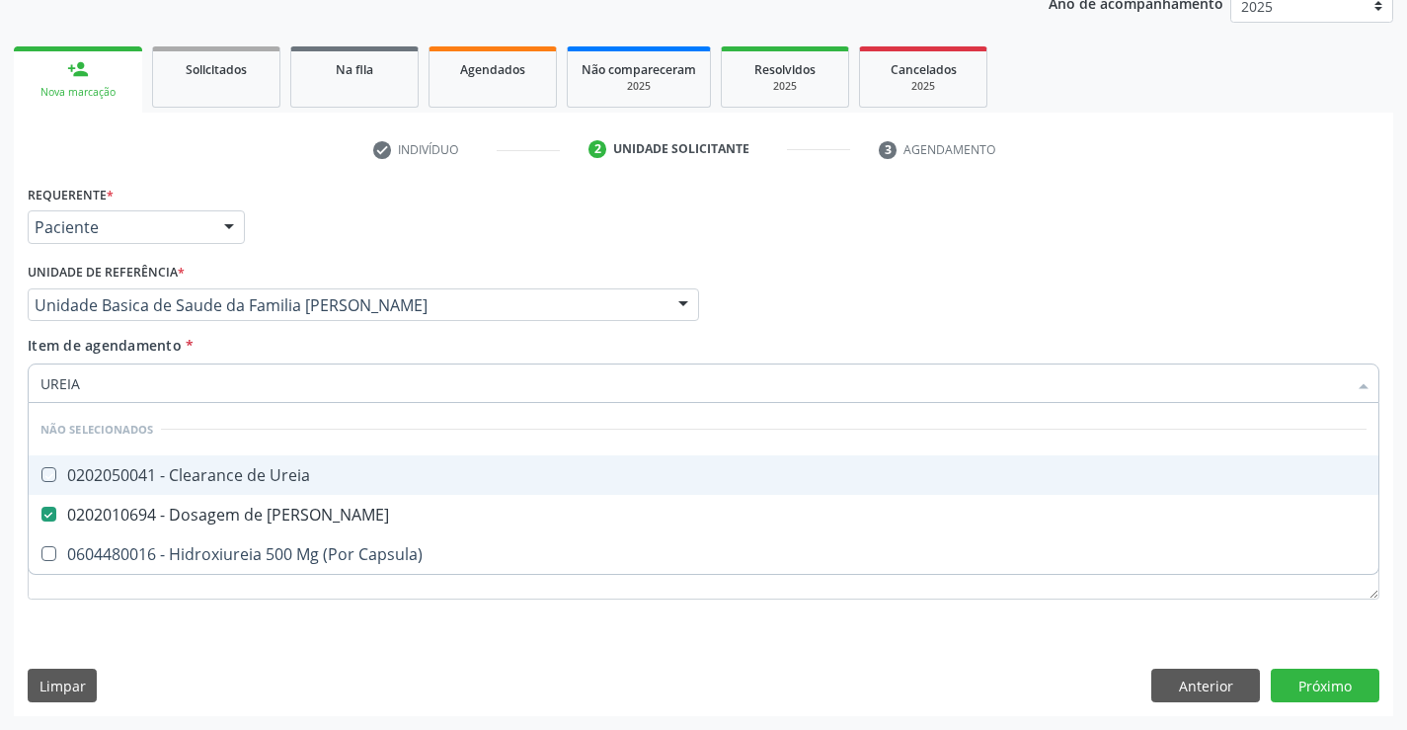
click at [298, 209] on div "Requerente * Paciente Médico(a) Enfermeiro(a) Paciente Nenhum resultado encontr…" at bounding box center [703, 218] width 1361 height 77
checkbox Ureia "true"
checkbox Capsula\) "true"
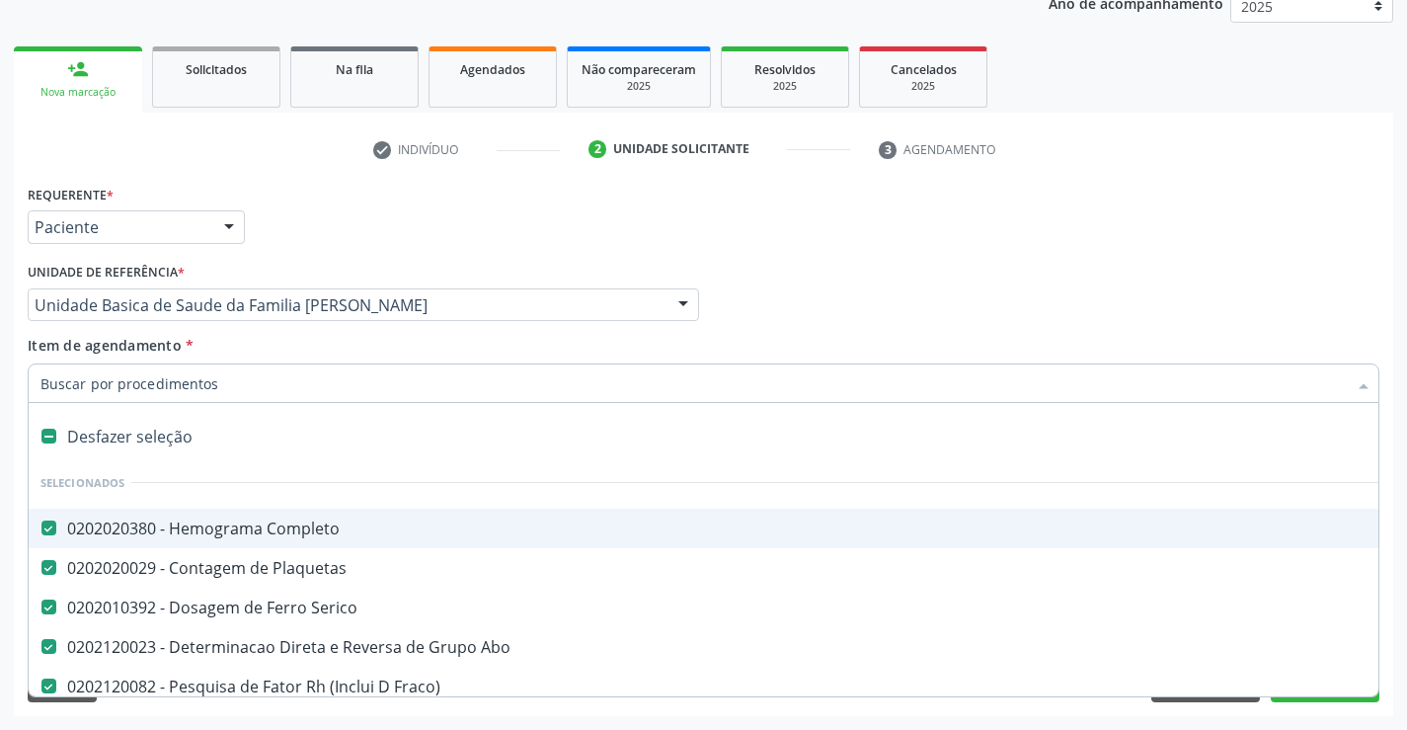
type input "C"
checkbox Ureia "false"
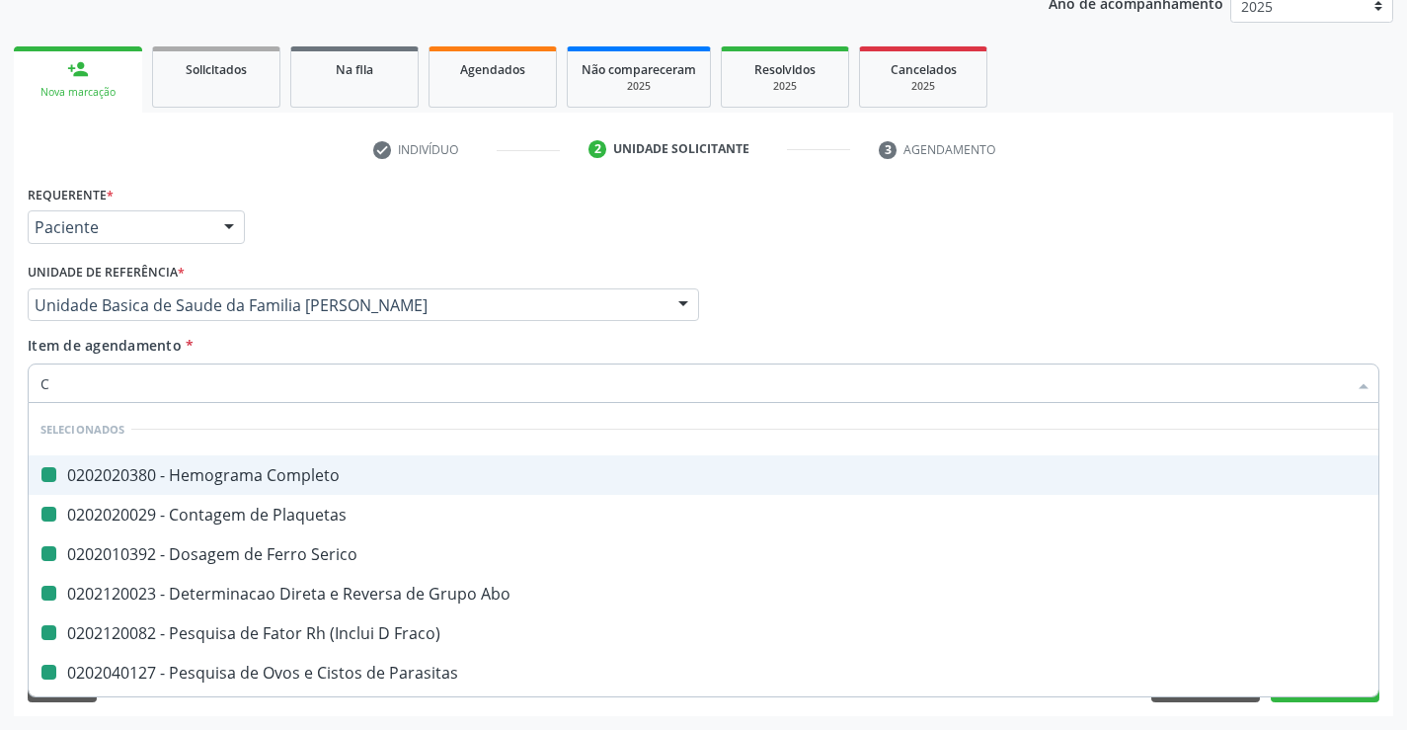
type input "CR"
checkbox Completo "false"
checkbox Serico "false"
checkbox Plaquetas "false"
checkbox Abo "false"
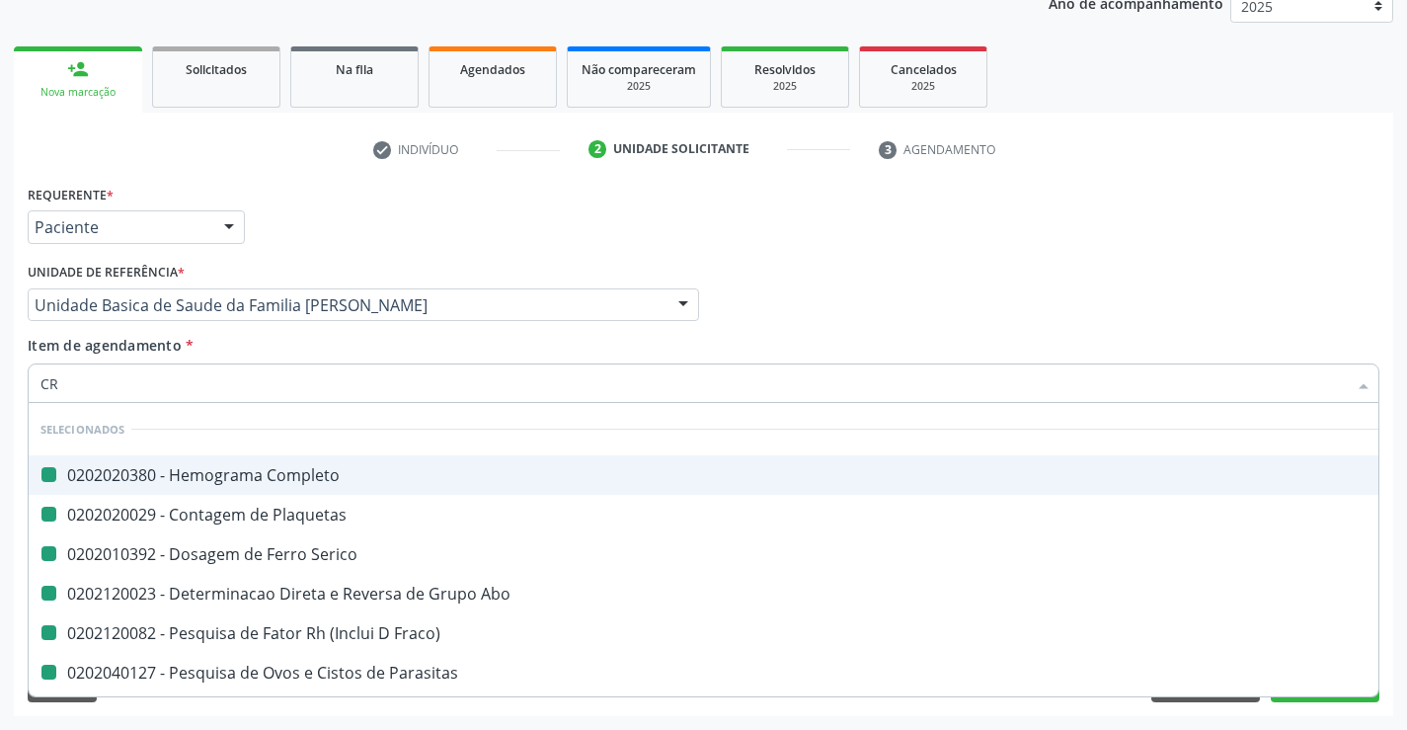
checkbox Fraco\) "false"
checkbox Parasitas "false"
checkbox Urina "false"
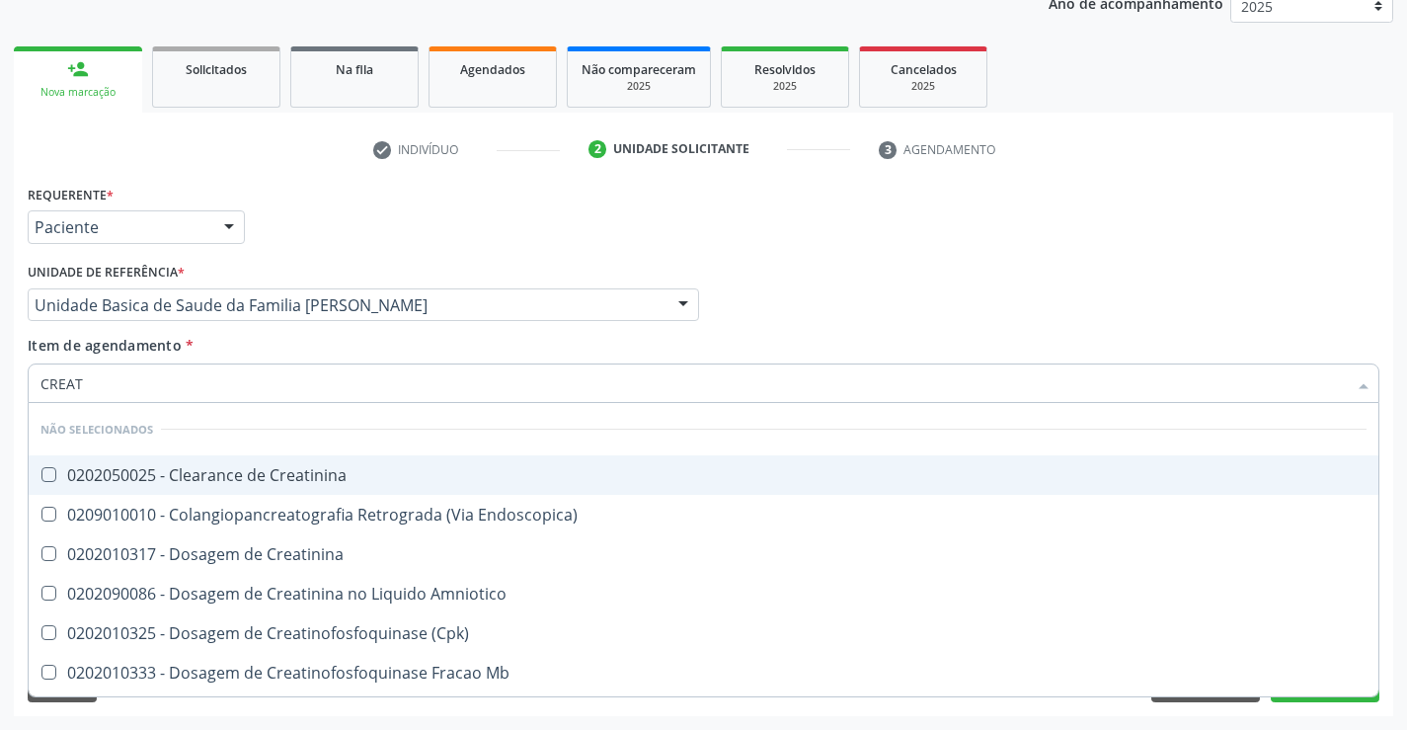
type input "CREATI"
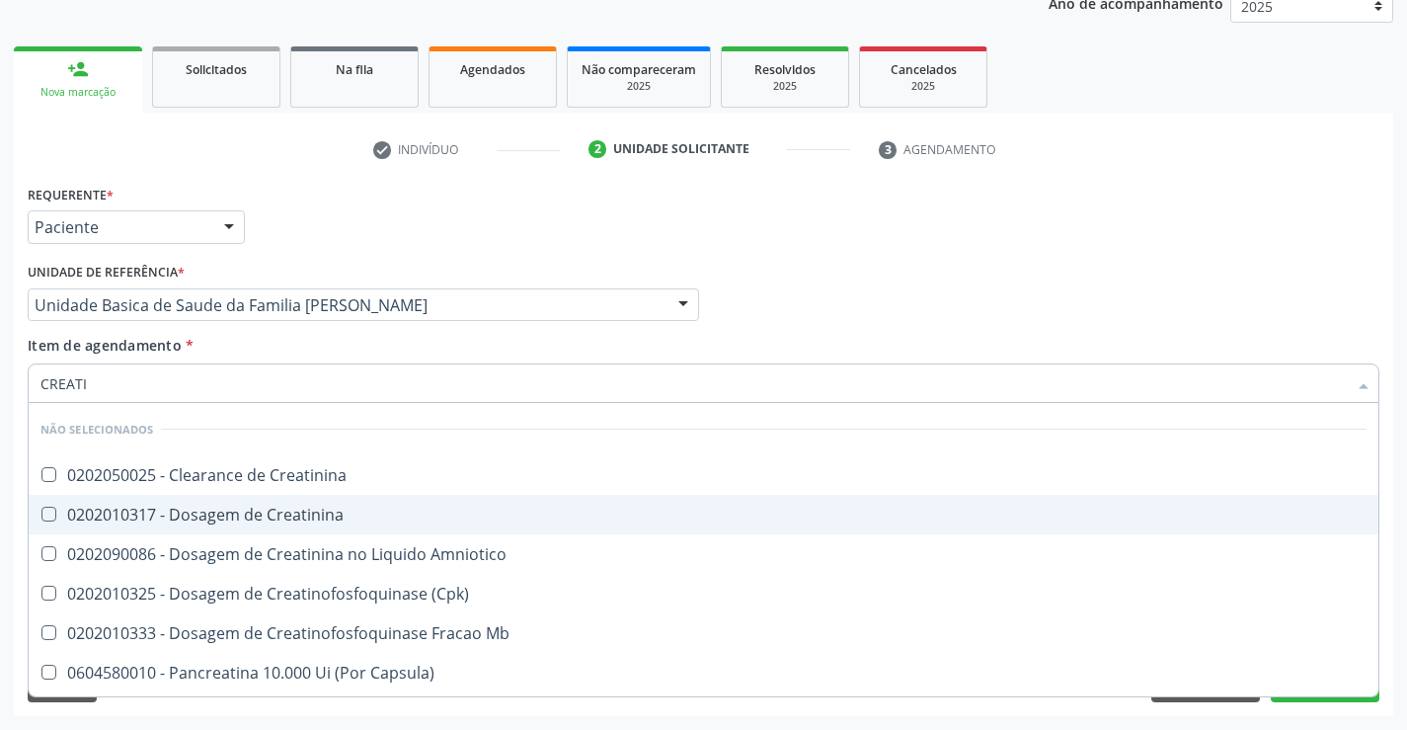
click at [233, 517] on div "0202010317 - Dosagem de Creatinina" at bounding box center [703, 514] width 1326 height 16
checkbox Creatinina "true"
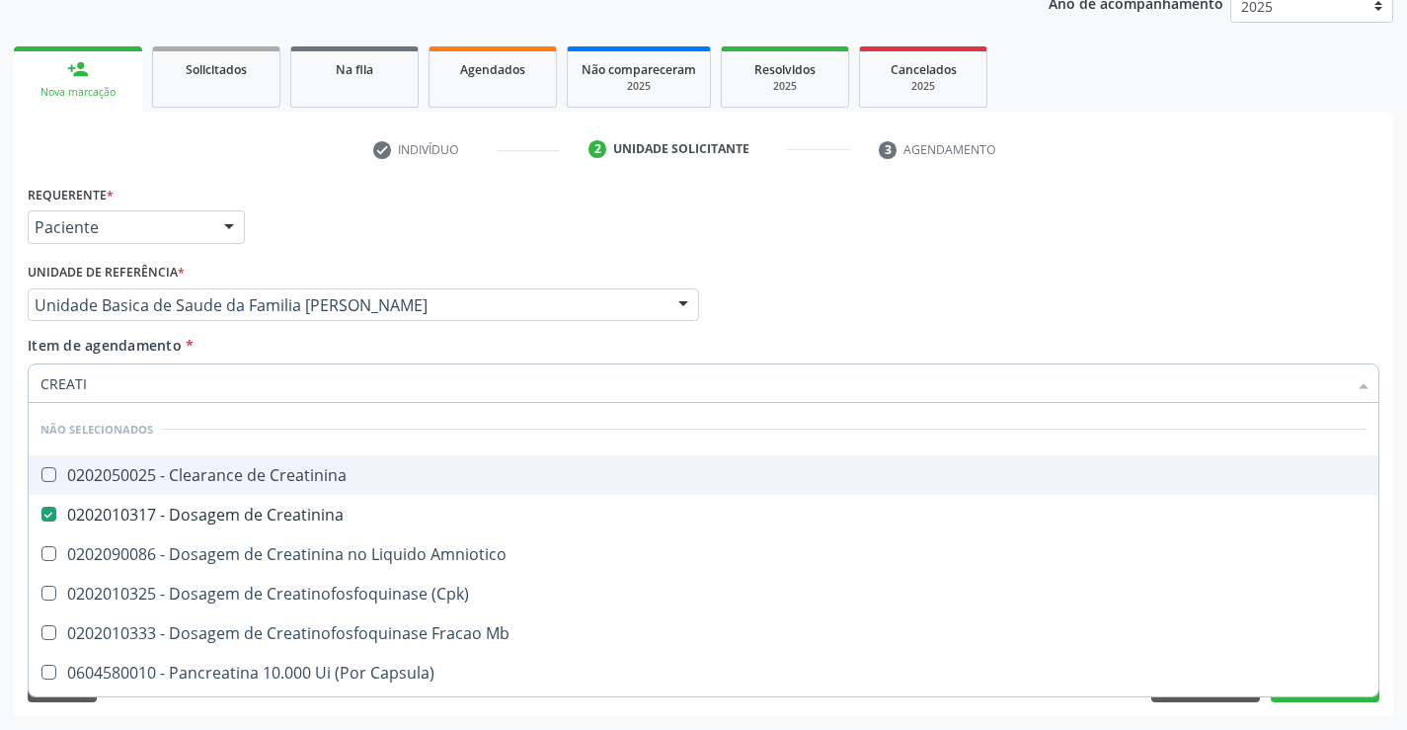
click at [384, 227] on div "Requerente * Paciente Médico(a) Enfermeiro(a) Paciente Nenhum resultado encontr…" at bounding box center [703, 218] width 1361 height 77
checkbox Creatinina "true"
checkbox Amniotico "true"
checkbox \(Cpk\) "true"
checkbox Mb "true"
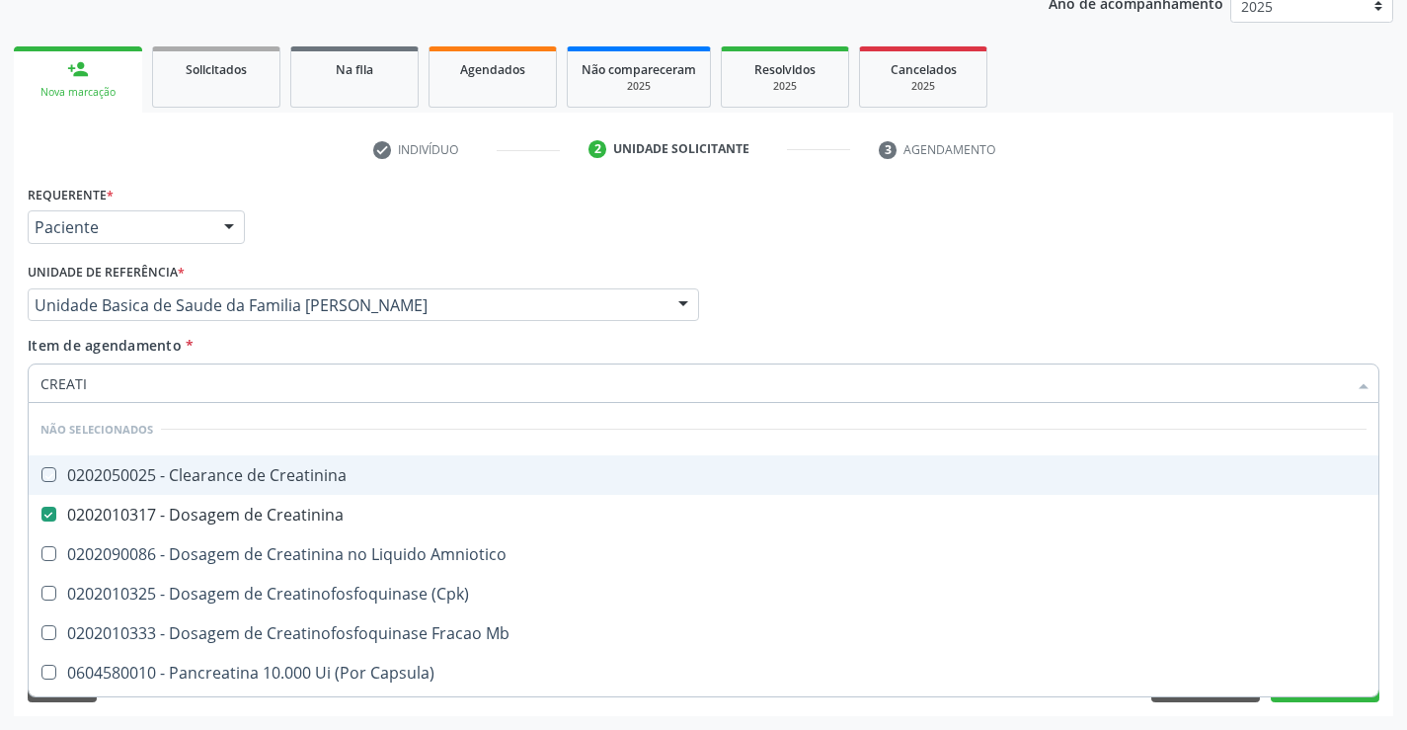
checkbox Capsula\) "true"
checkbox Pancreaticos "true"
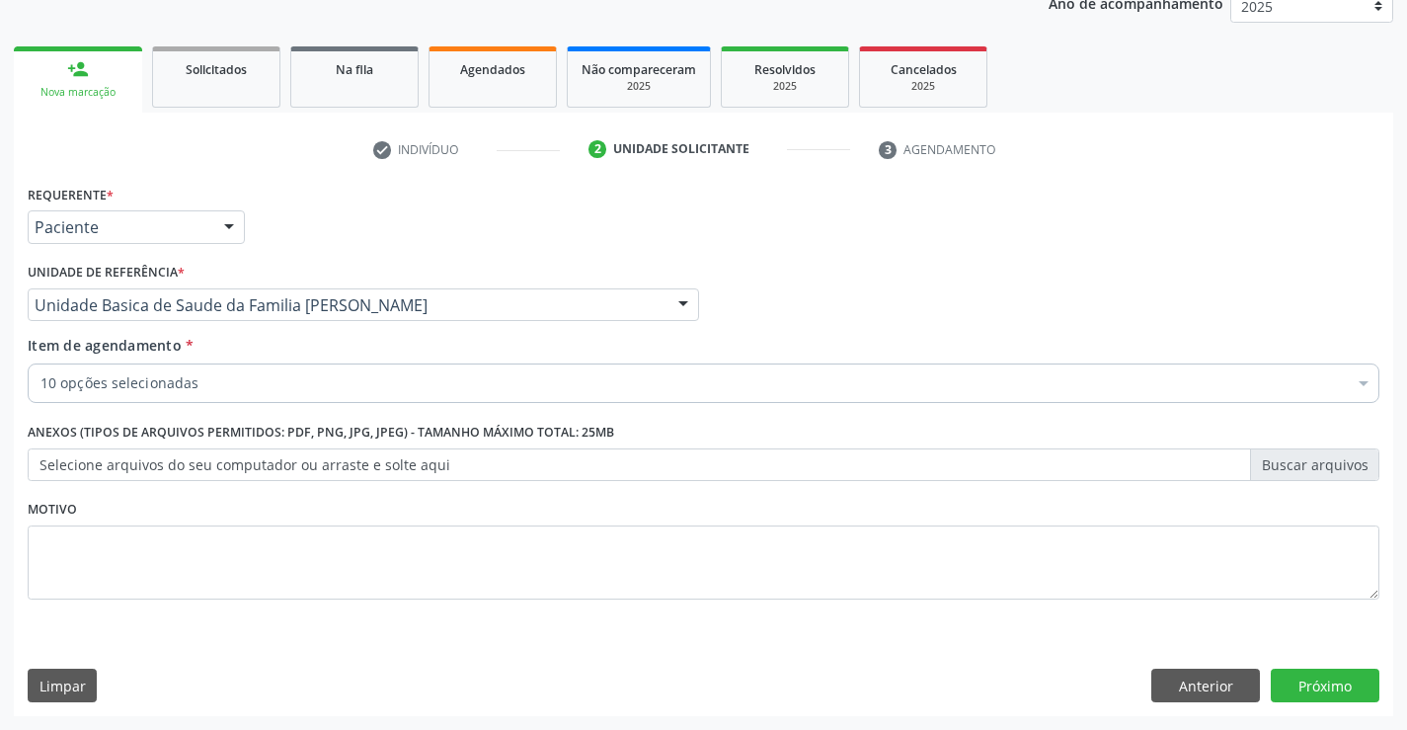
click at [1352, 665] on div "Requerente * Paciente Médico(a) Enfermeiro(a) Paciente Nenhum resultado encontr…" at bounding box center [703, 448] width 1379 height 536
click at [1345, 696] on button "Próximo" at bounding box center [1325, 685] width 109 height 34
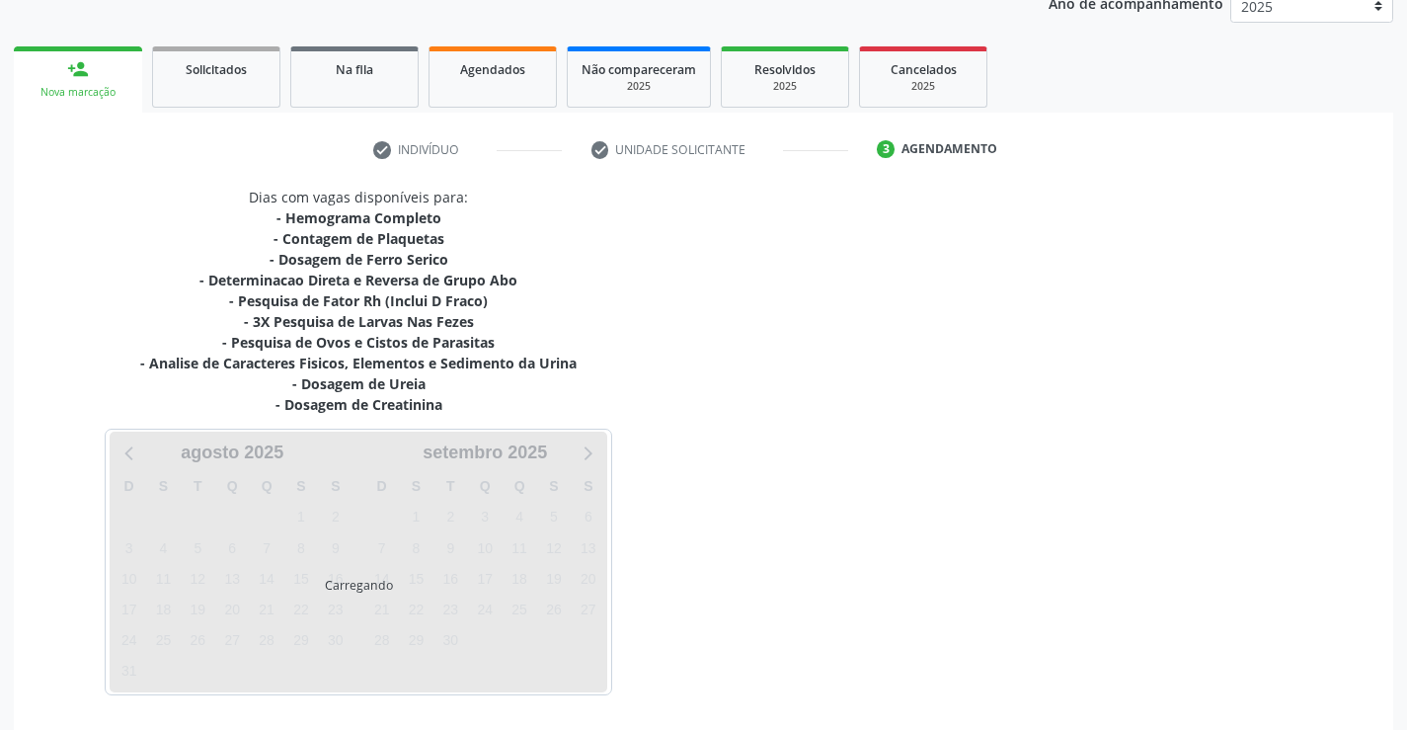
scroll to position [316, 0]
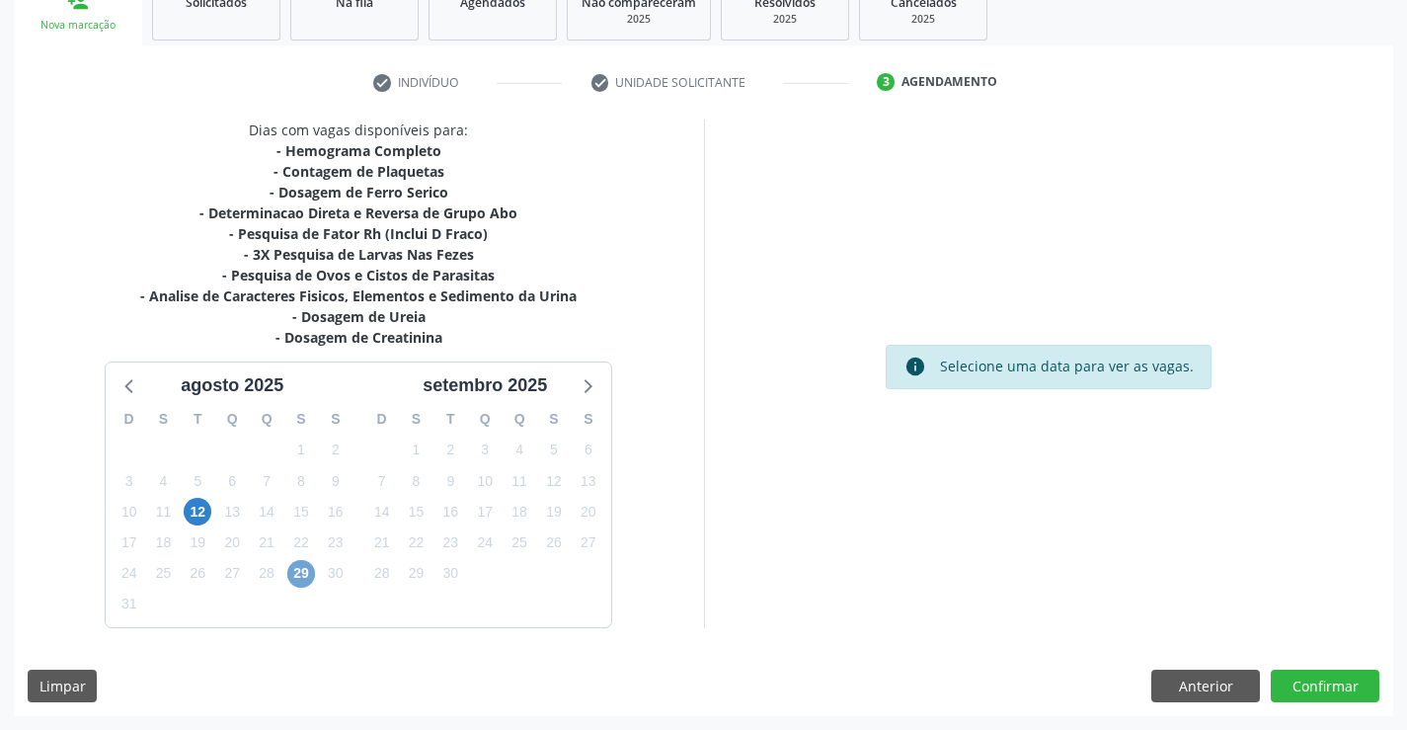
click at [303, 561] on span "29" at bounding box center [301, 574] width 28 height 28
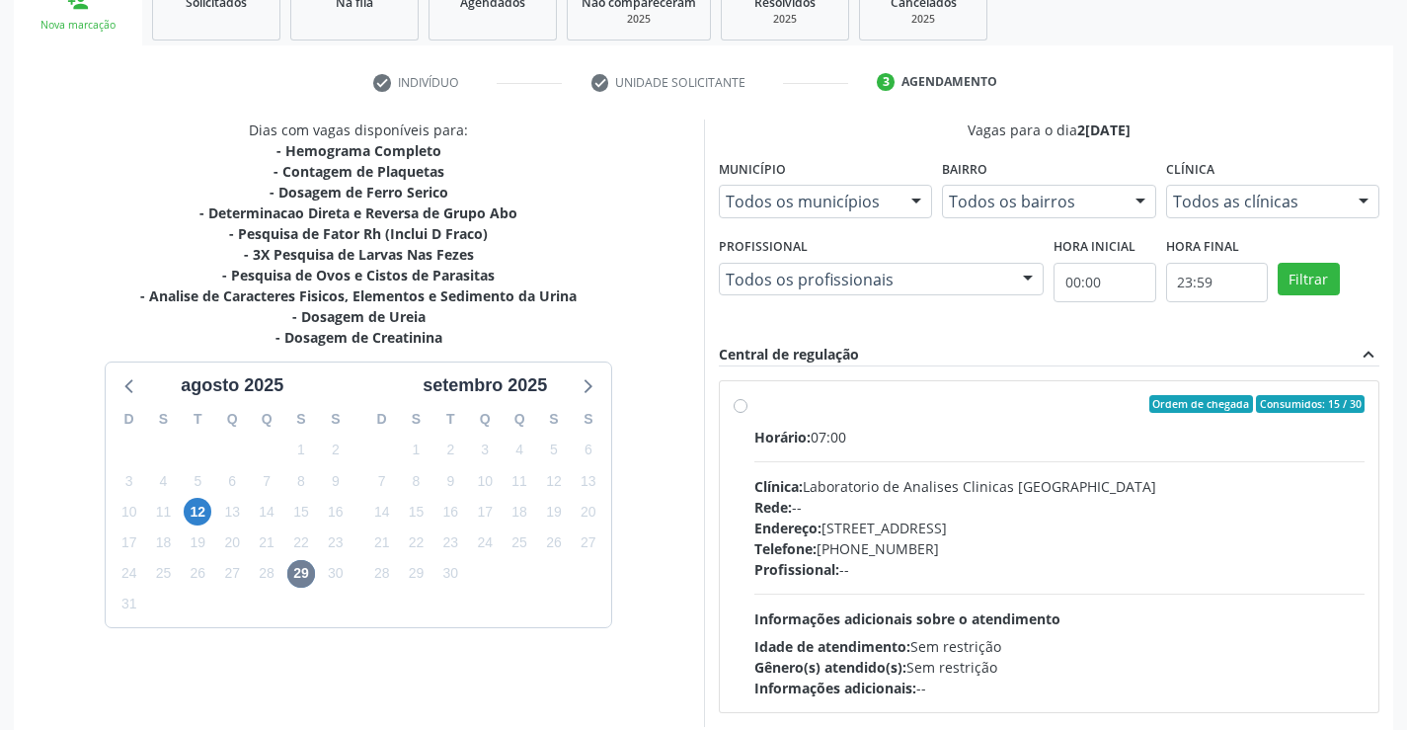
click at [1076, 499] on div "Rede: --" at bounding box center [1059, 507] width 611 height 21
click at [747, 413] on input "Ordem de chegada Consumidos: 15 / 30 Horário: 07:00 Clínica: Laboratorio de Ana…" at bounding box center [741, 404] width 14 height 18
radio input "true"
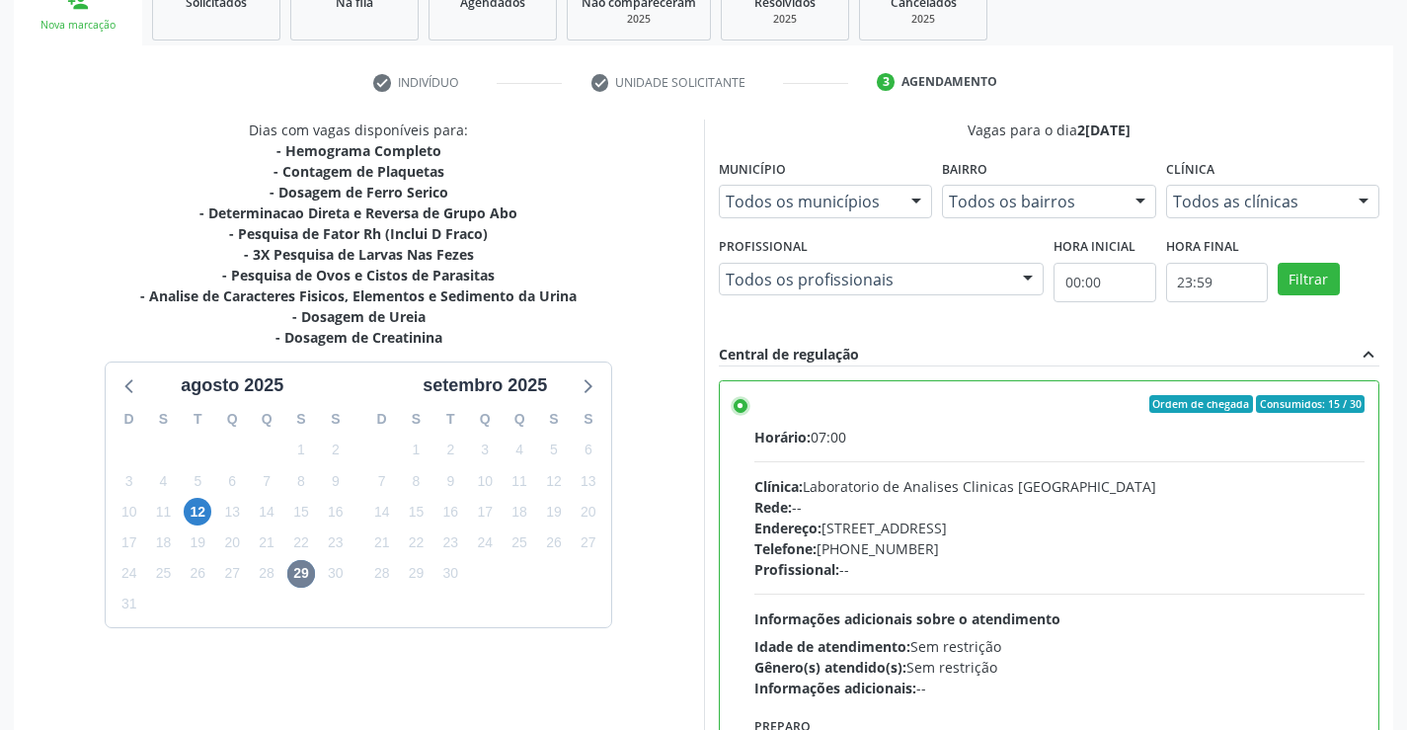
scroll to position [450, 0]
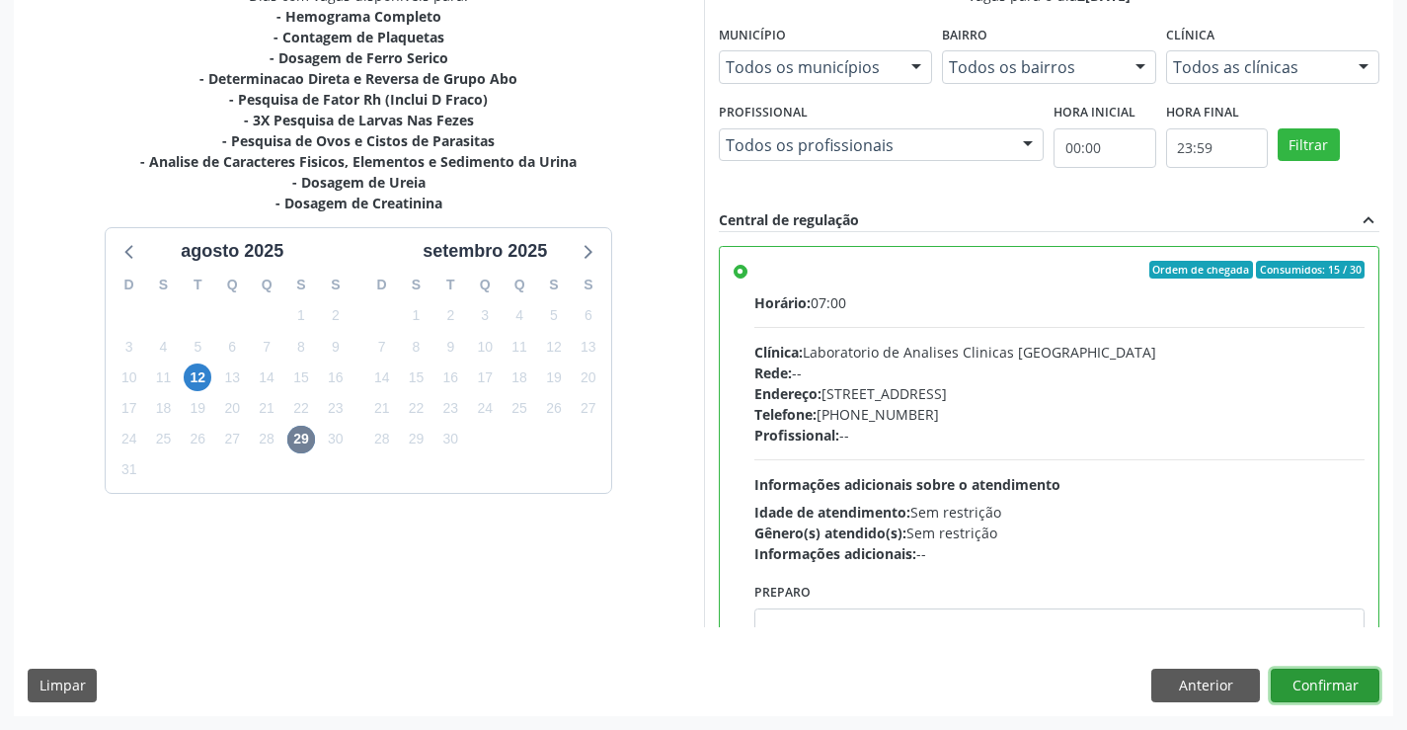
drag, startPoint x: 1330, startPoint y: 682, endPoint x: 1192, endPoint y: 657, distance: 140.6
click at [1328, 682] on button "Confirmar" at bounding box center [1325, 685] width 109 height 34
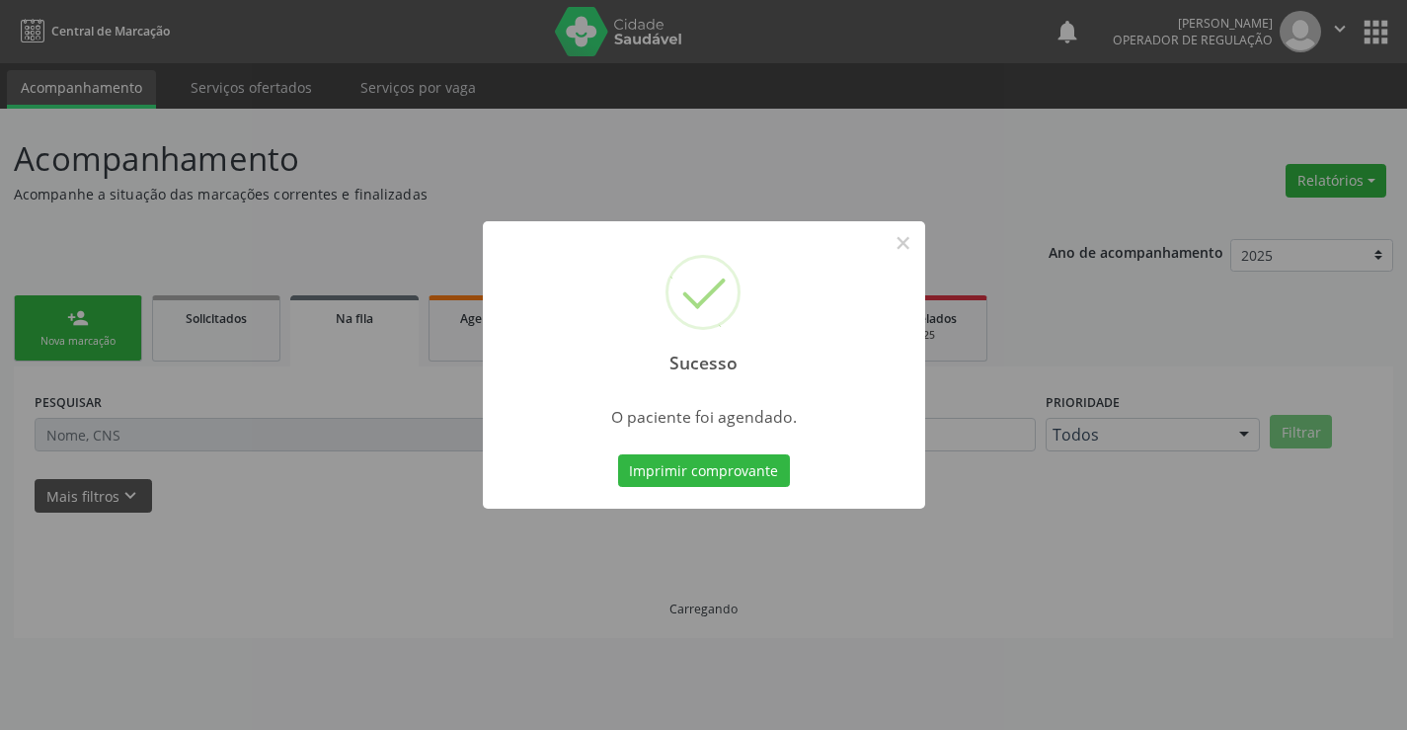
scroll to position [0, 0]
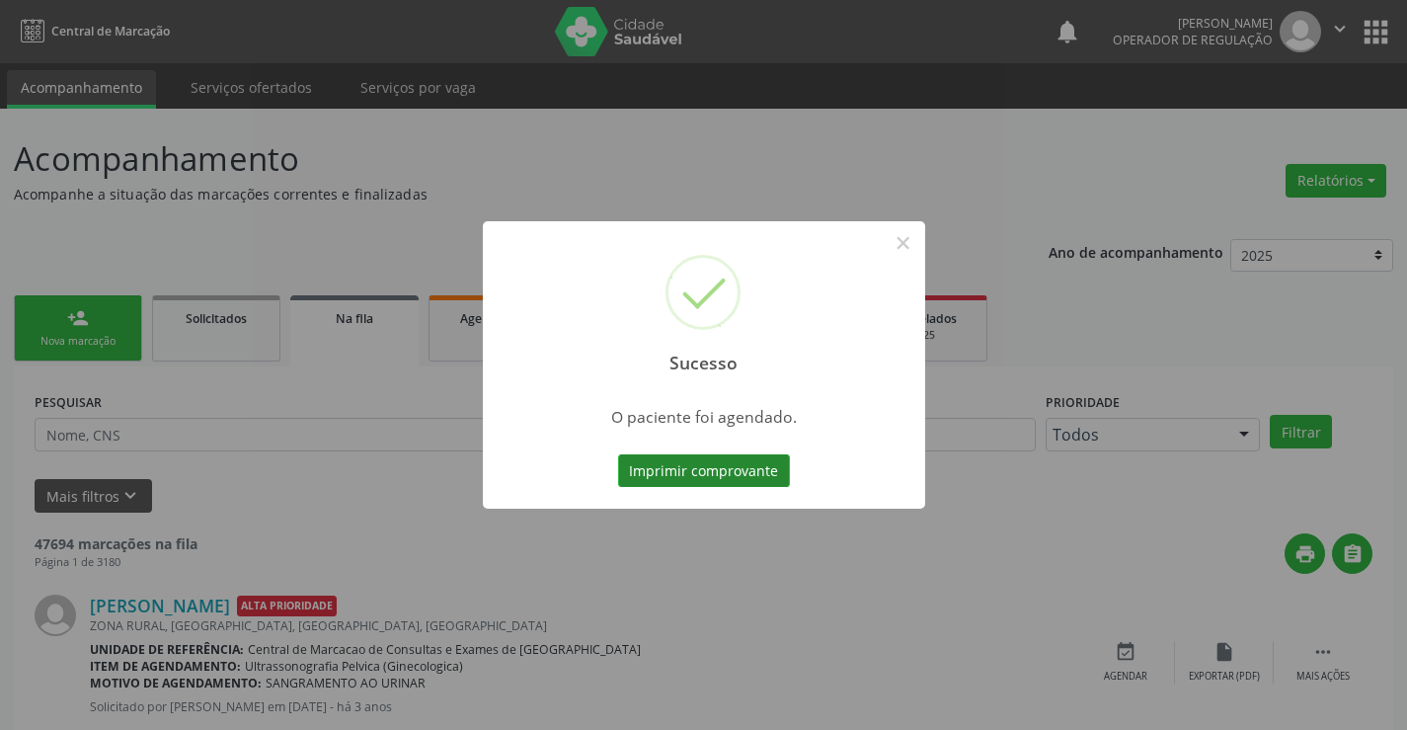
click at [758, 478] on button "Imprimir comprovante" at bounding box center [704, 471] width 172 height 34
